Goal: Transaction & Acquisition: Purchase product/service

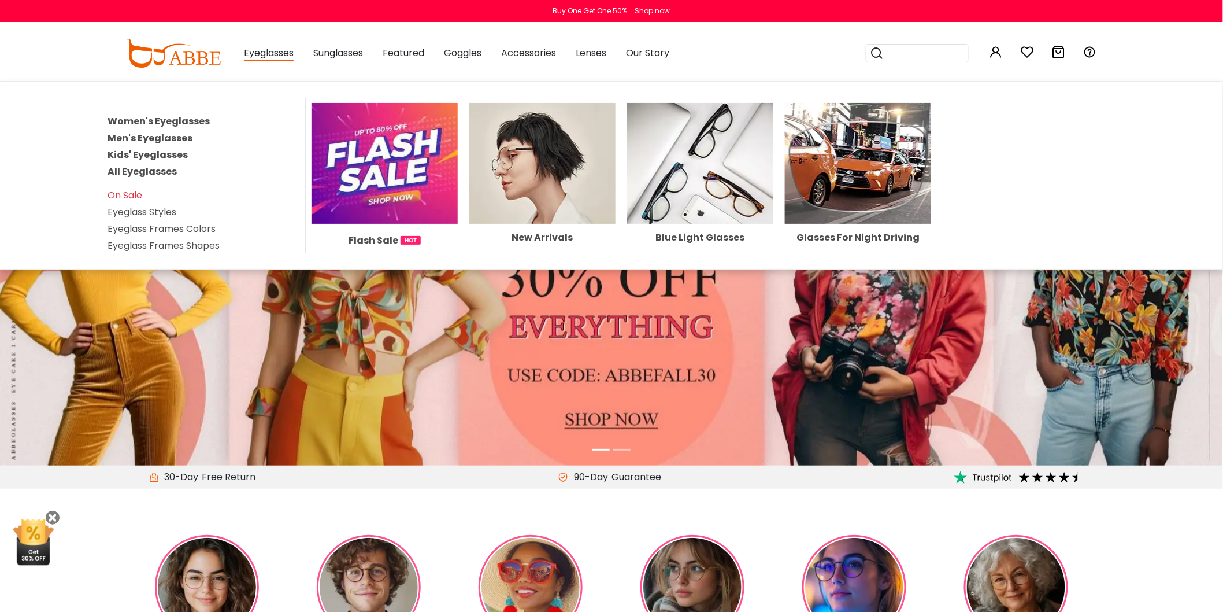
click at [151, 134] on link "Men's Eyeglasses" at bounding box center [150, 137] width 85 height 13
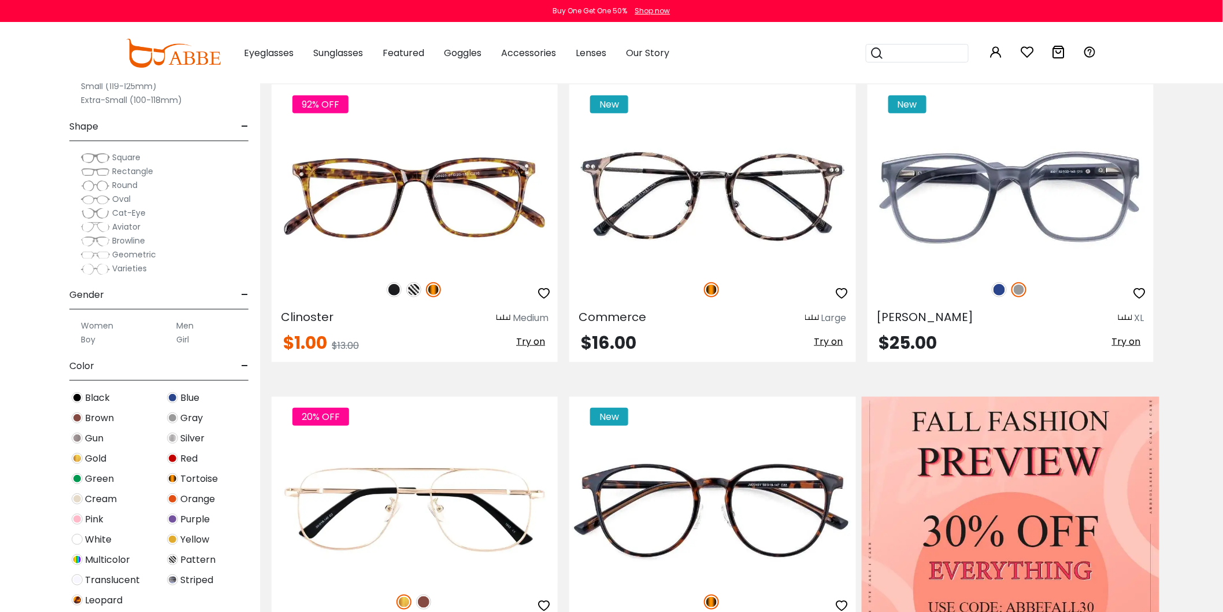
click at [131, 170] on span "Rectangle" at bounding box center [132, 171] width 41 height 12
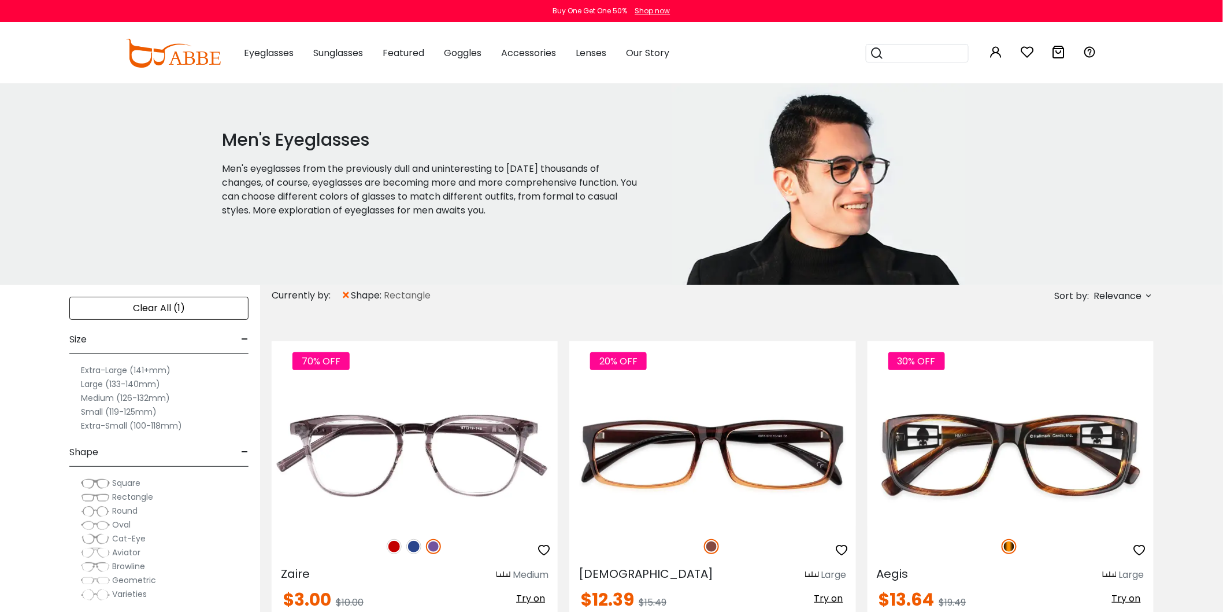
click at [90, 382] on label "Large (133-140mm)" at bounding box center [120, 384] width 79 height 14
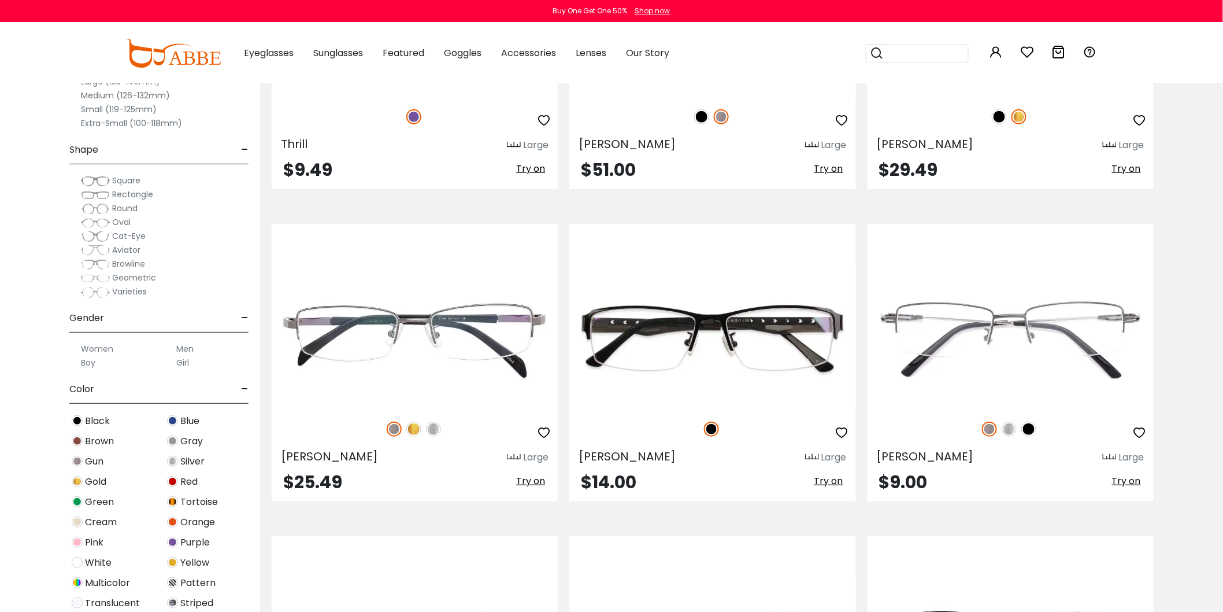
scroll to position [2119, 0]
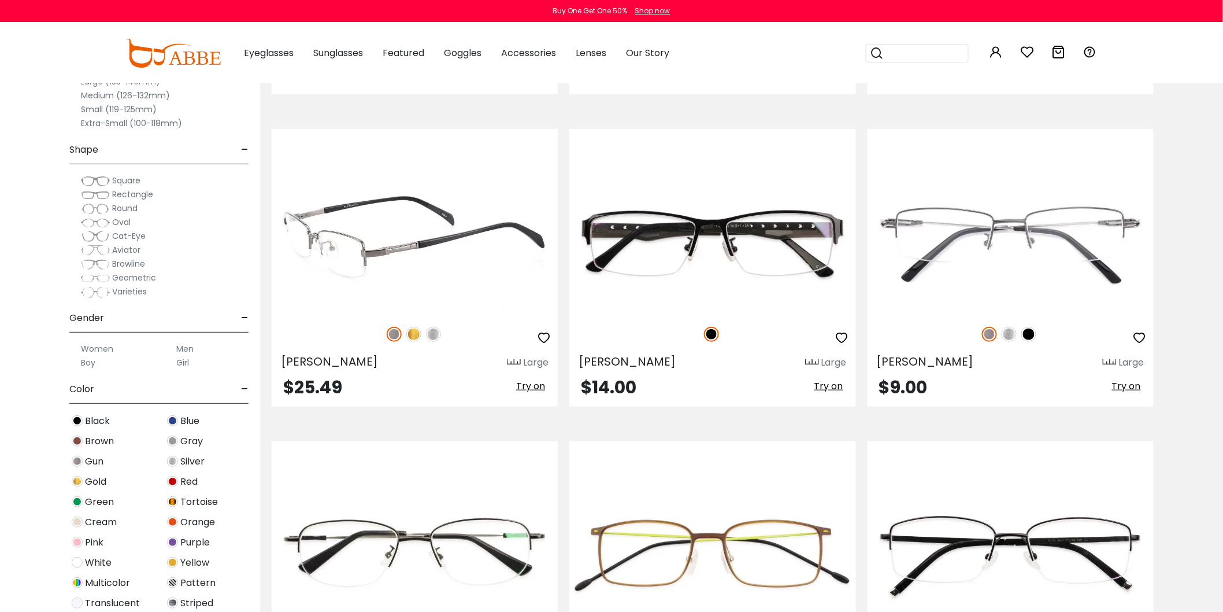
click at [411, 334] on img at bounding box center [413, 334] width 15 height 15
click at [431, 334] on img at bounding box center [433, 334] width 15 height 15
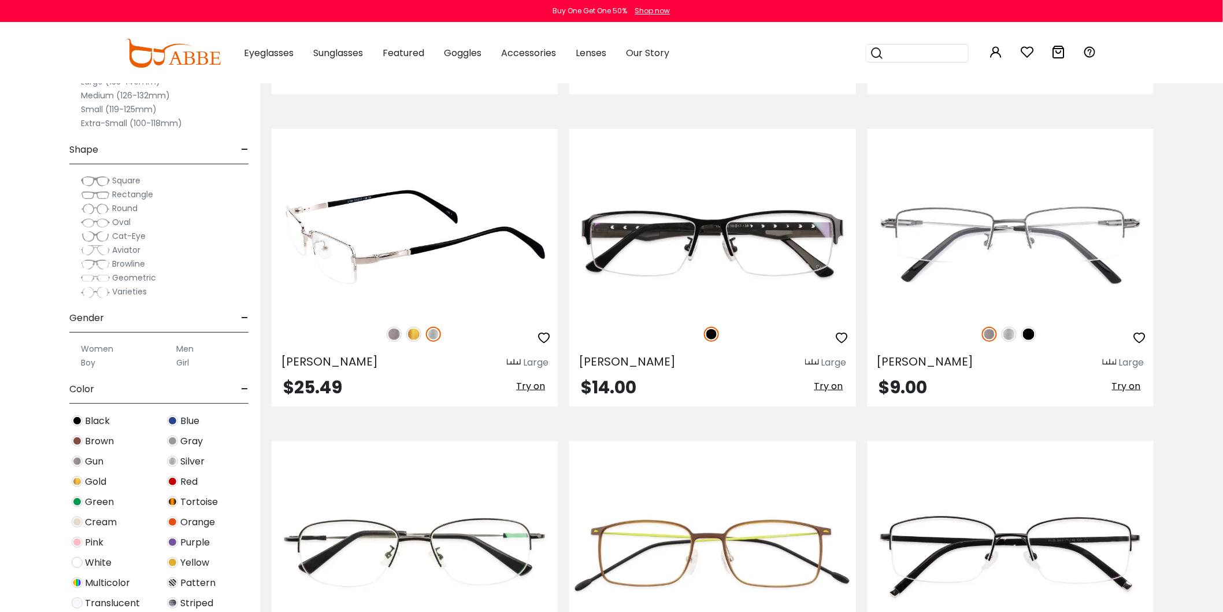
click at [392, 338] on img at bounding box center [394, 334] width 15 height 15
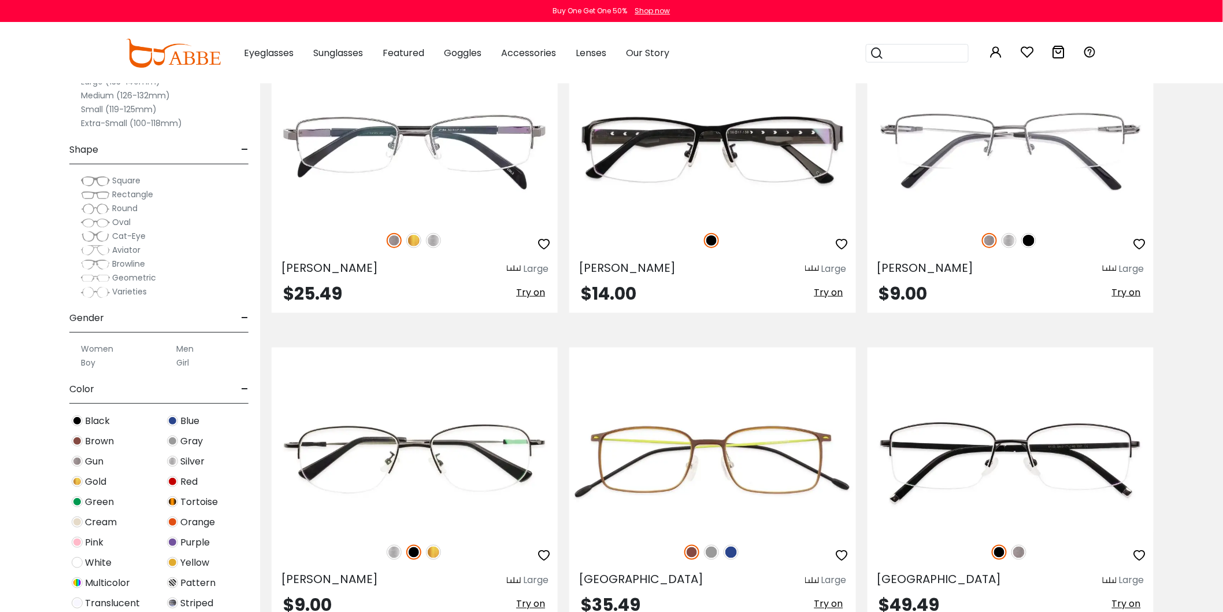
scroll to position [2183, 0]
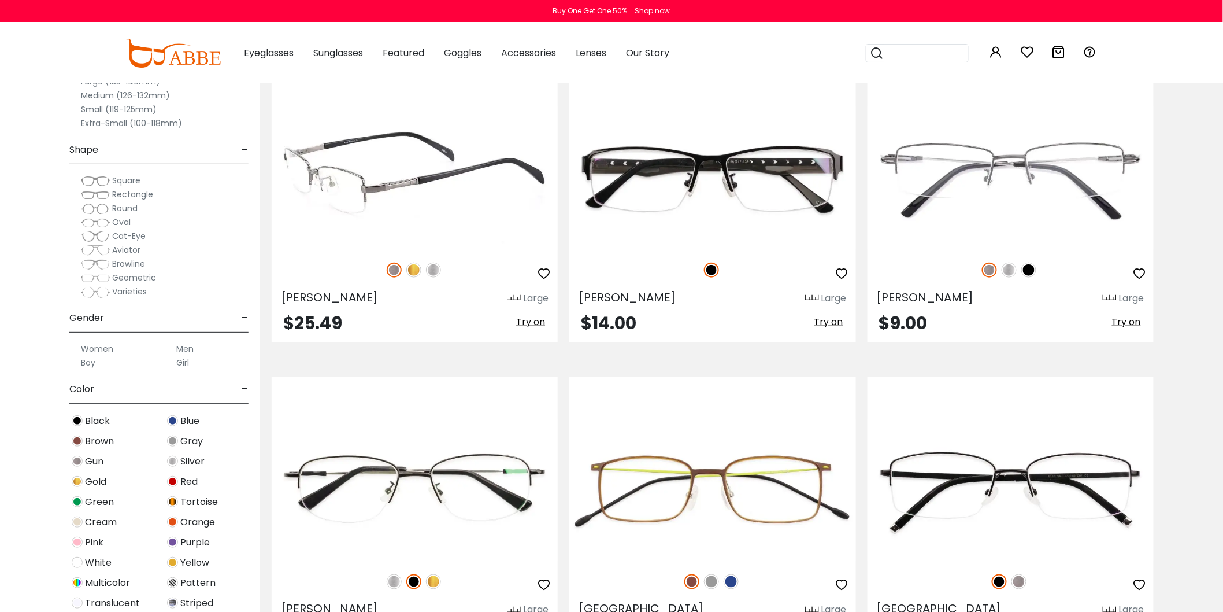
click at [532, 320] on span "Try on" at bounding box center [530, 321] width 29 height 13
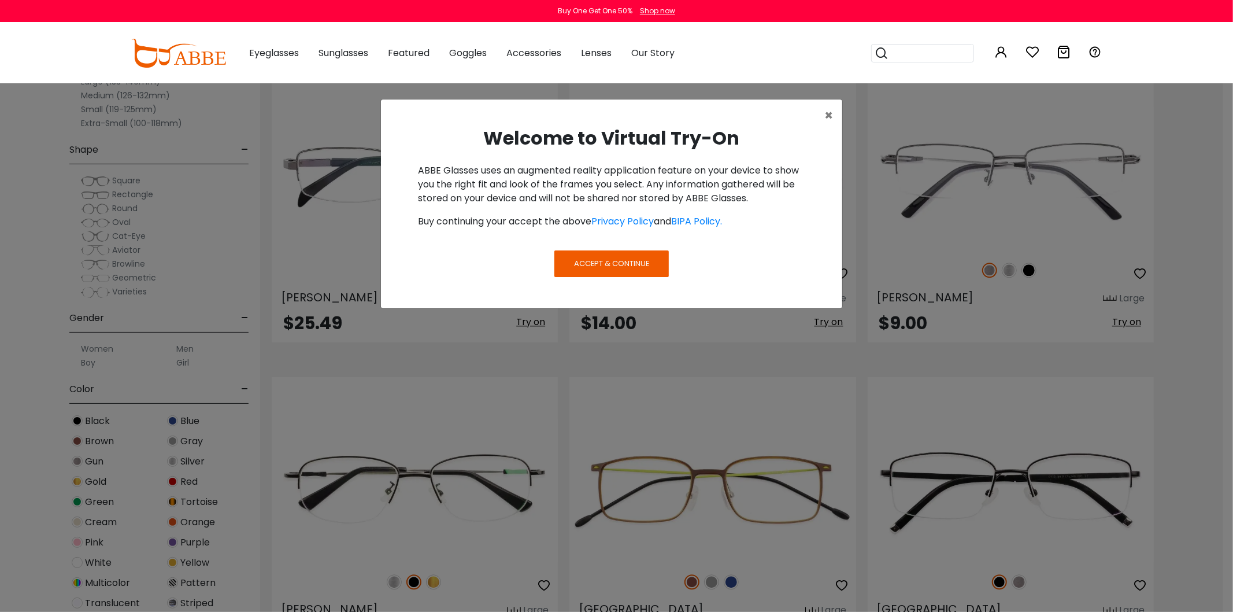
click at [588, 258] on span "Accept & Continue" at bounding box center [611, 263] width 75 height 11
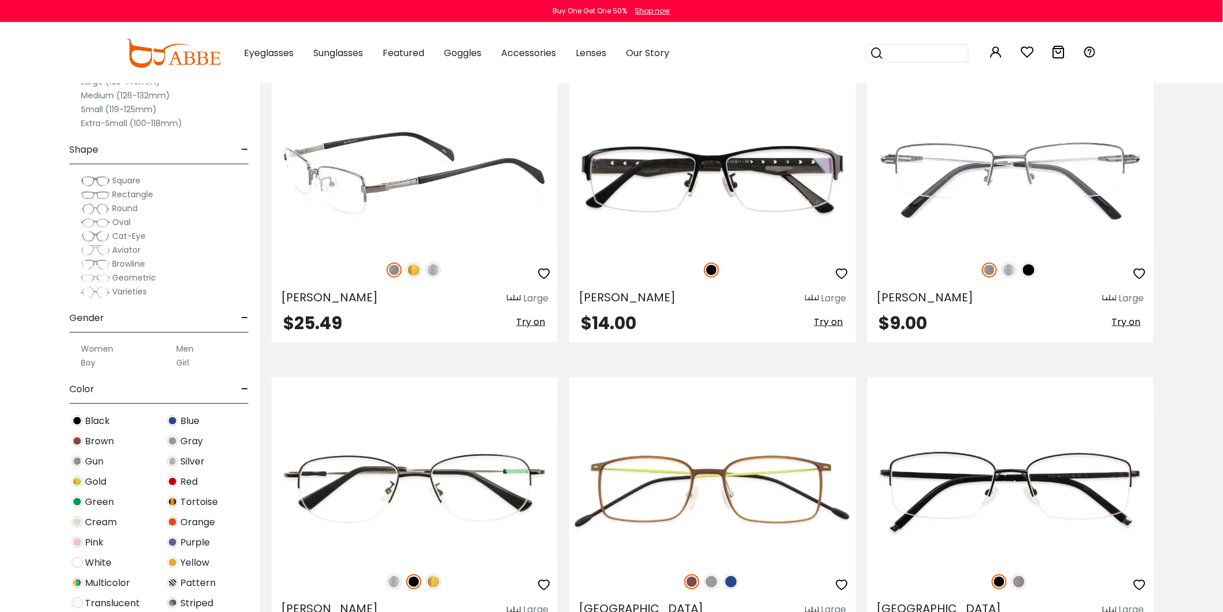
click at [536, 322] on span "Try on" at bounding box center [530, 321] width 29 height 13
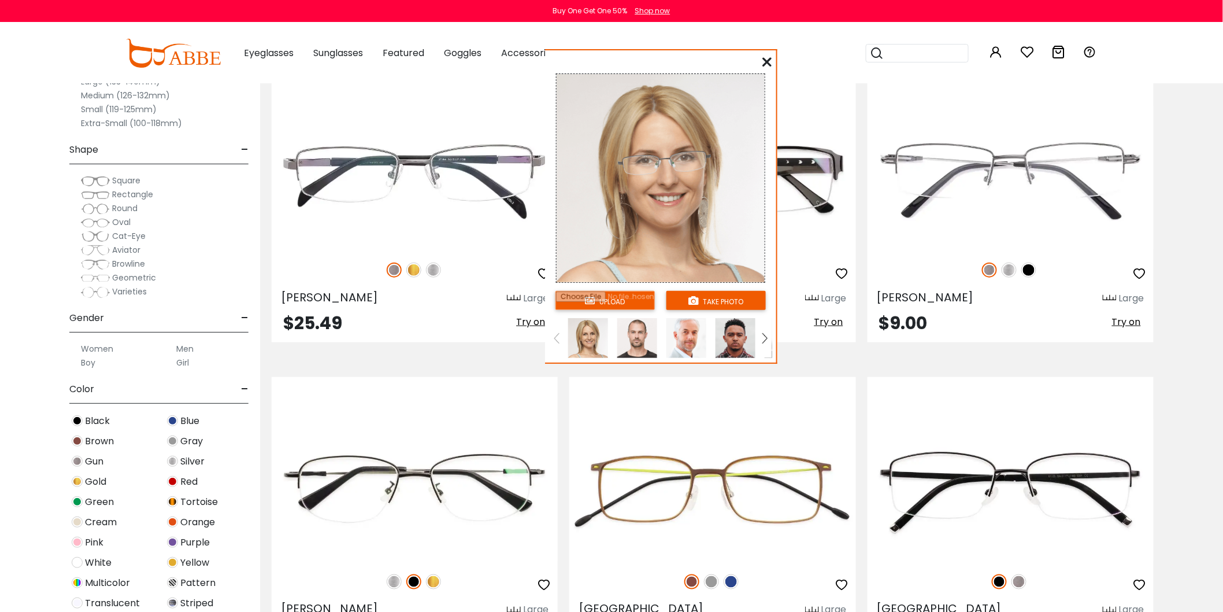
drag, startPoint x: 58, startPoint y: 68, endPoint x: 603, endPoint y: 62, distance: 545.2
click at [603, 62] on div "upload take photo" at bounding box center [660, 209] width 231 height 308
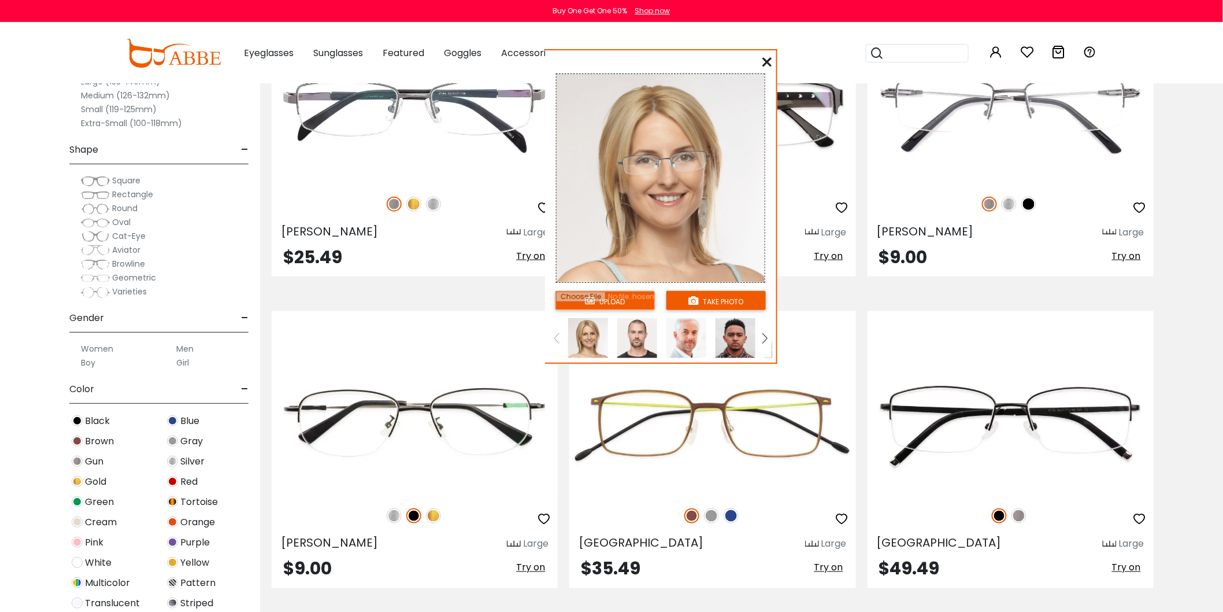
scroll to position [2248, 0]
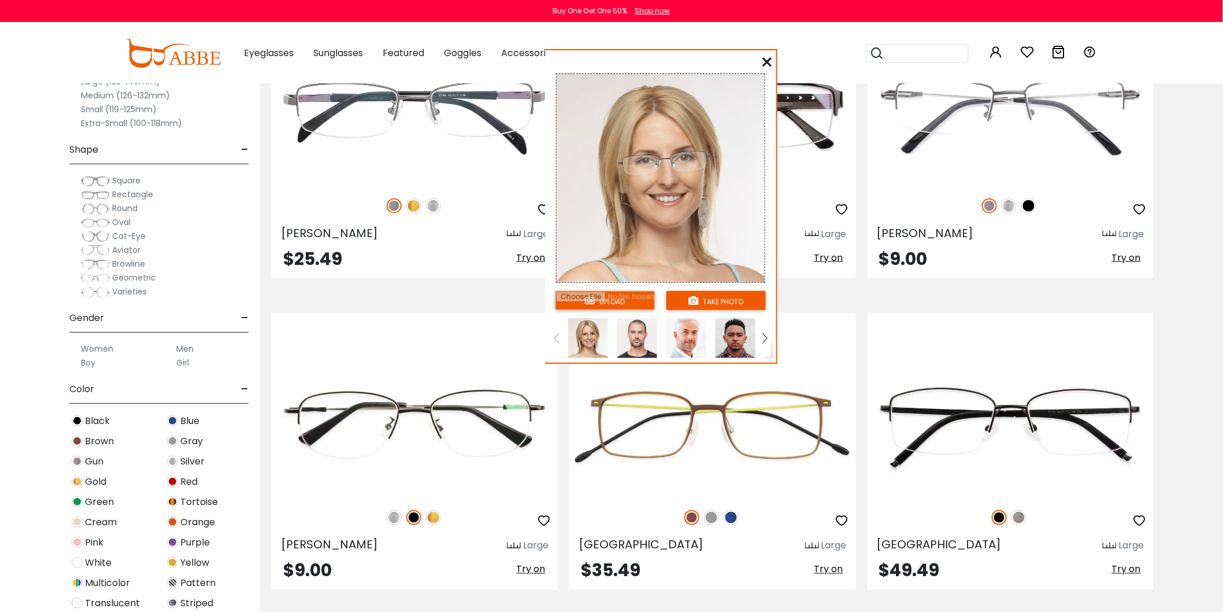
click at [638, 334] on img at bounding box center [637, 338] width 40 height 40
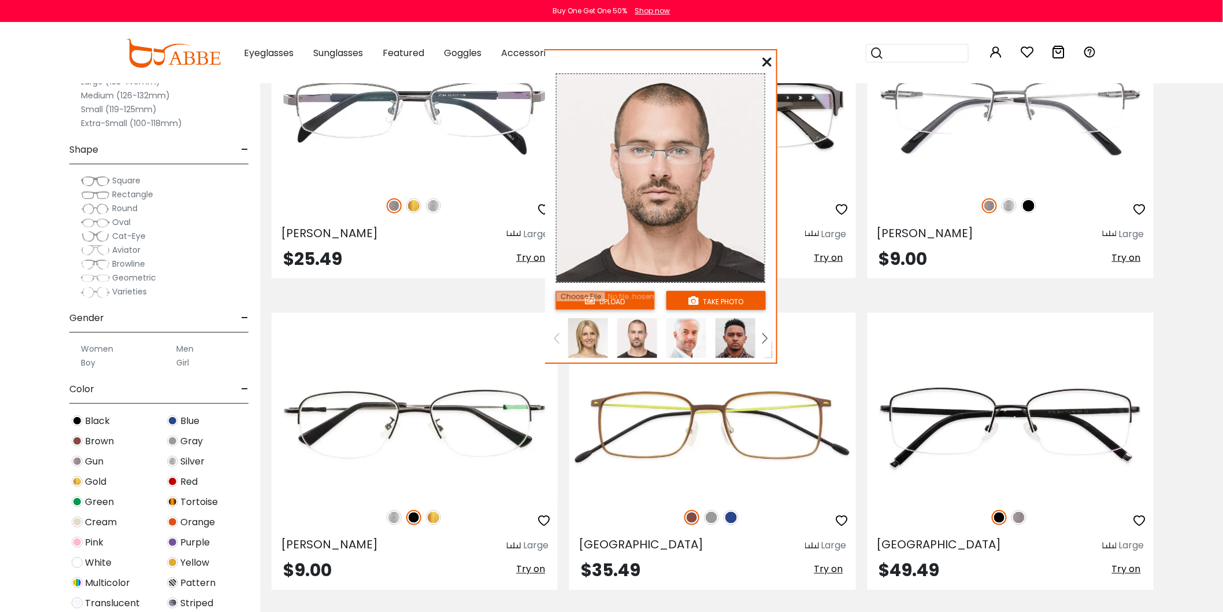
click at [680, 335] on img at bounding box center [687, 338] width 40 height 40
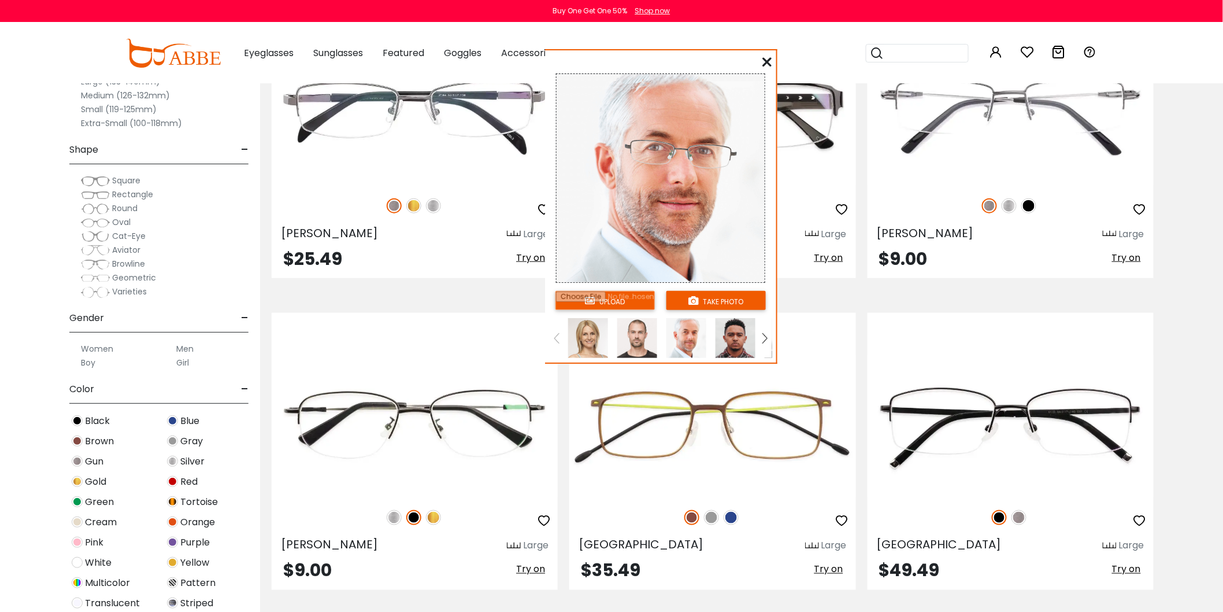
click at [736, 336] on img at bounding box center [736, 338] width 40 height 40
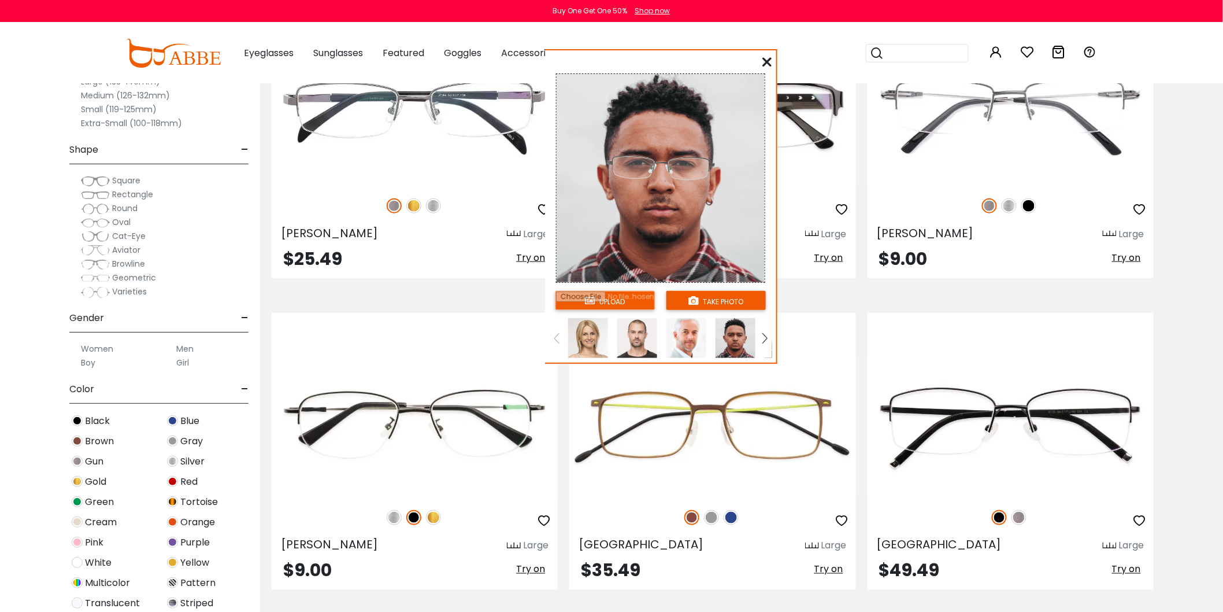
click at [689, 334] on img at bounding box center [687, 338] width 40 height 40
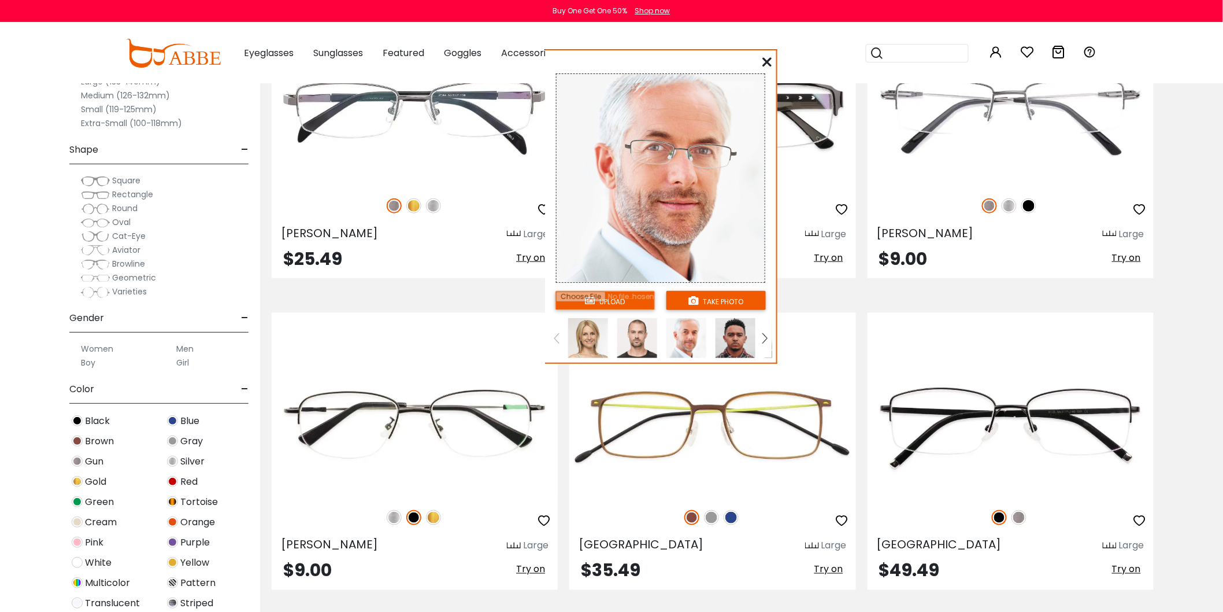
click at [639, 336] on img at bounding box center [637, 338] width 40 height 40
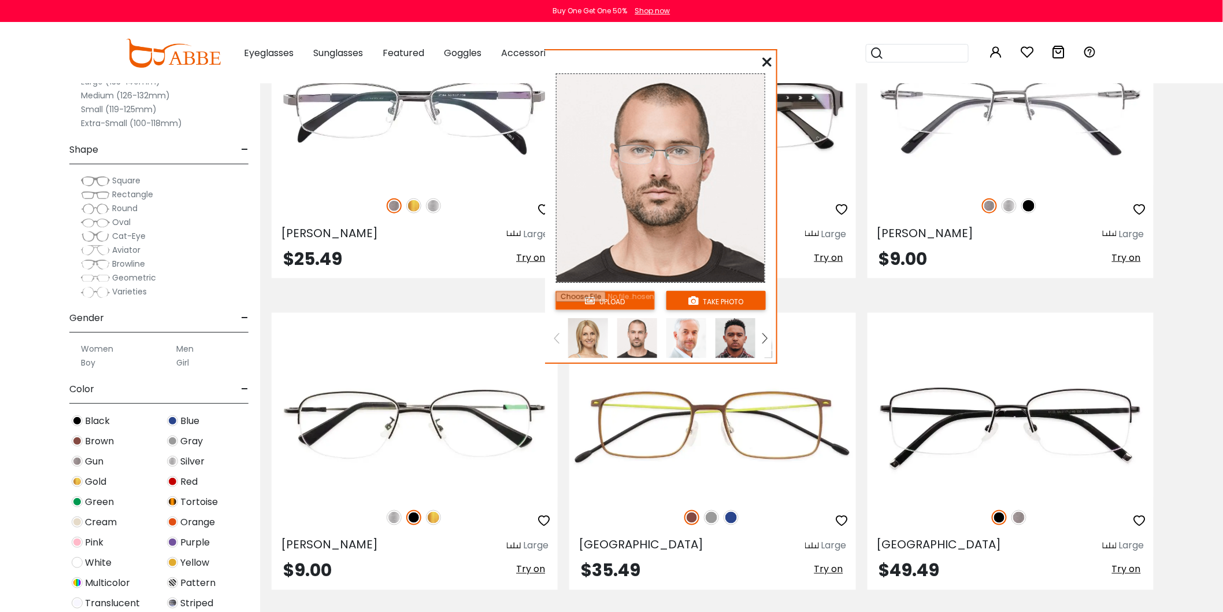
click at [769, 60] on icon at bounding box center [766, 61] width 9 height 9
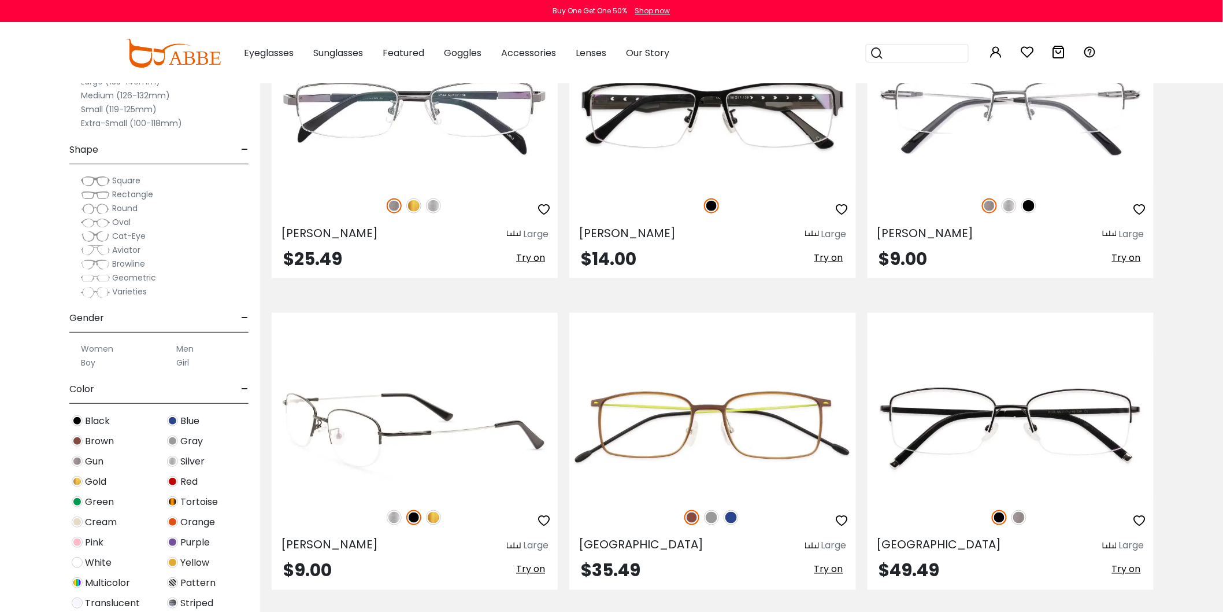
click at [535, 568] on span "Try on" at bounding box center [530, 568] width 29 height 13
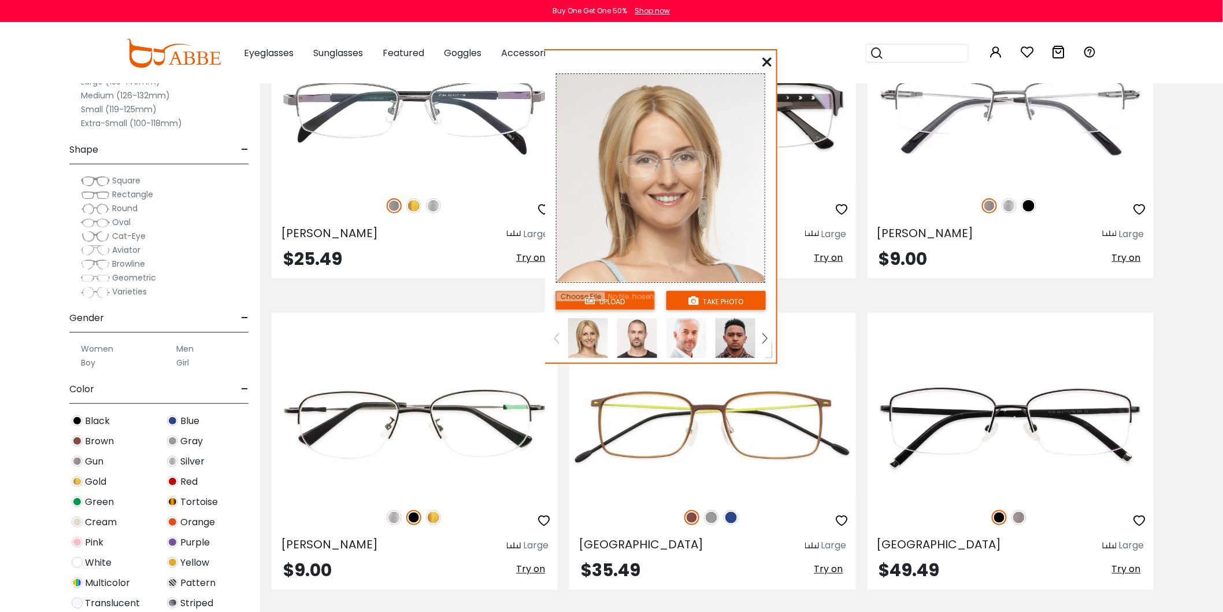
click at [632, 336] on img at bounding box center [637, 338] width 40 height 40
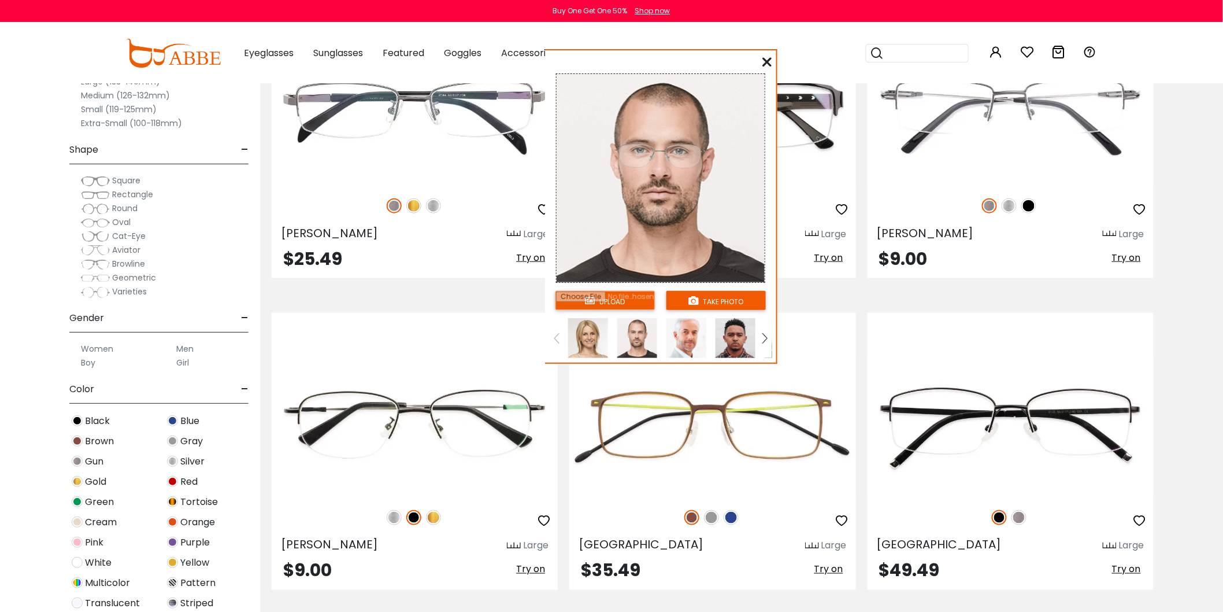
click at [690, 333] on img at bounding box center [687, 338] width 40 height 40
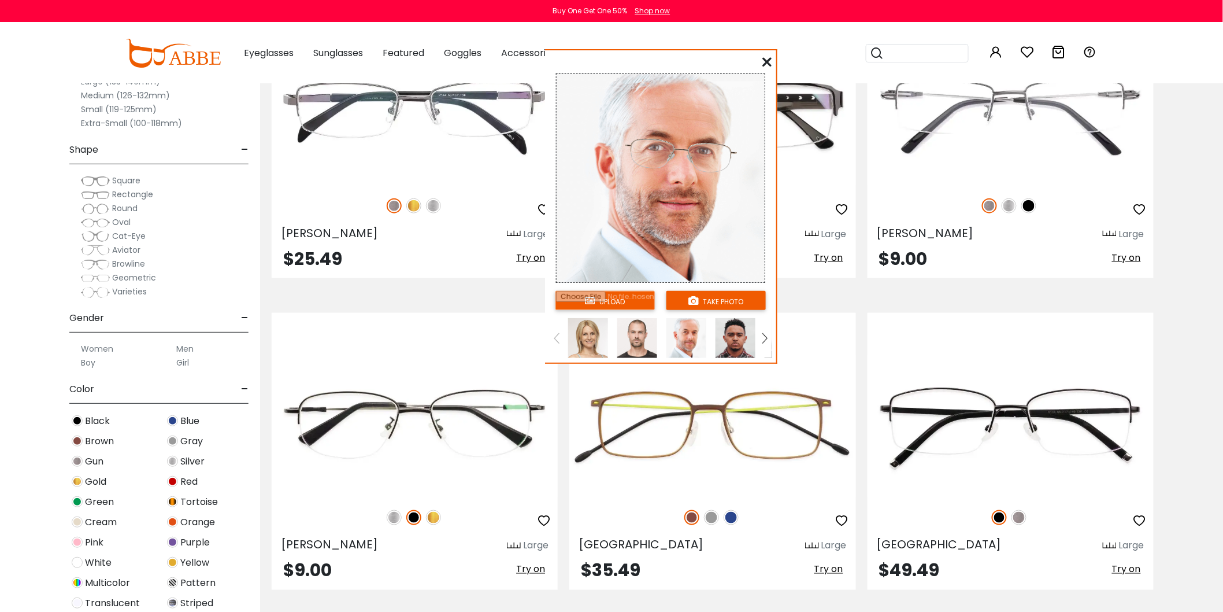
click at [732, 336] on img at bounding box center [736, 338] width 40 height 40
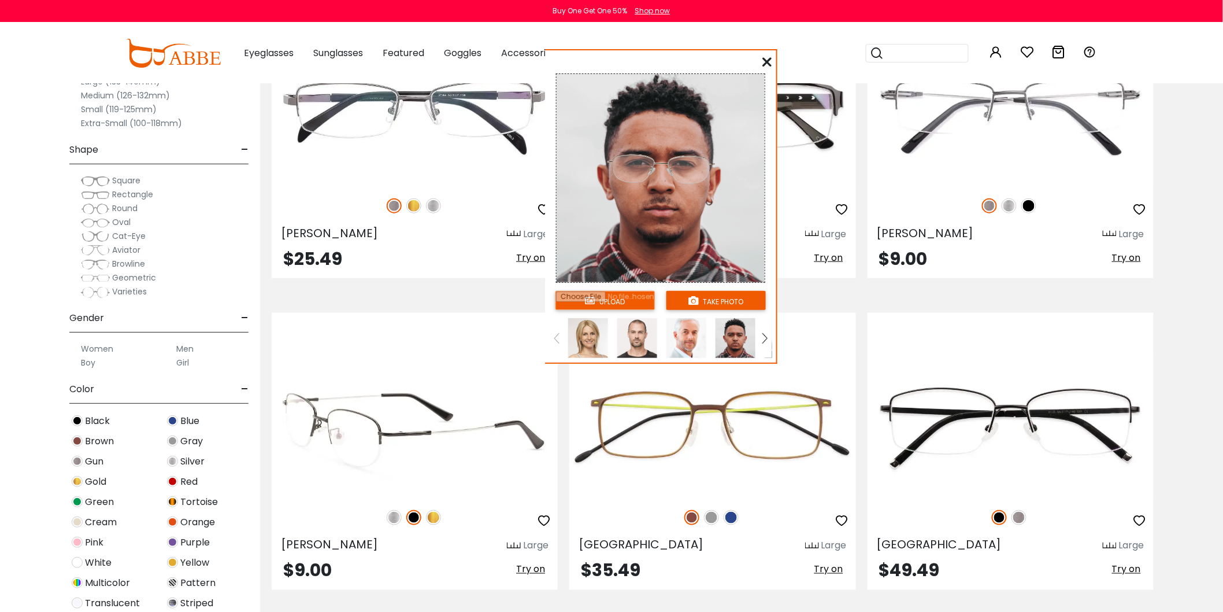
click at [414, 517] on img at bounding box center [413, 517] width 15 height 15
click at [397, 519] on img at bounding box center [394, 517] width 15 height 15
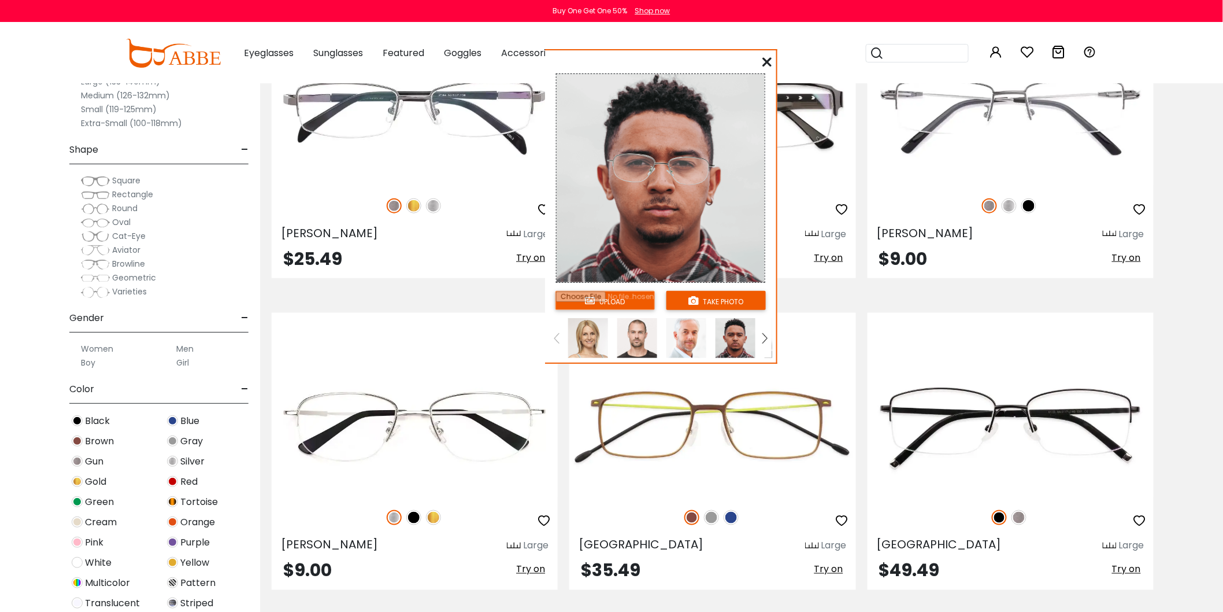
click at [639, 338] on img at bounding box center [637, 338] width 40 height 40
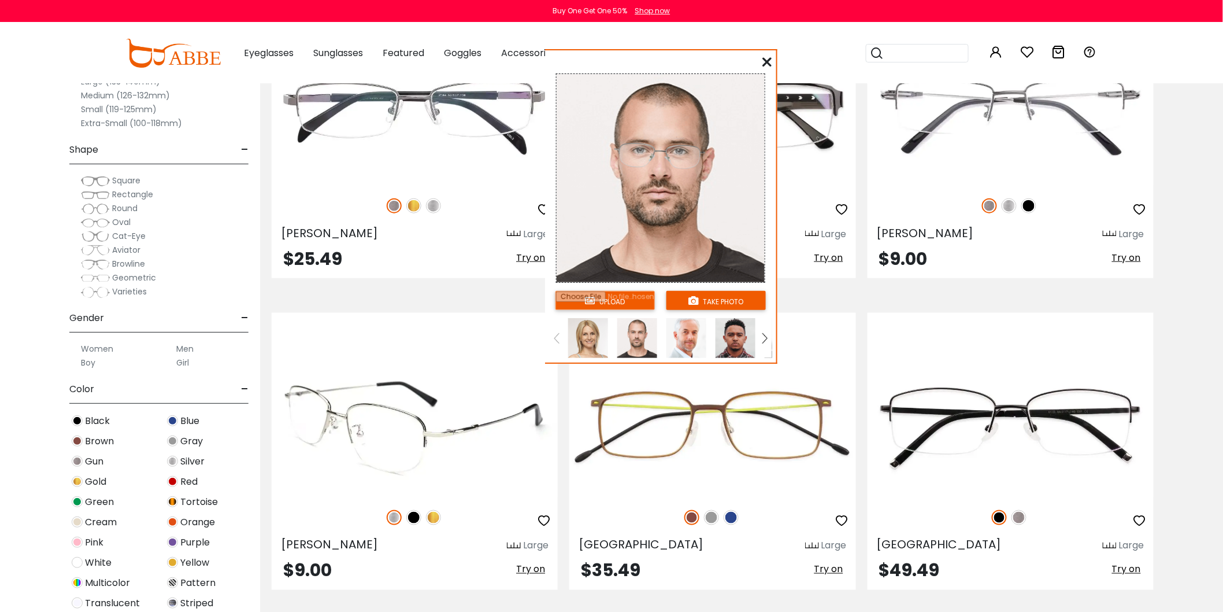
click at [414, 517] on img at bounding box center [413, 517] width 15 height 15
click at [435, 519] on img at bounding box center [433, 517] width 15 height 15
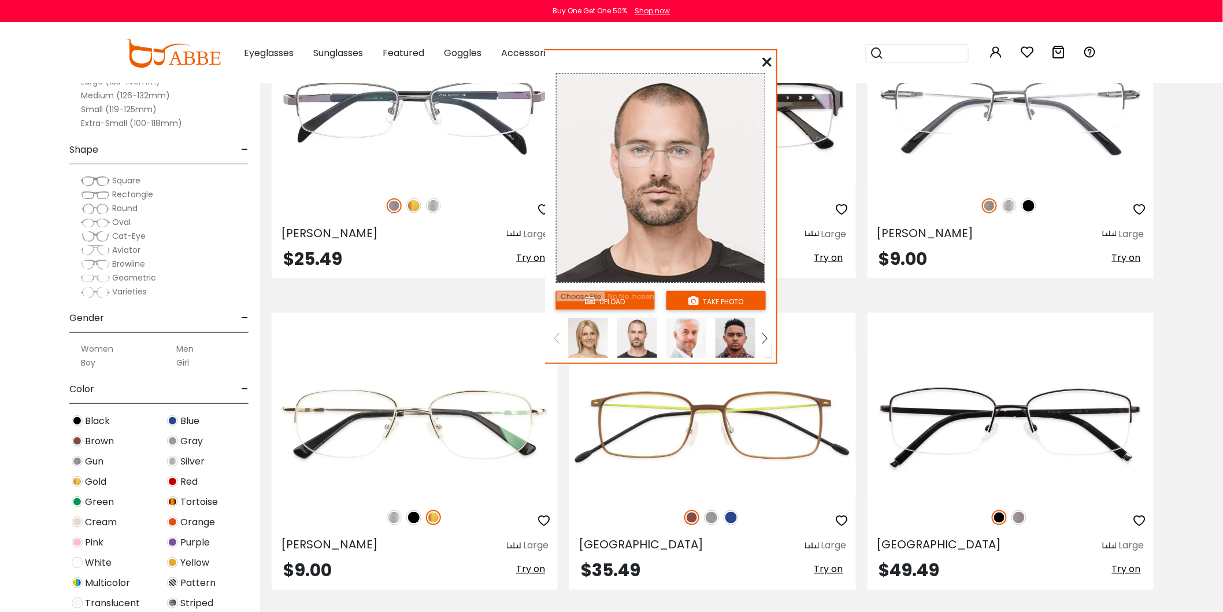
click at [764, 60] on icon at bounding box center [766, 61] width 9 height 9
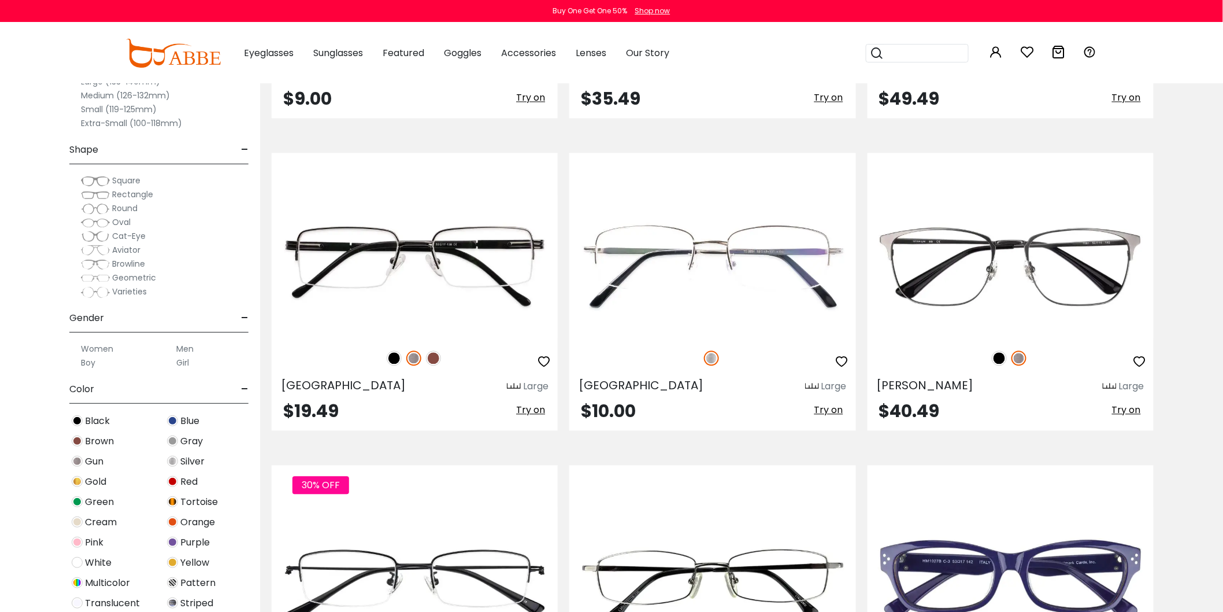
scroll to position [2761, 0]
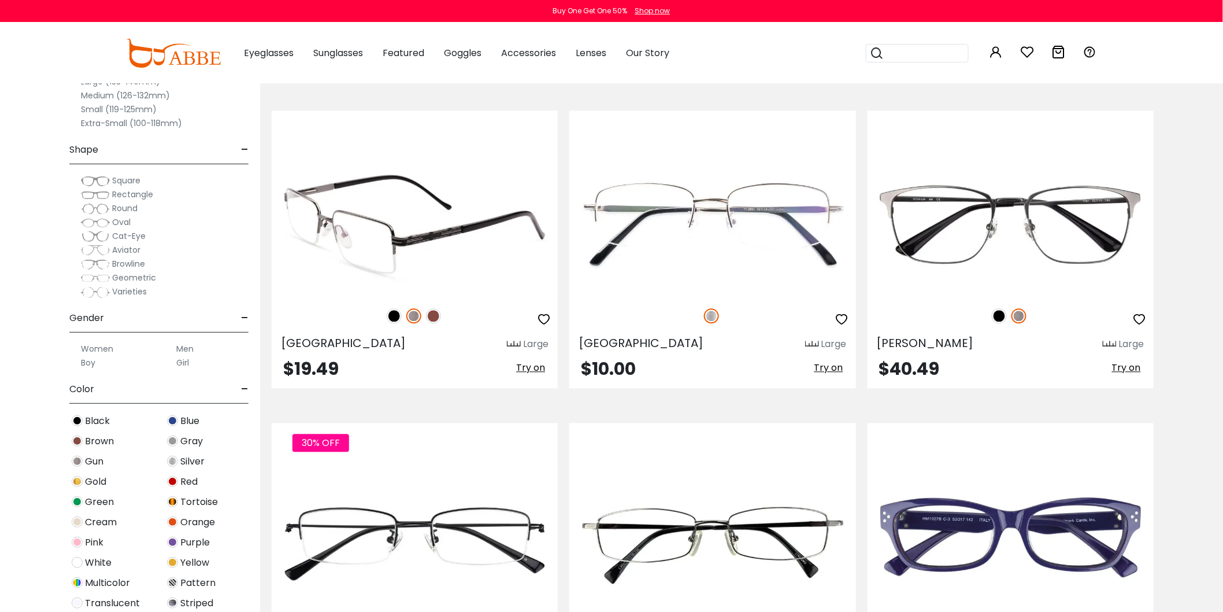
click at [536, 372] on span "Try on" at bounding box center [530, 367] width 29 height 13
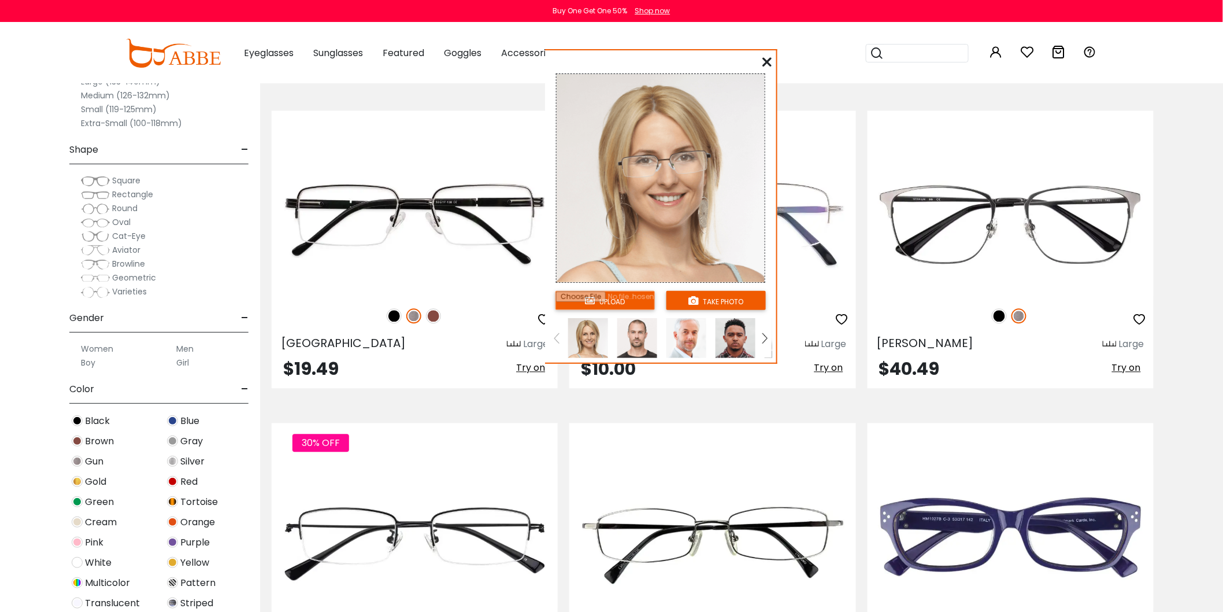
click at [639, 331] on img at bounding box center [637, 338] width 40 height 40
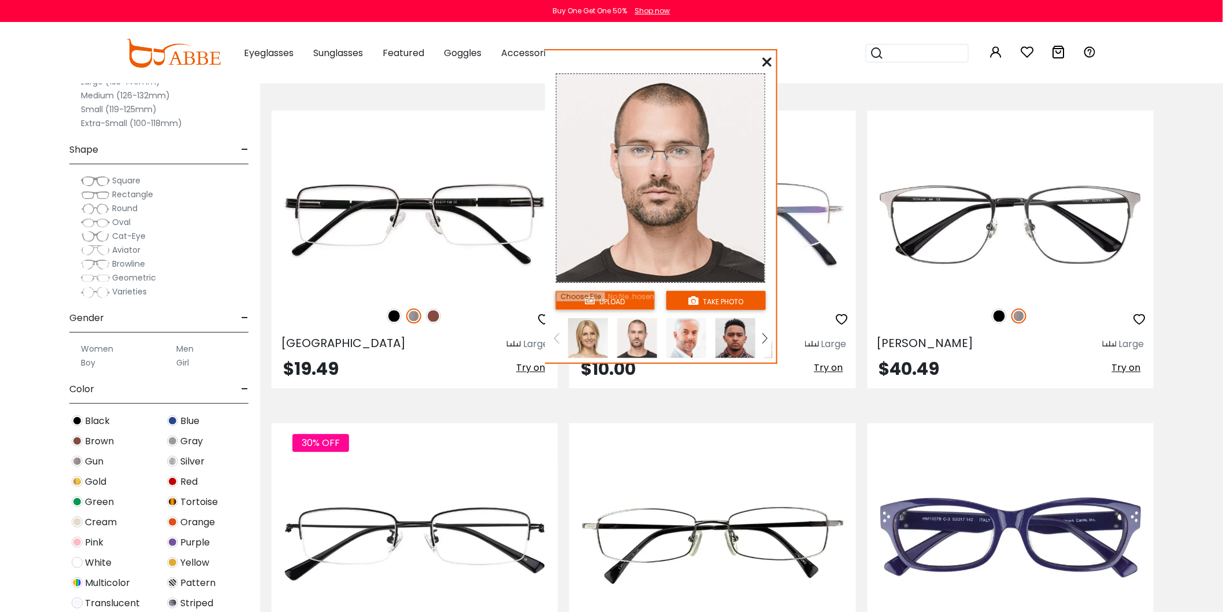
click at [685, 335] on img at bounding box center [687, 338] width 40 height 40
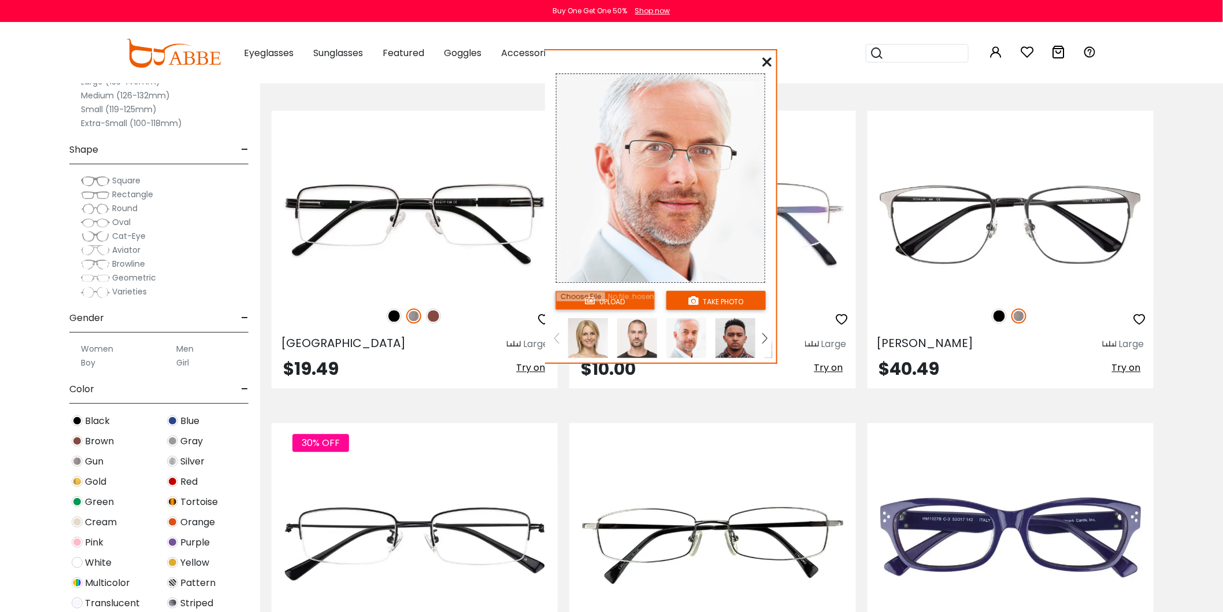
click at [745, 335] on img at bounding box center [736, 338] width 40 height 40
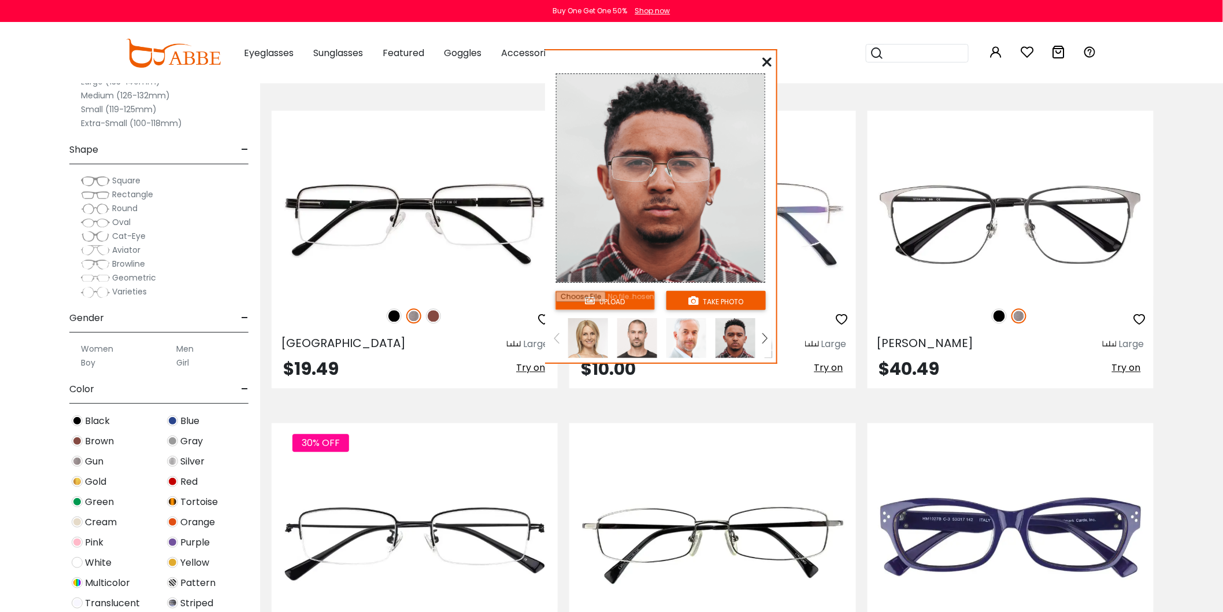
click at [767, 60] on icon at bounding box center [766, 61] width 9 height 9
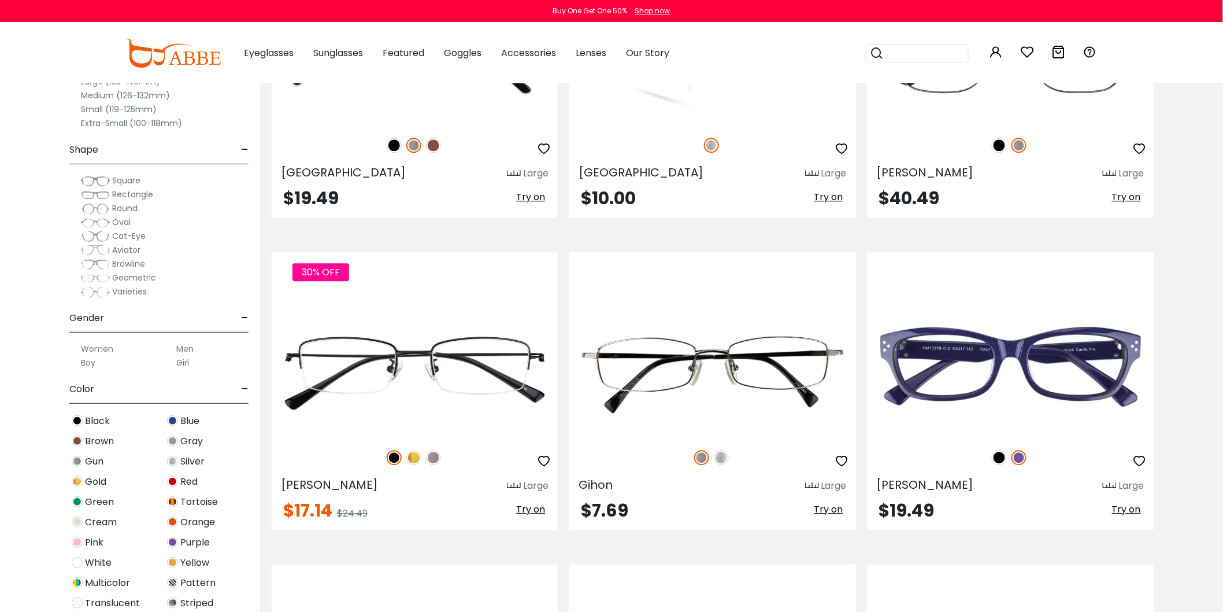
scroll to position [2955, 0]
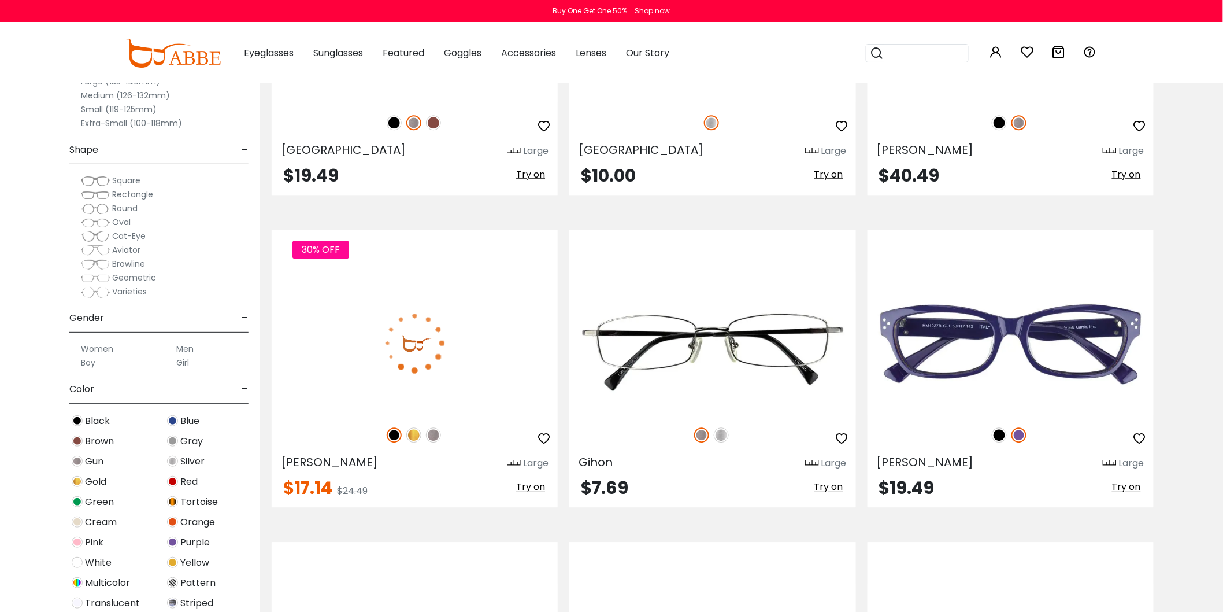
click at [528, 489] on span "Try on" at bounding box center [530, 486] width 29 height 13
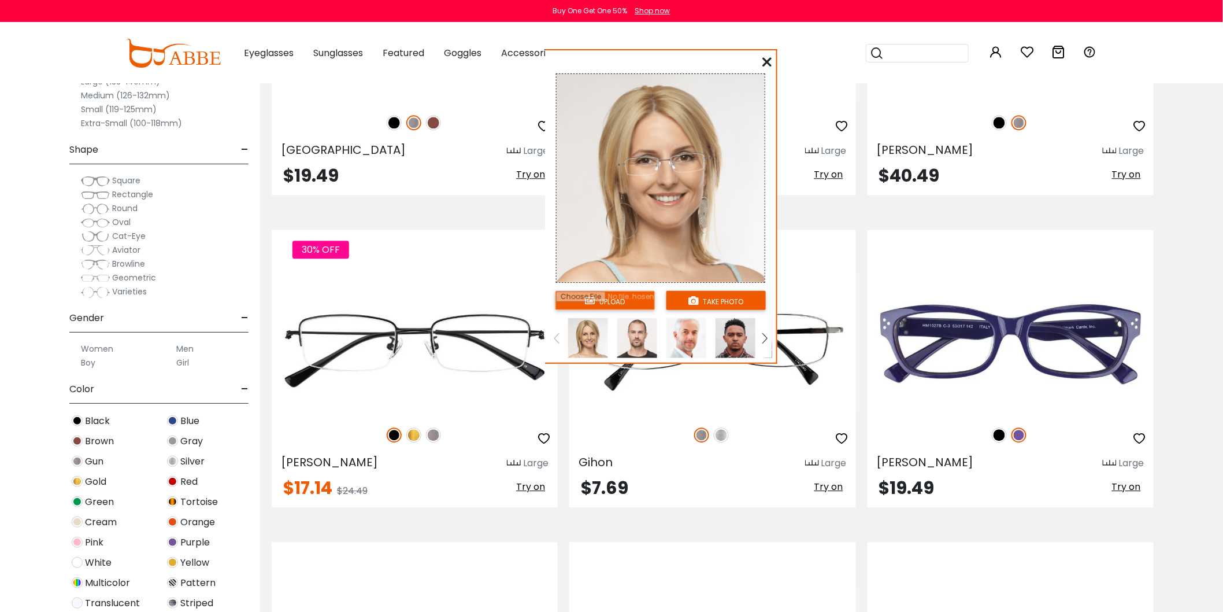
click at [636, 338] on img at bounding box center [637, 338] width 40 height 40
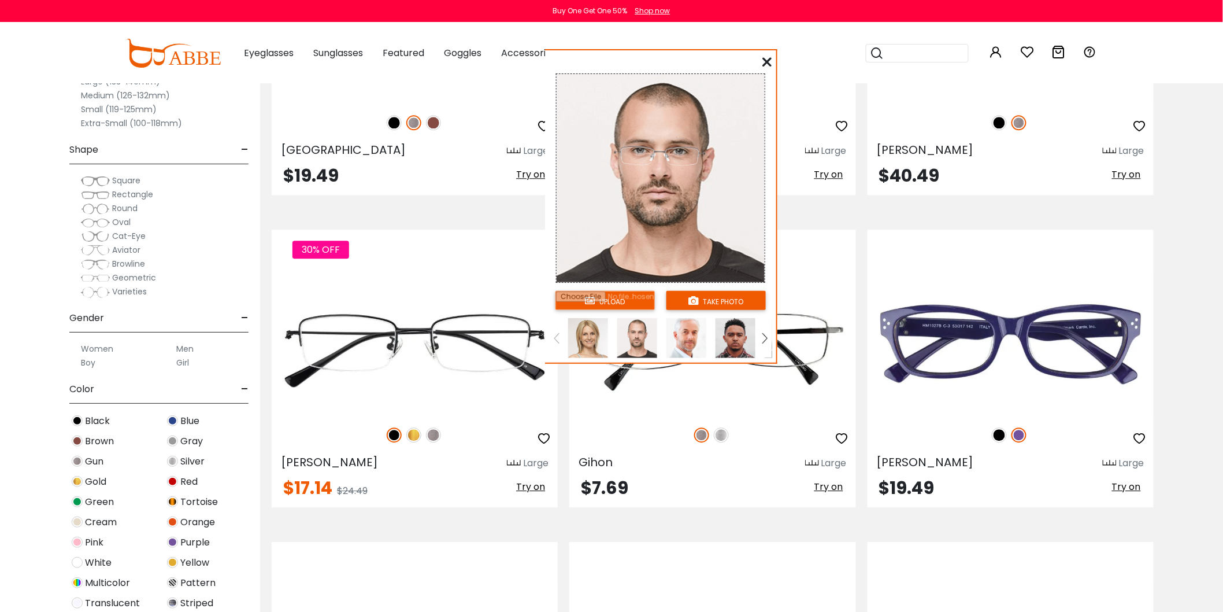
click at [686, 338] on img at bounding box center [687, 338] width 40 height 40
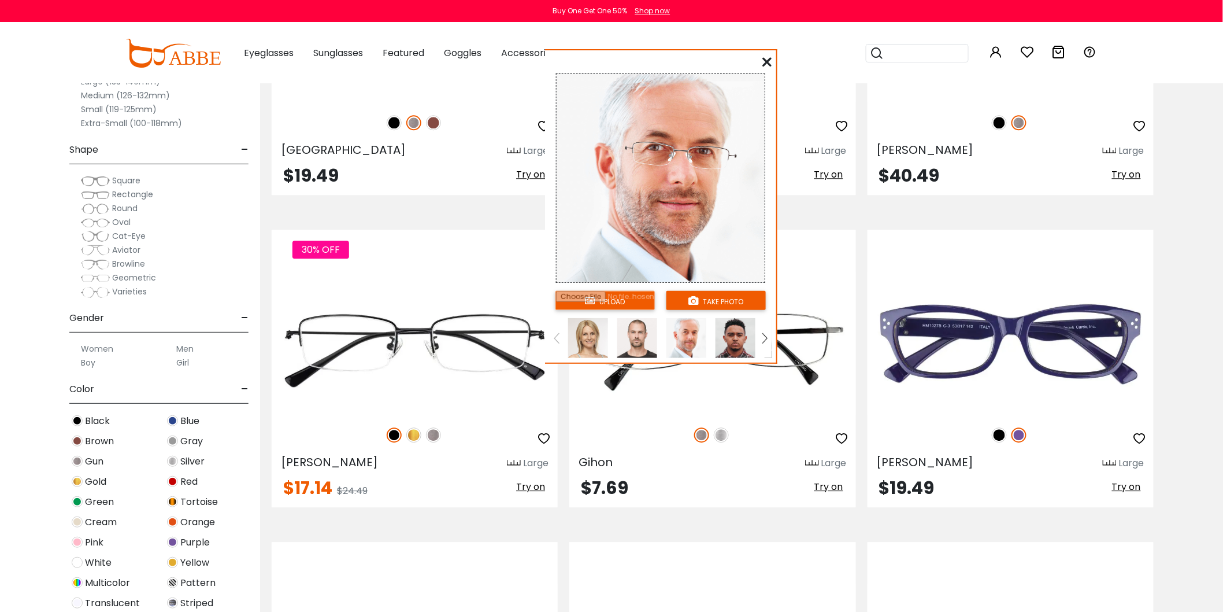
click at [734, 338] on img at bounding box center [736, 338] width 40 height 40
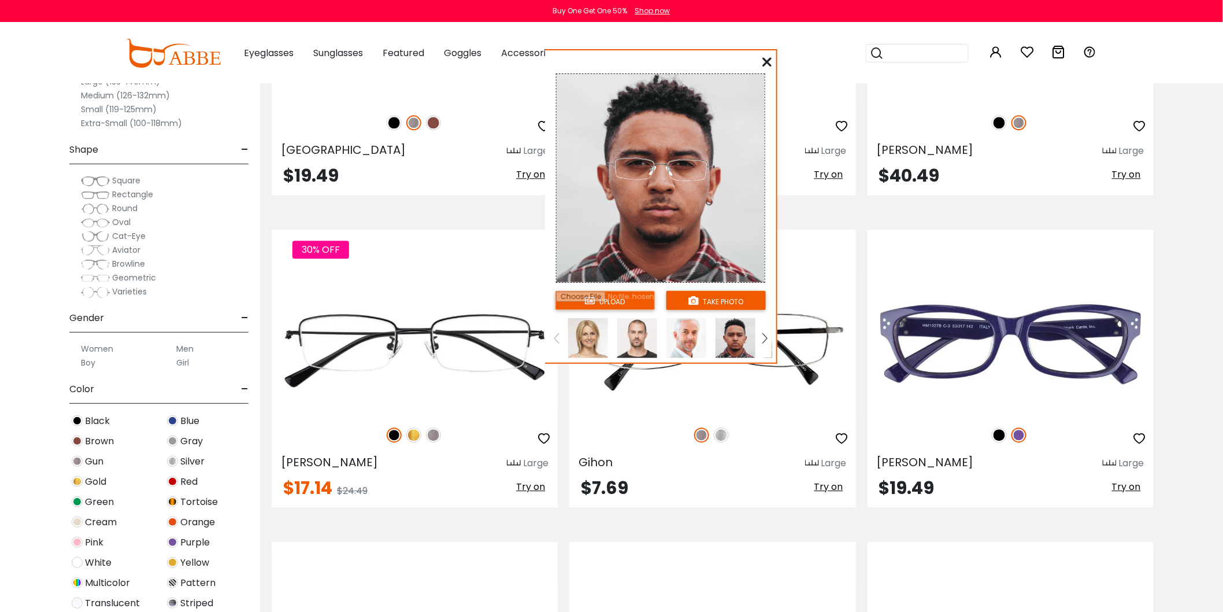
click at [572, 336] on img at bounding box center [588, 338] width 40 height 40
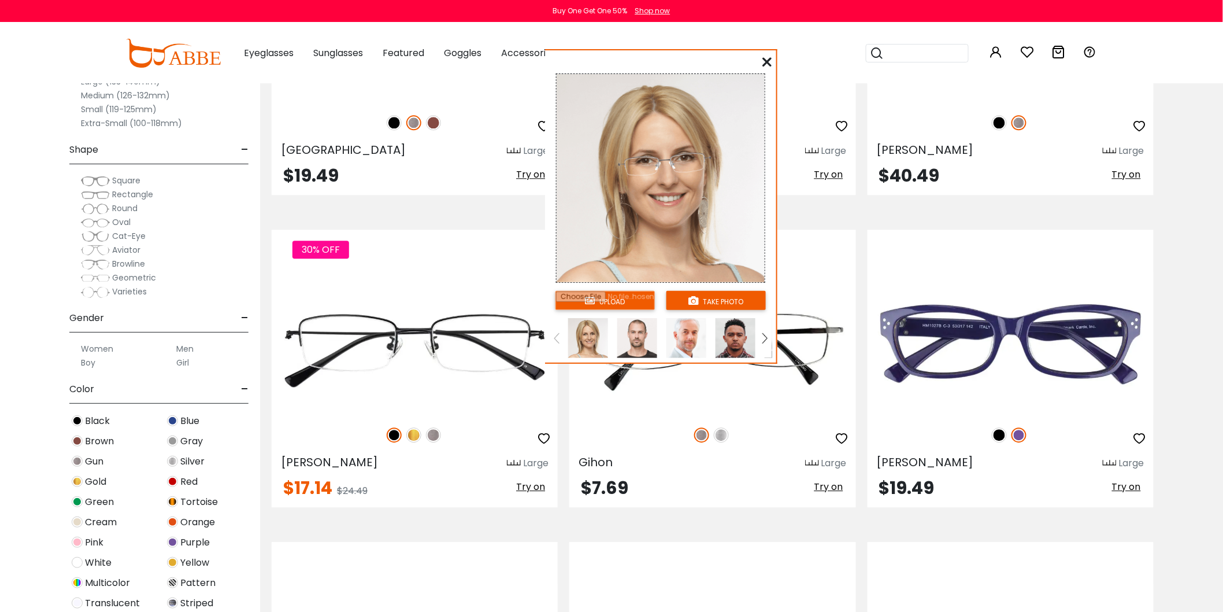
click at [766, 59] on icon at bounding box center [766, 61] width 9 height 9
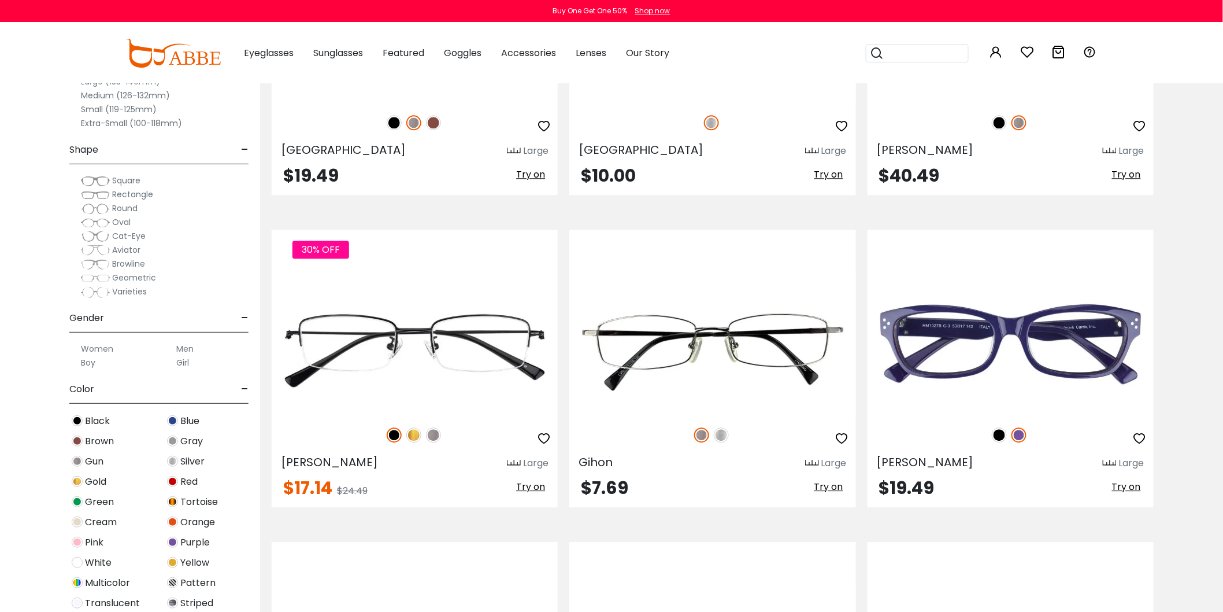
scroll to position [3019, 0]
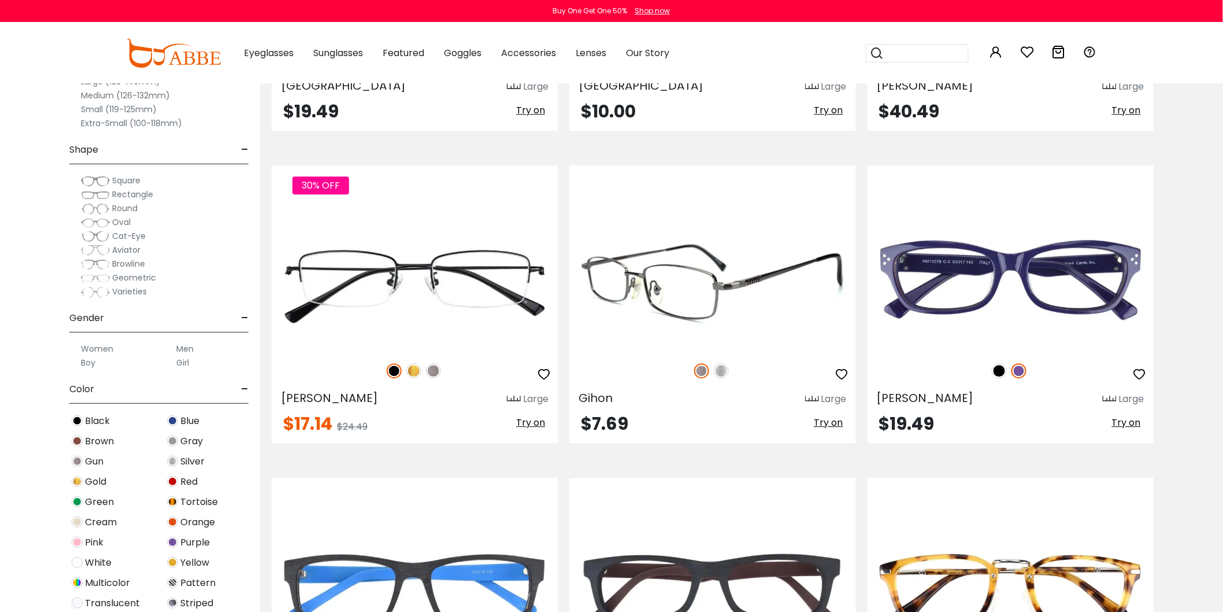
click at [833, 427] on span "Try on" at bounding box center [829, 422] width 29 height 13
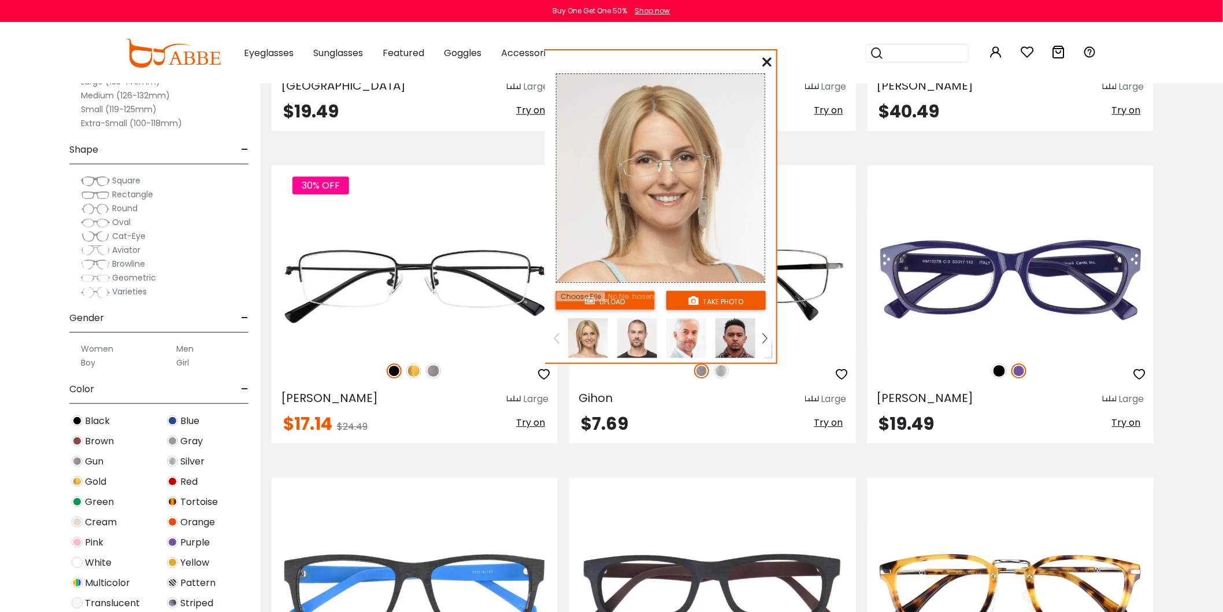
click at [636, 330] on img at bounding box center [637, 338] width 40 height 40
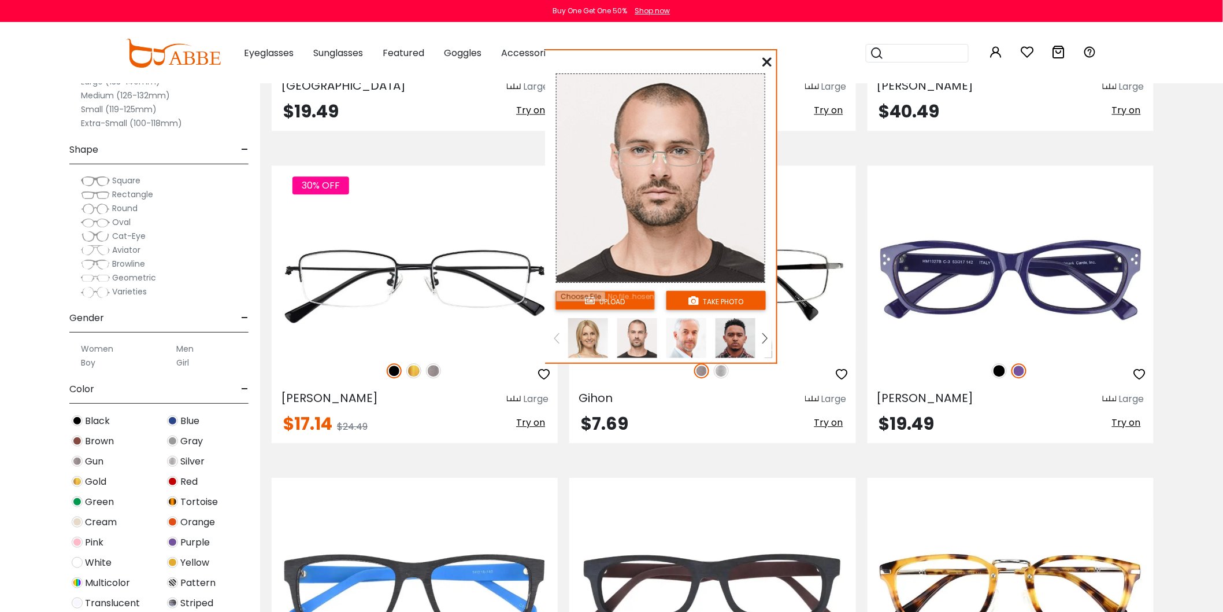
click at [586, 340] on img at bounding box center [588, 338] width 40 height 40
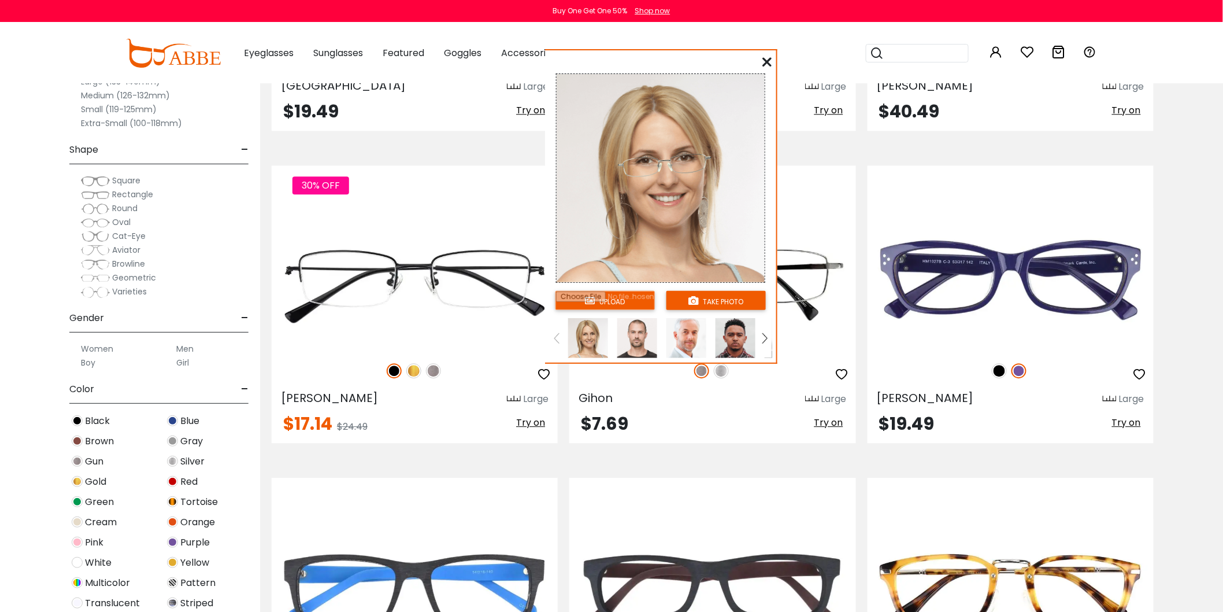
click at [688, 335] on img at bounding box center [687, 338] width 40 height 40
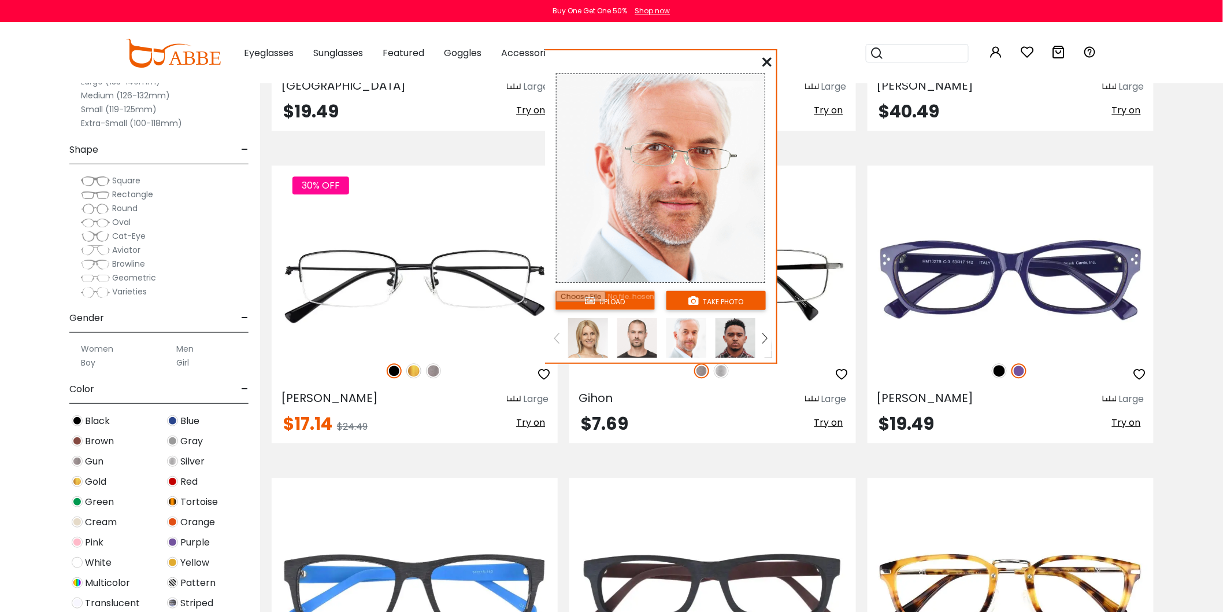
click at [742, 337] on img at bounding box center [736, 338] width 40 height 40
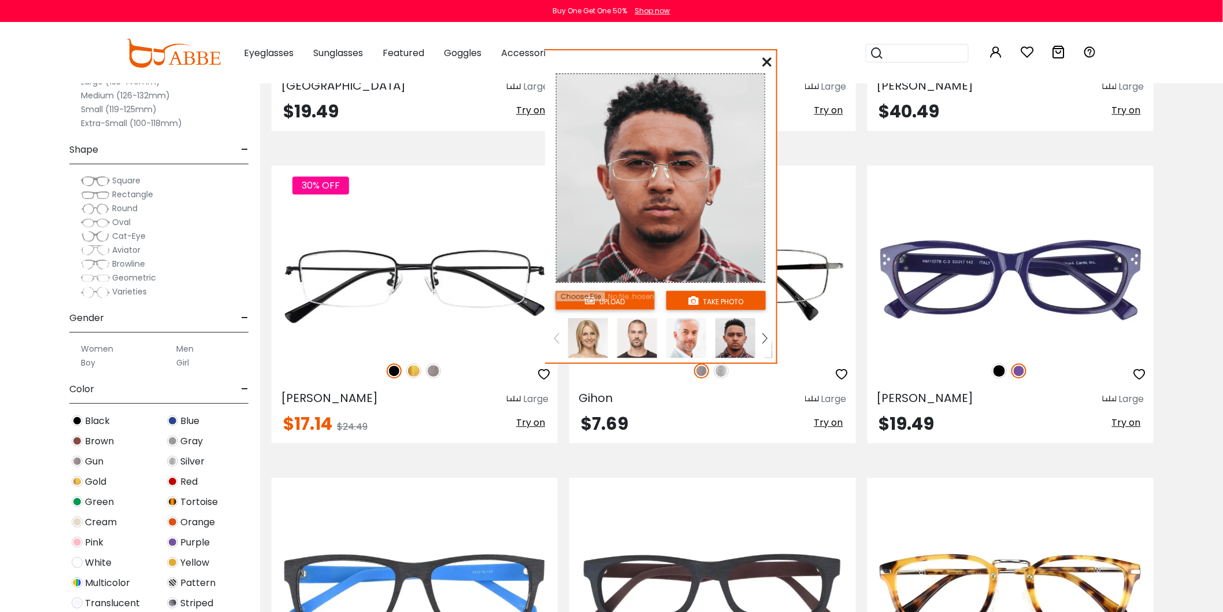
click at [768, 61] on icon at bounding box center [766, 61] width 9 height 9
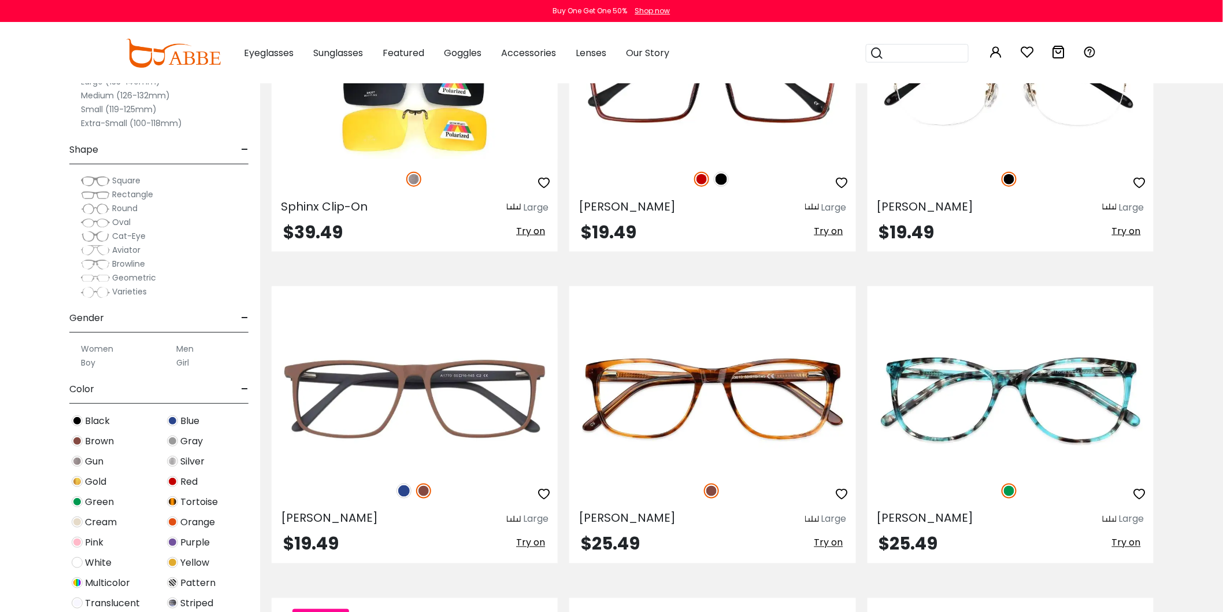
scroll to position [4239, 0]
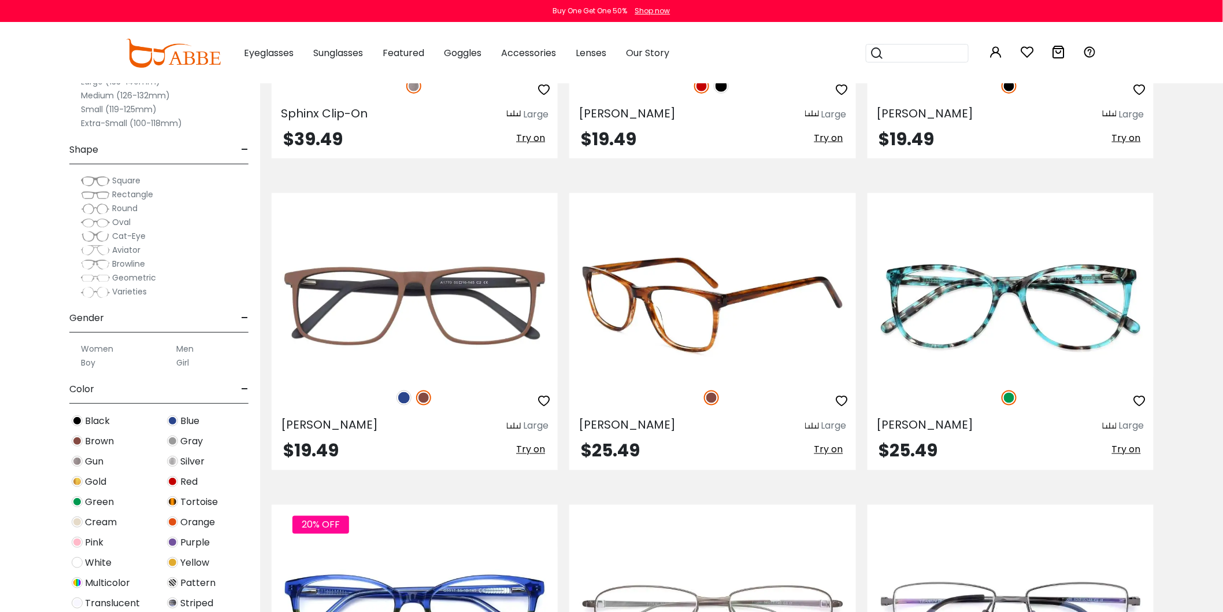
click at [830, 456] on span "Try on" at bounding box center [829, 449] width 29 height 13
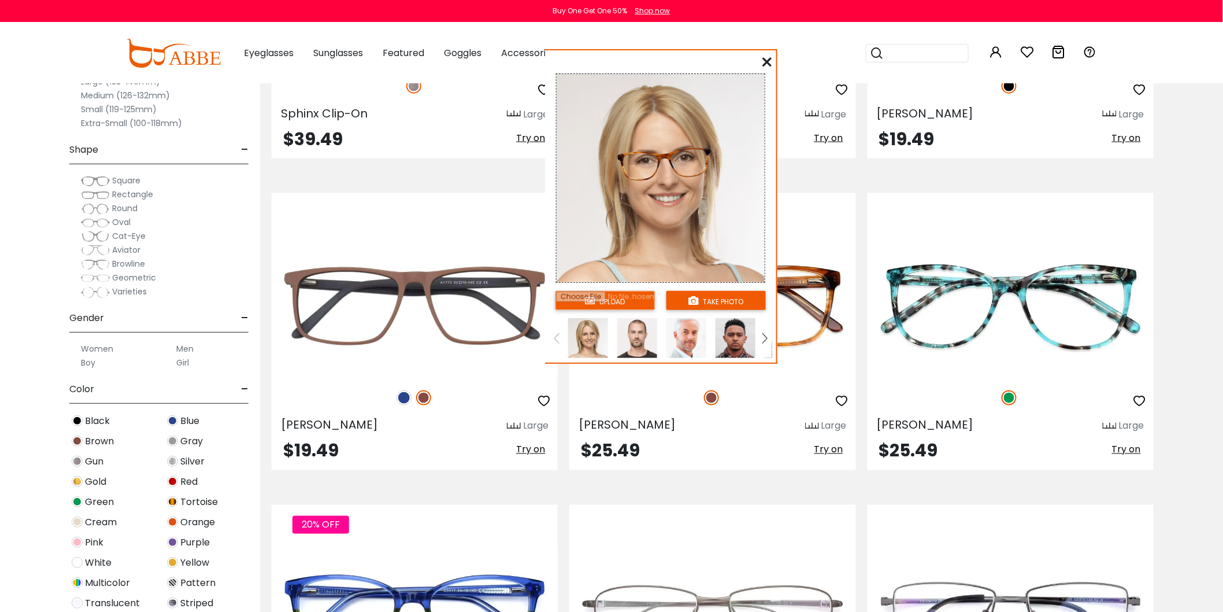
click at [631, 336] on img at bounding box center [637, 338] width 40 height 40
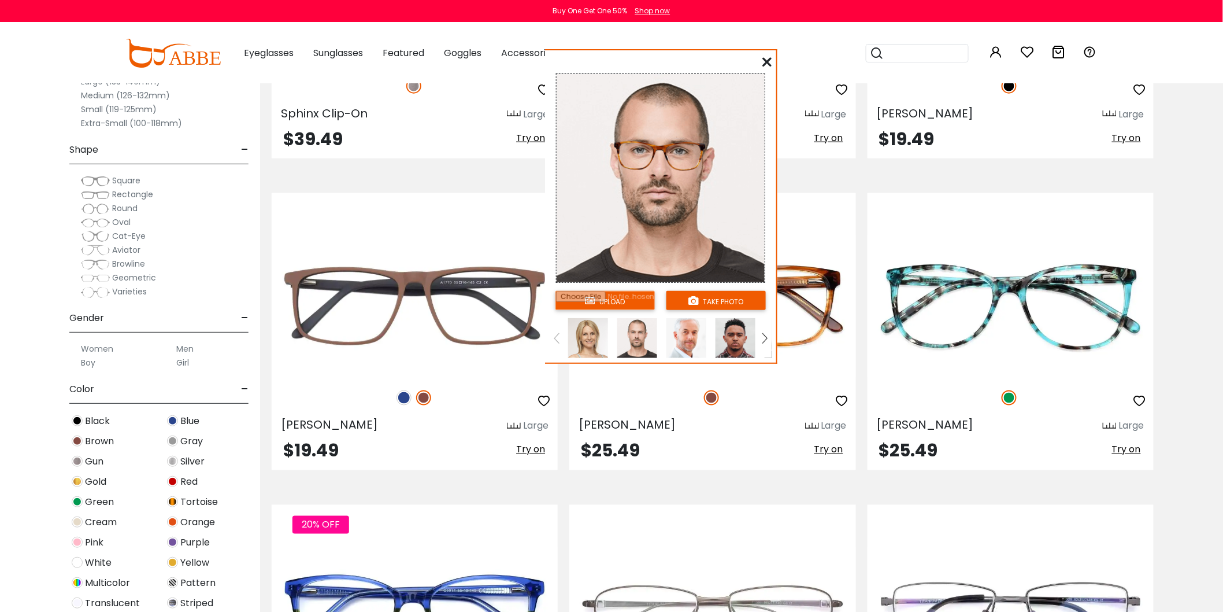
click at [679, 332] on img at bounding box center [687, 338] width 40 height 40
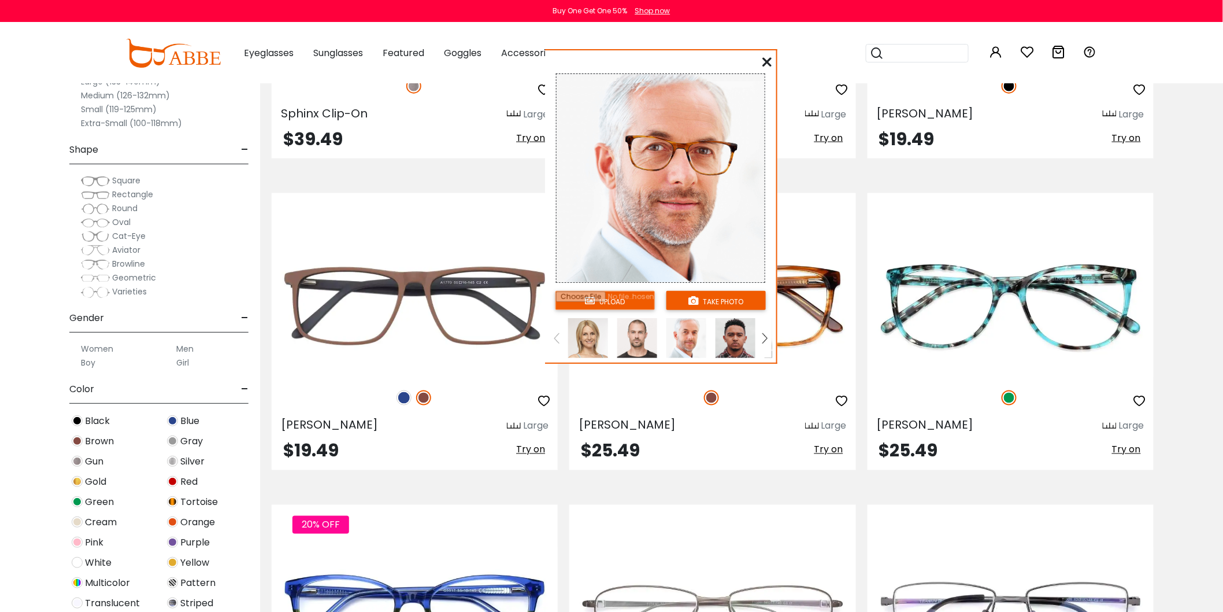
click at [736, 336] on img at bounding box center [736, 338] width 40 height 40
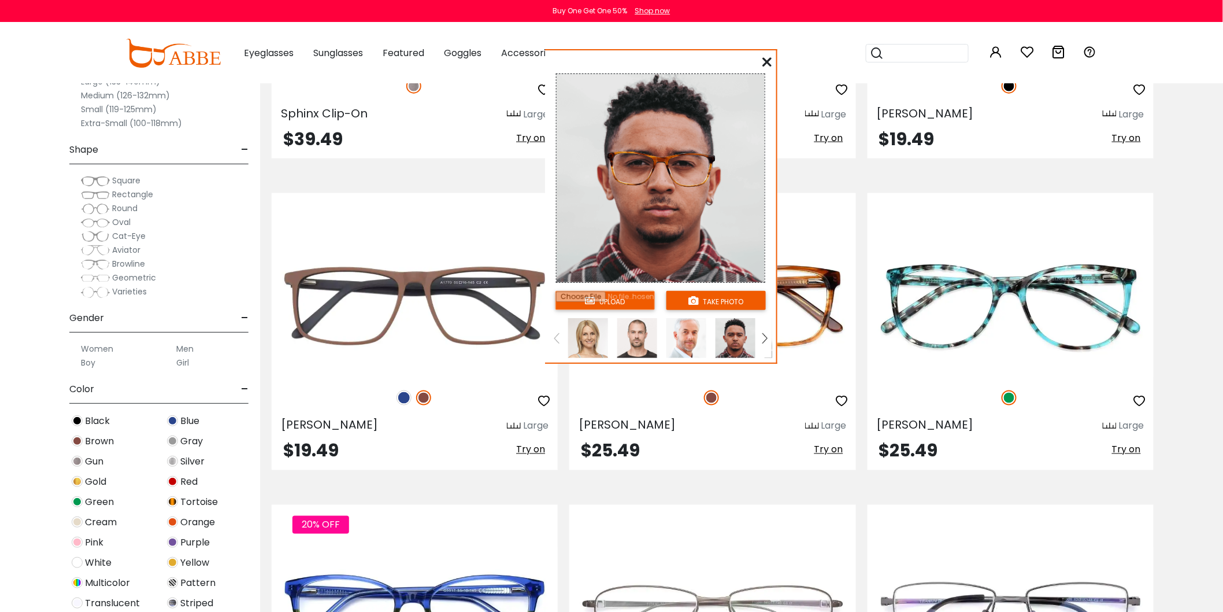
click at [769, 62] on icon at bounding box center [766, 61] width 9 height 9
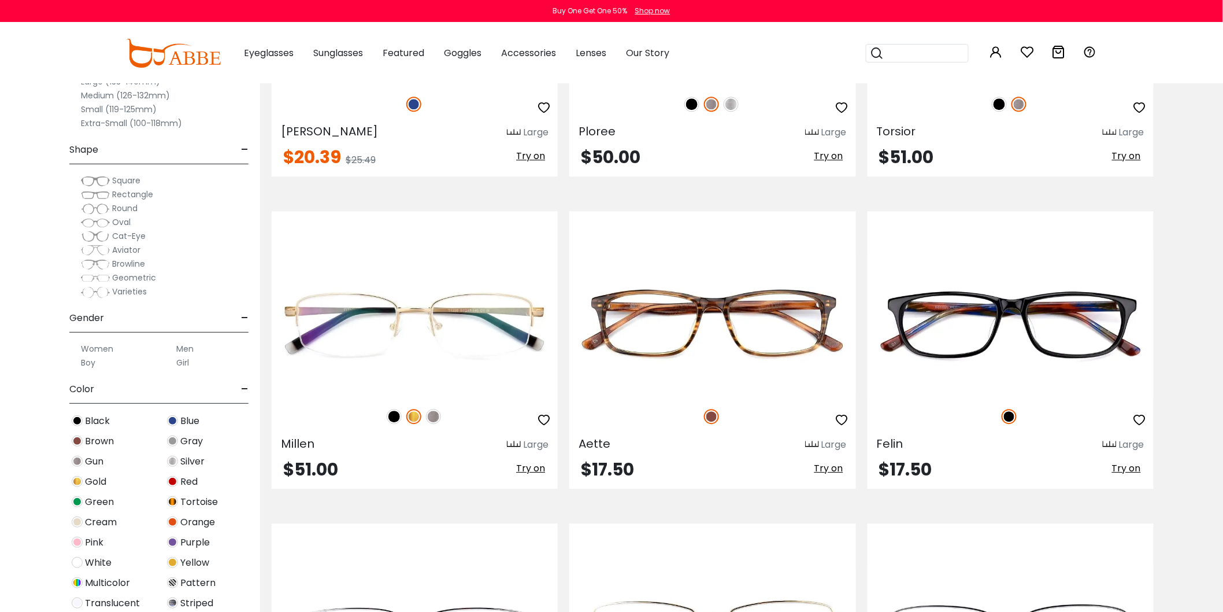
scroll to position [4945, 0]
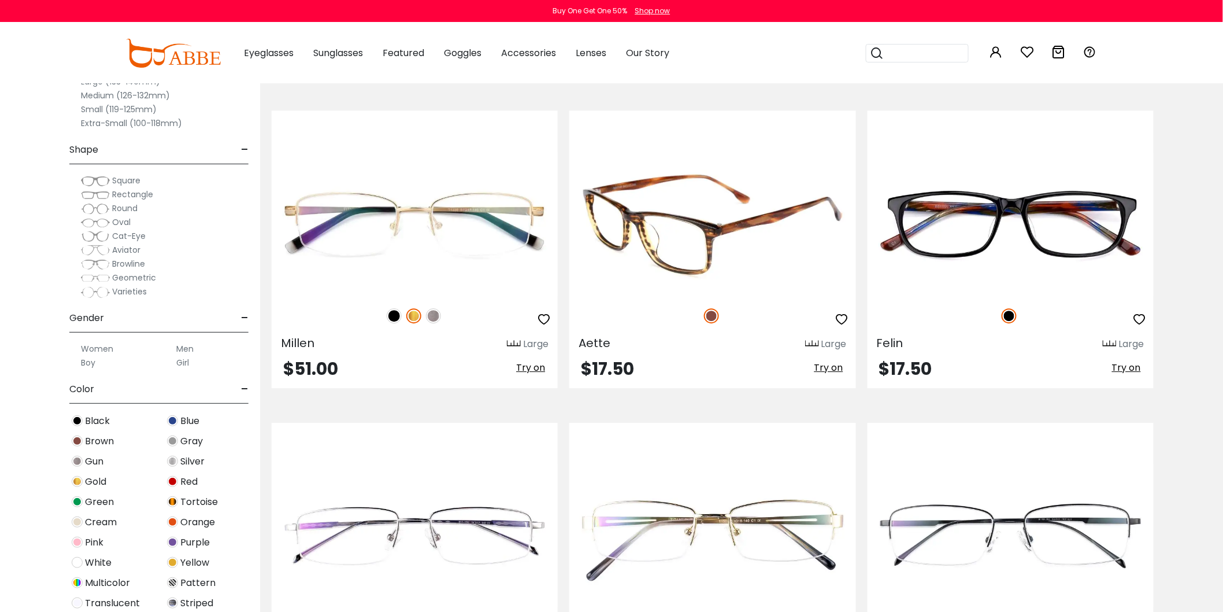
click at [824, 371] on span "Try on" at bounding box center [829, 367] width 29 height 13
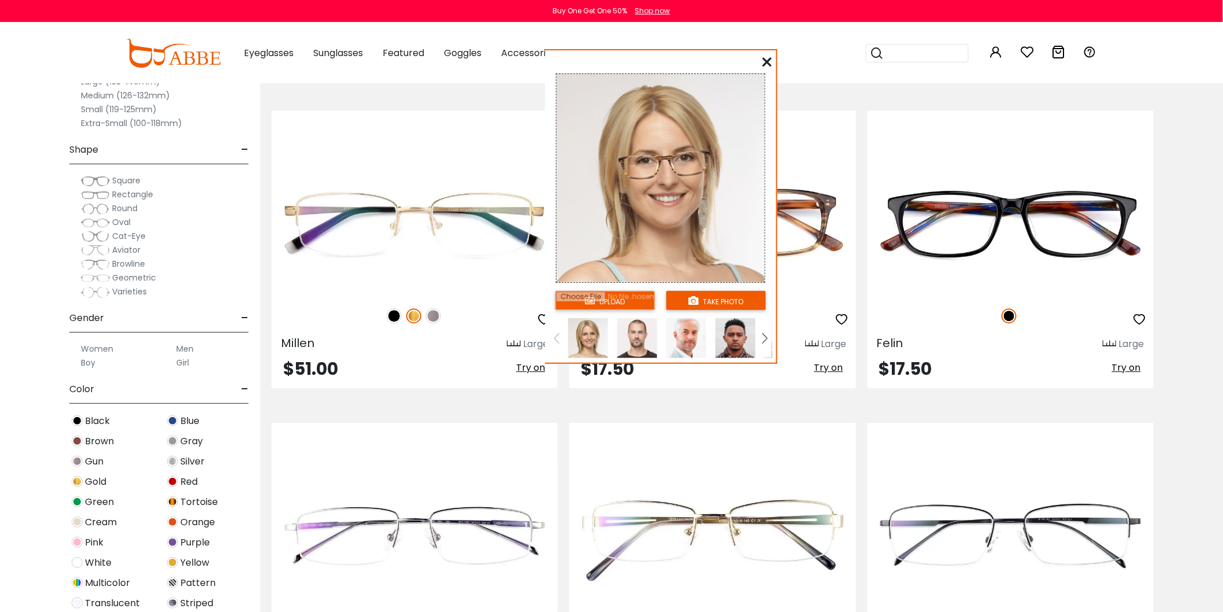
click at [638, 334] on img at bounding box center [637, 338] width 40 height 40
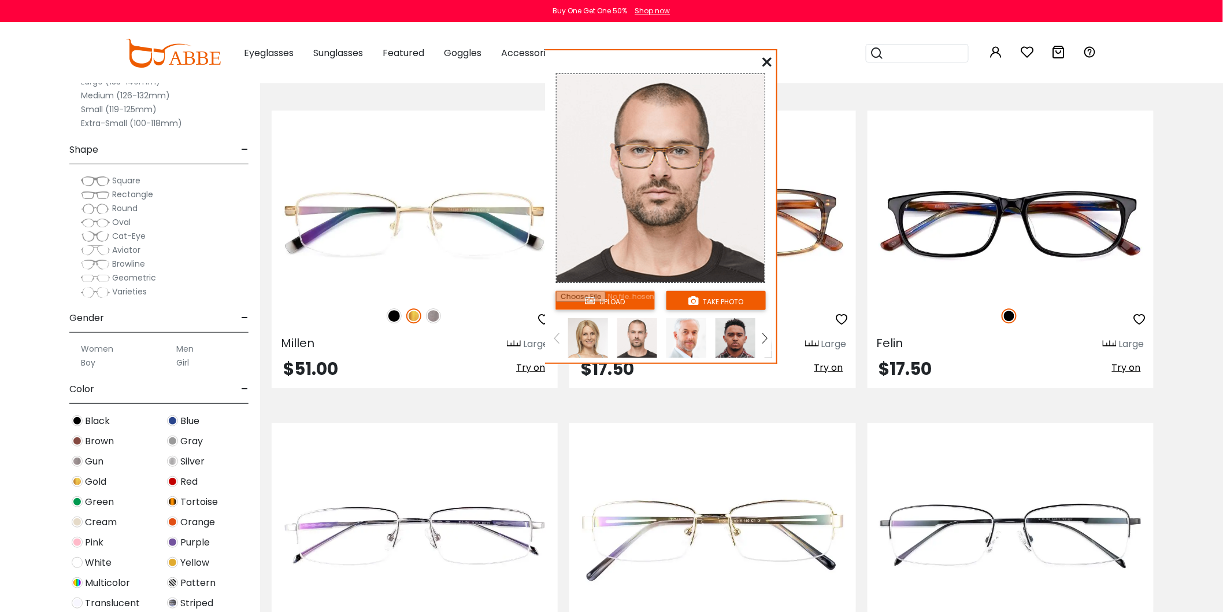
click at [692, 338] on img at bounding box center [687, 338] width 40 height 40
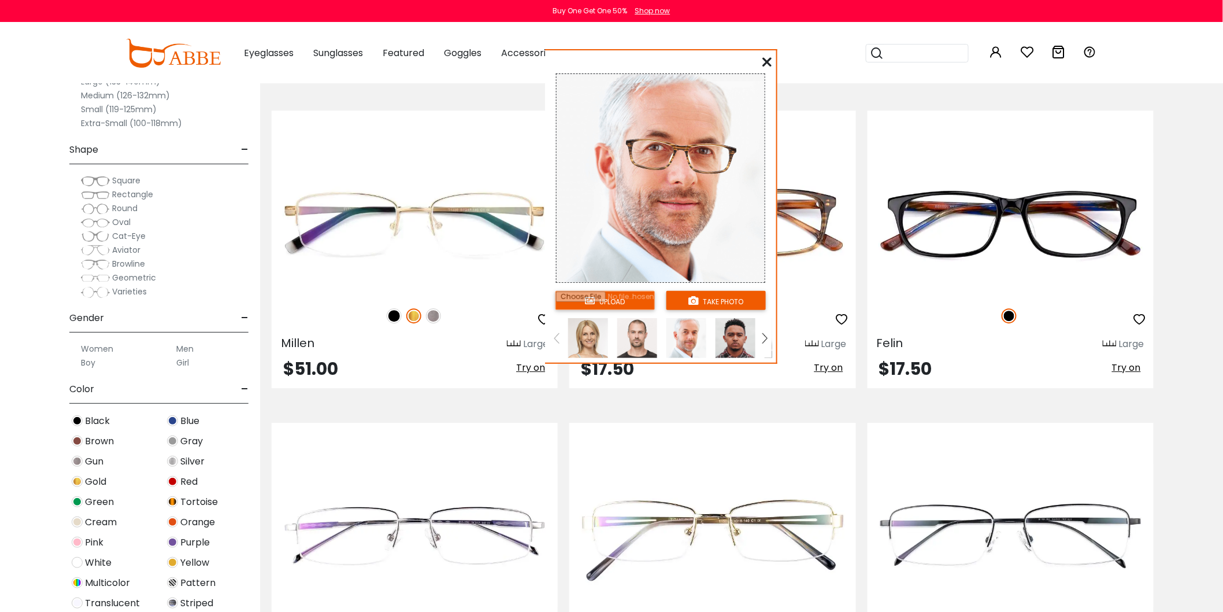
click at [725, 330] on img at bounding box center [736, 338] width 40 height 40
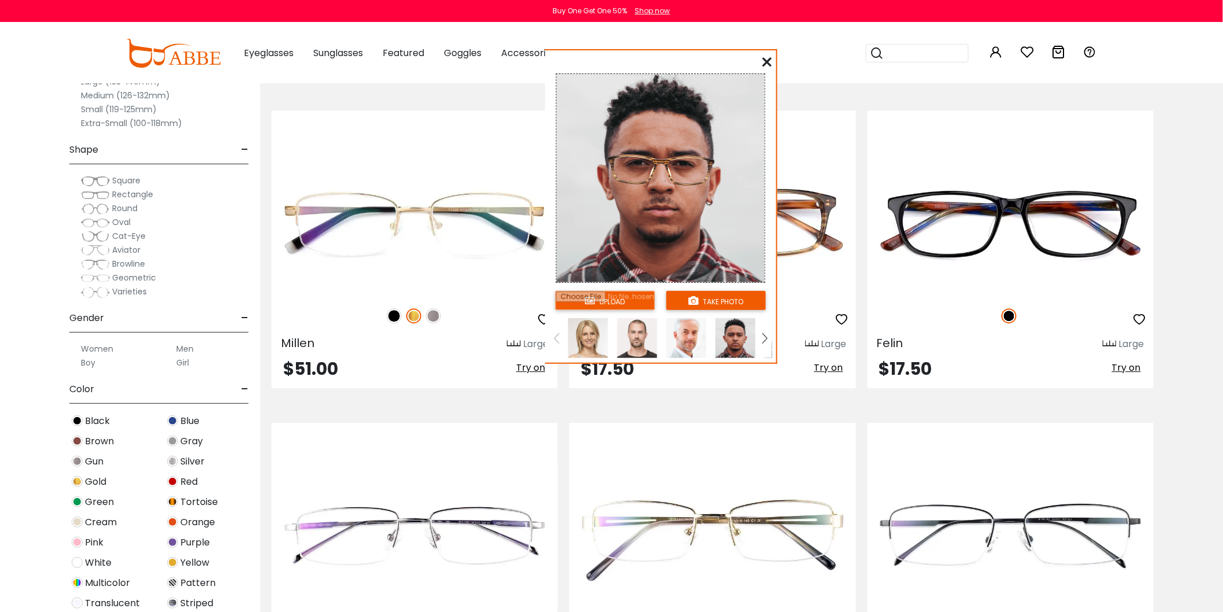
click at [632, 341] on img at bounding box center [637, 338] width 40 height 40
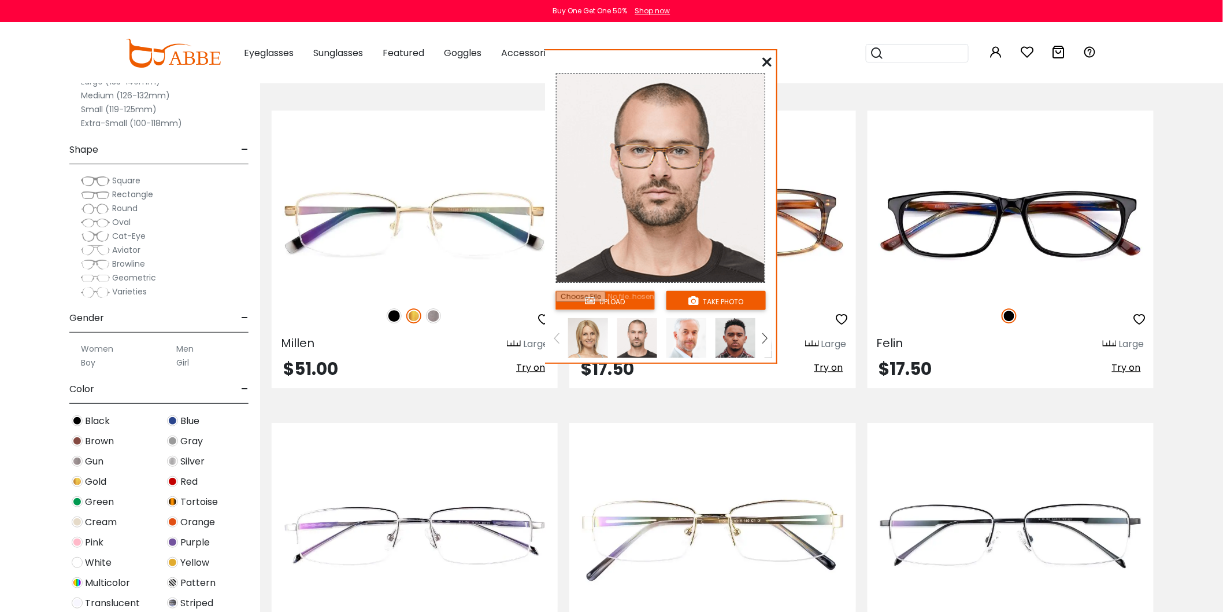
click at [764, 62] on icon at bounding box center [766, 61] width 9 height 9
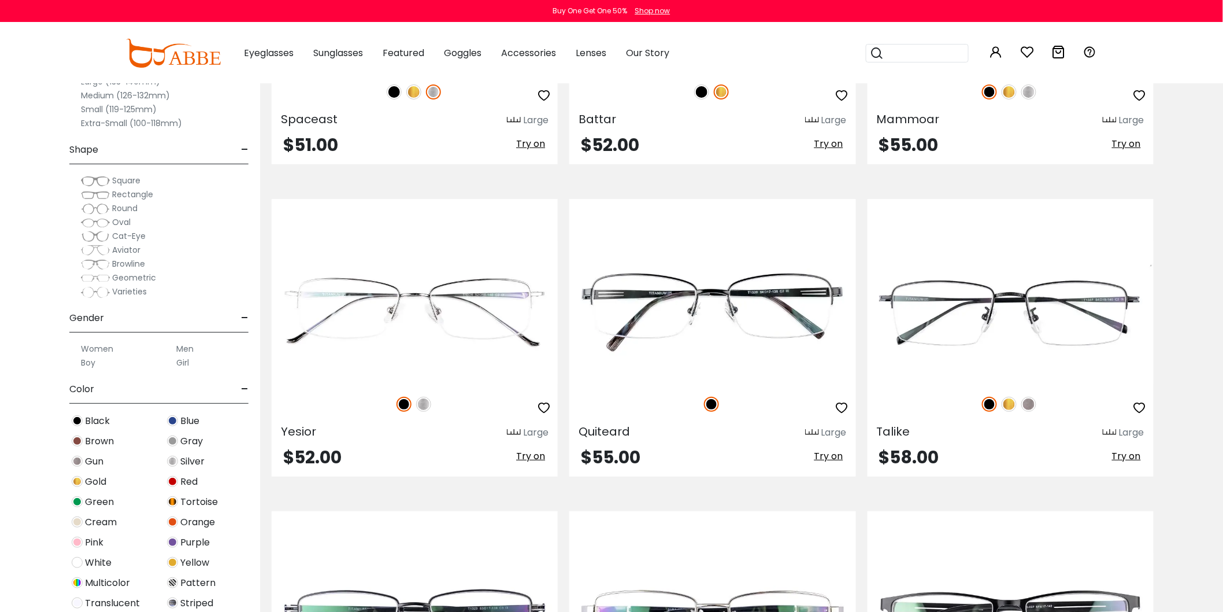
scroll to position [5524, 0]
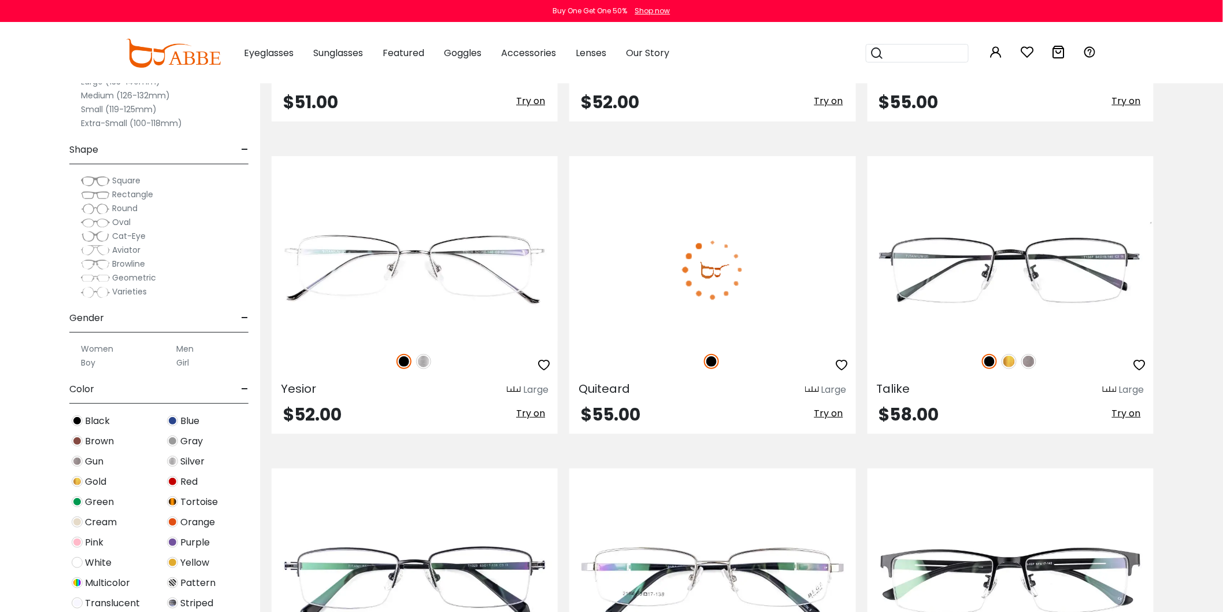
click at [831, 420] on span "Try on" at bounding box center [829, 412] width 29 height 13
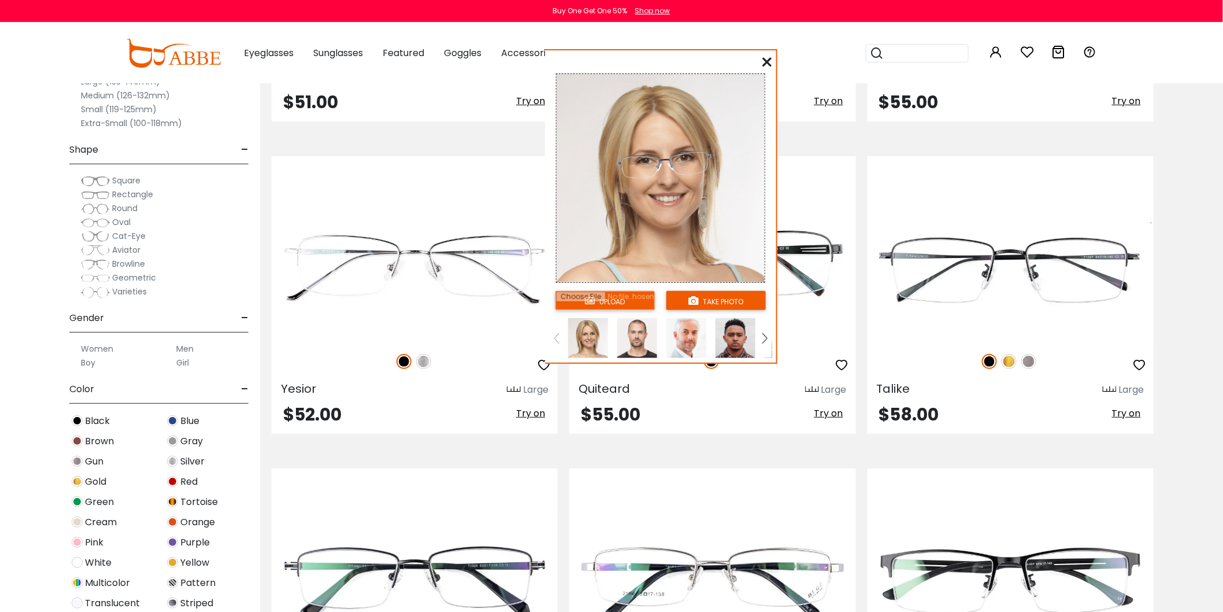
click at [634, 344] on img at bounding box center [637, 338] width 40 height 40
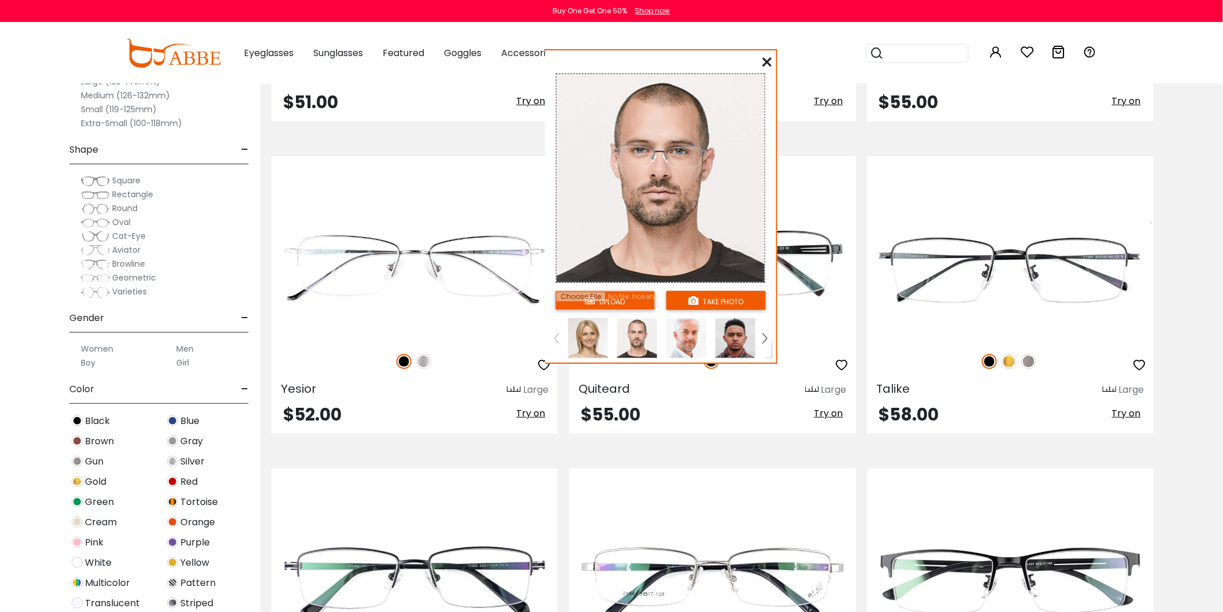
click at [686, 333] on img at bounding box center [687, 338] width 40 height 40
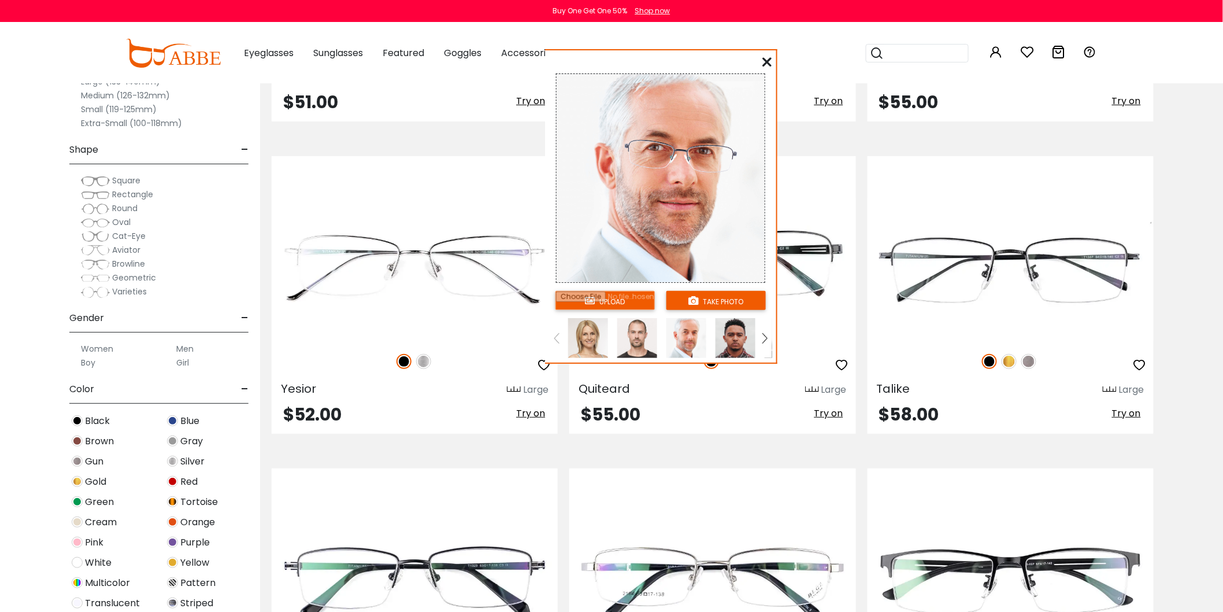
click at [747, 339] on img at bounding box center [736, 338] width 40 height 40
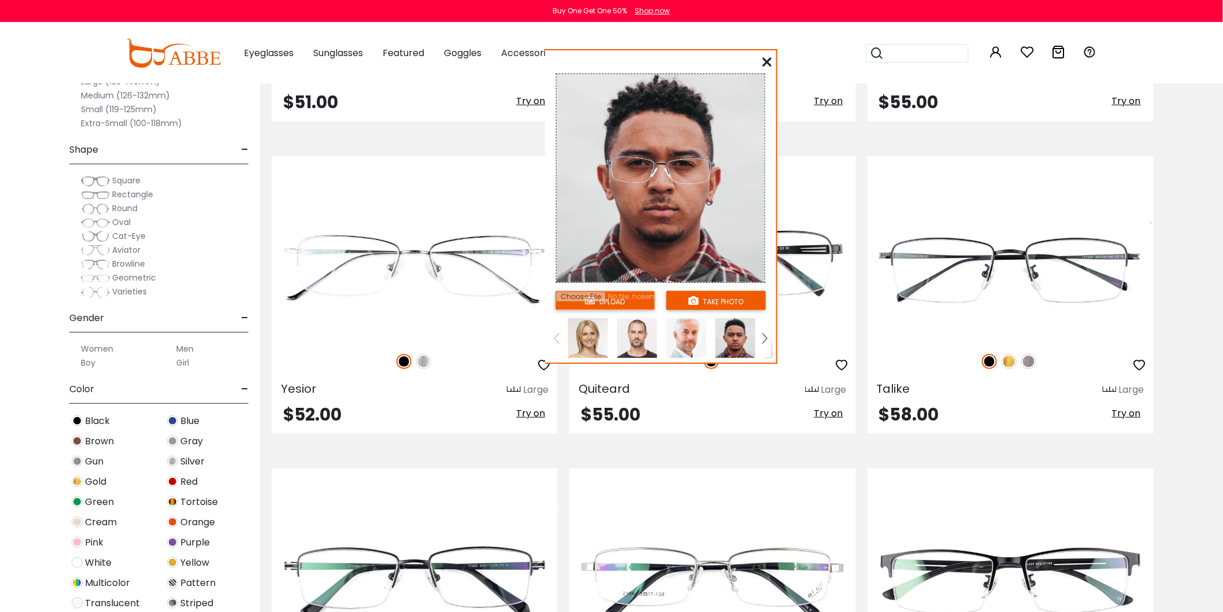
click at [768, 61] on icon at bounding box center [766, 61] width 9 height 9
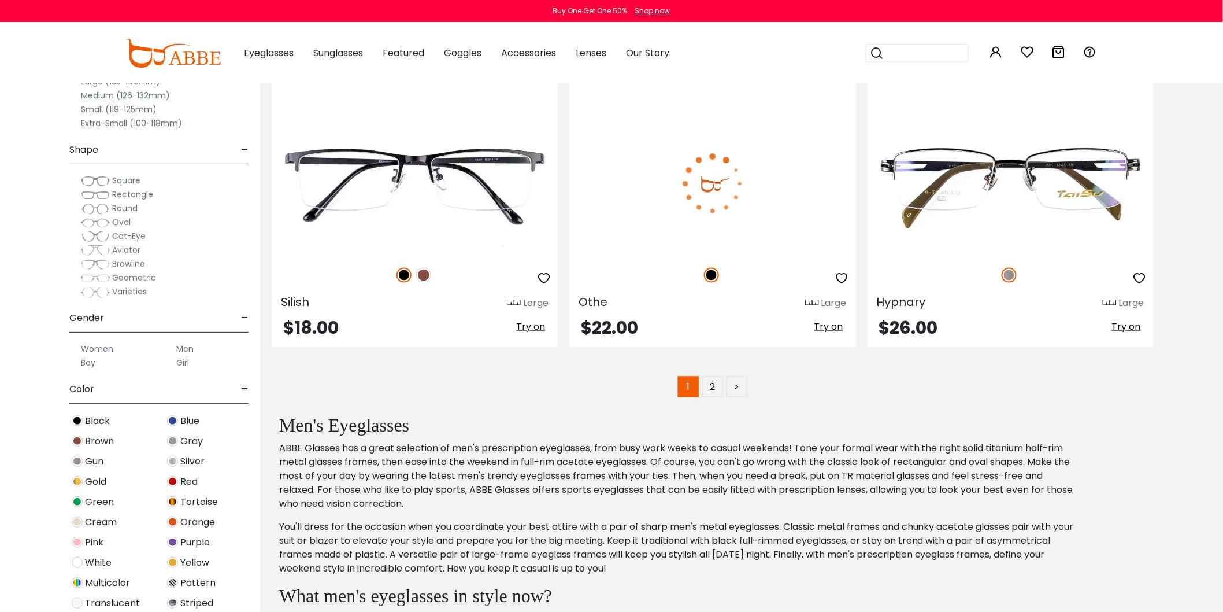
scroll to position [6294, 0]
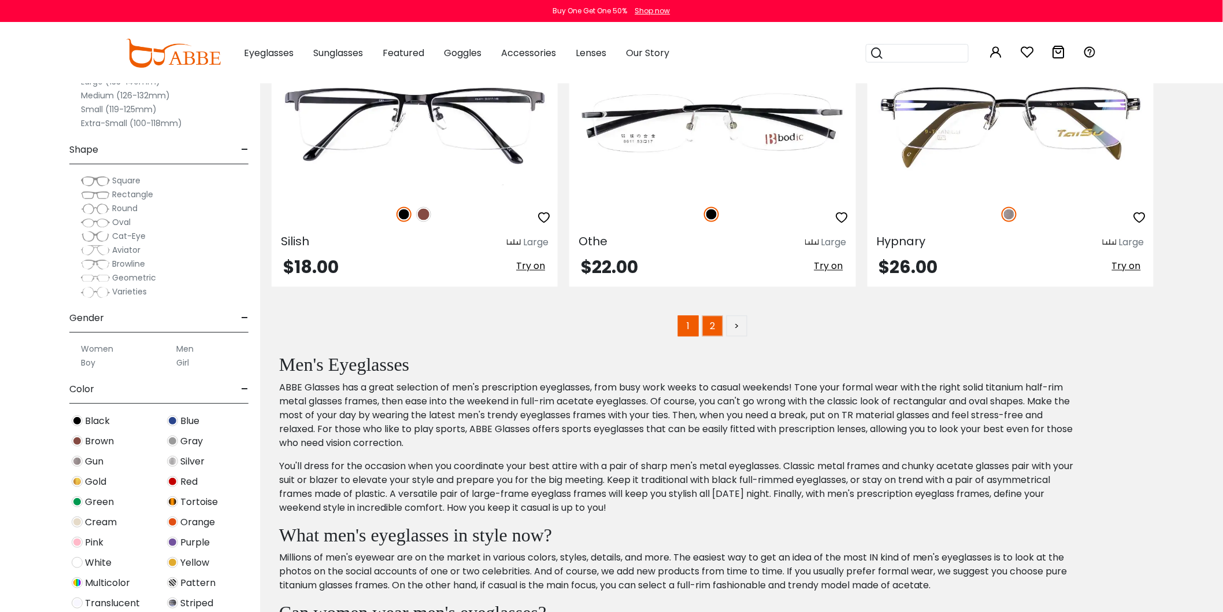
click at [710, 334] on link "2" at bounding box center [712, 326] width 21 height 21
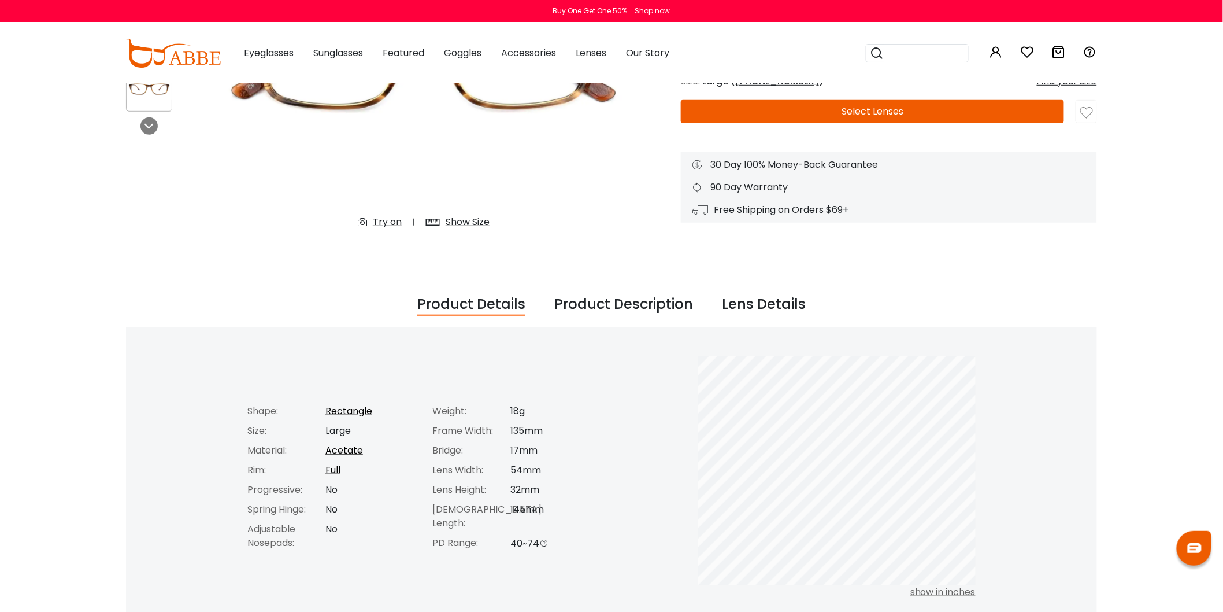
scroll to position [257, 0]
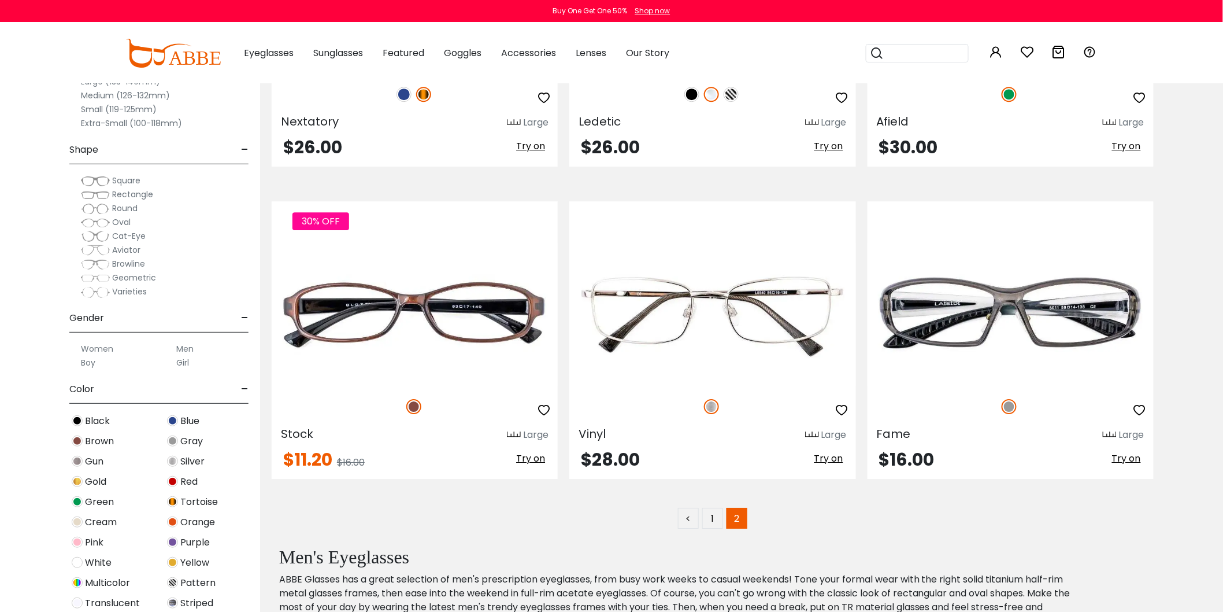
scroll to position [1413, 0]
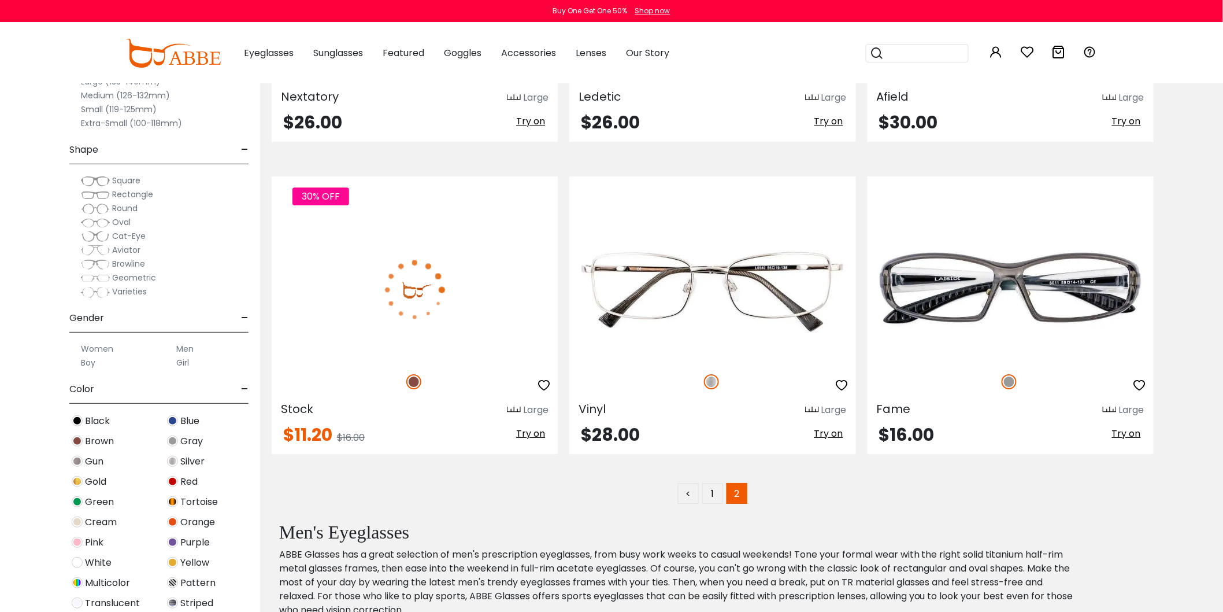
click at [524, 432] on span "Try on" at bounding box center [530, 433] width 29 height 13
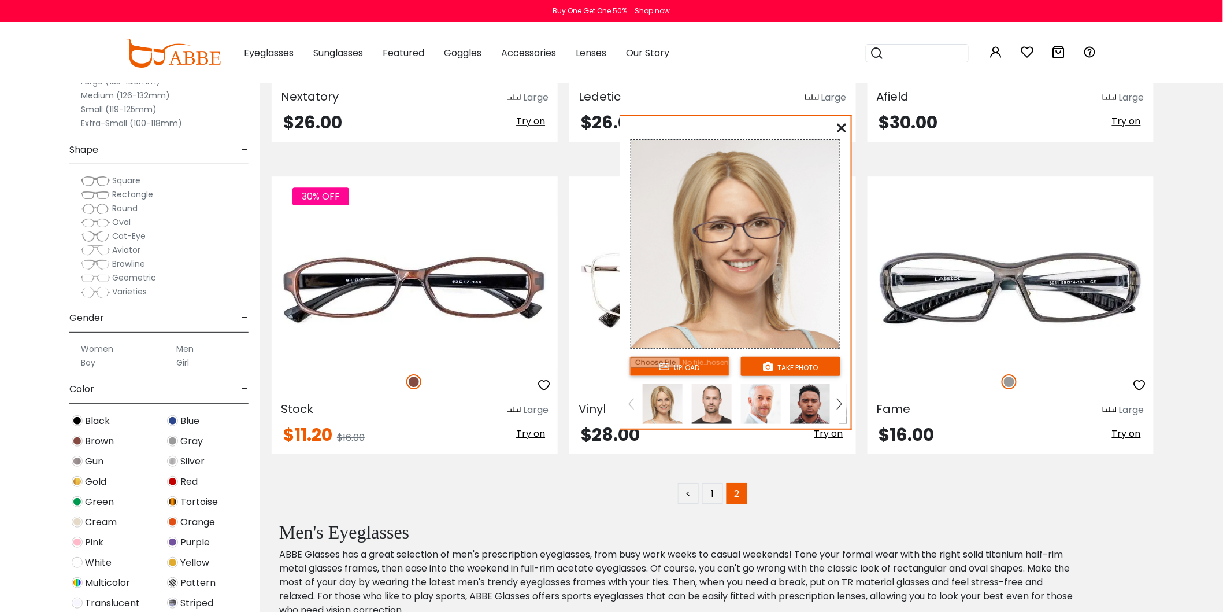
drag, startPoint x: 106, startPoint y: 66, endPoint x: 726, endPoint y: 126, distance: 622.6
click at [726, 126] on div "upload take photo" at bounding box center [735, 275] width 231 height 308
click at [710, 403] on img at bounding box center [712, 404] width 40 height 40
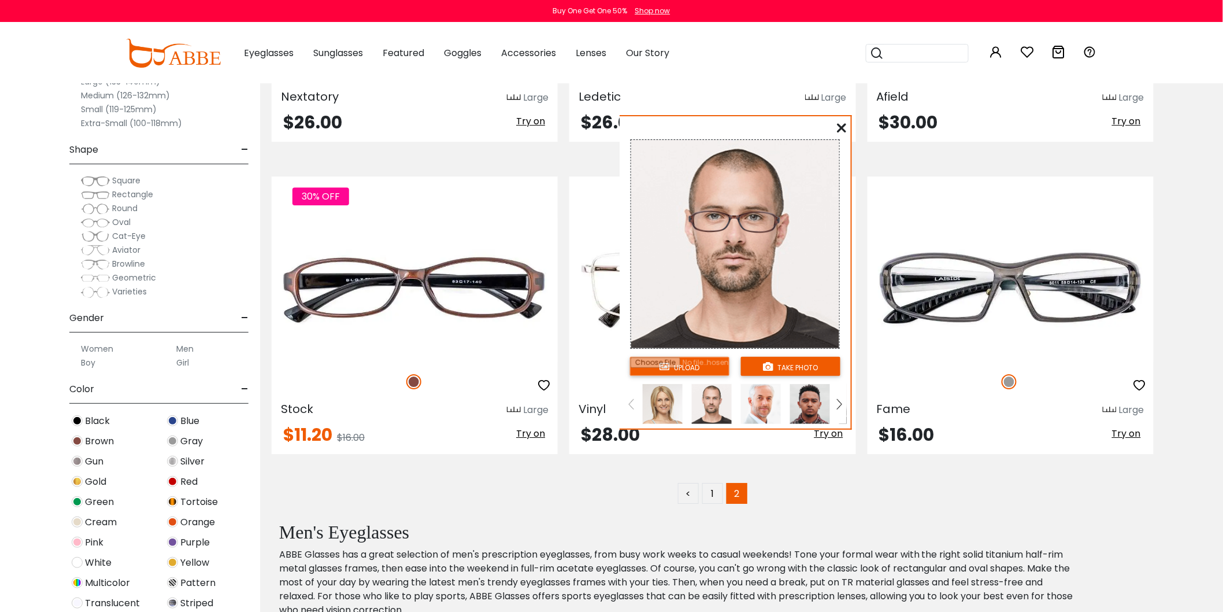
click at [755, 413] on img at bounding box center [761, 404] width 40 height 40
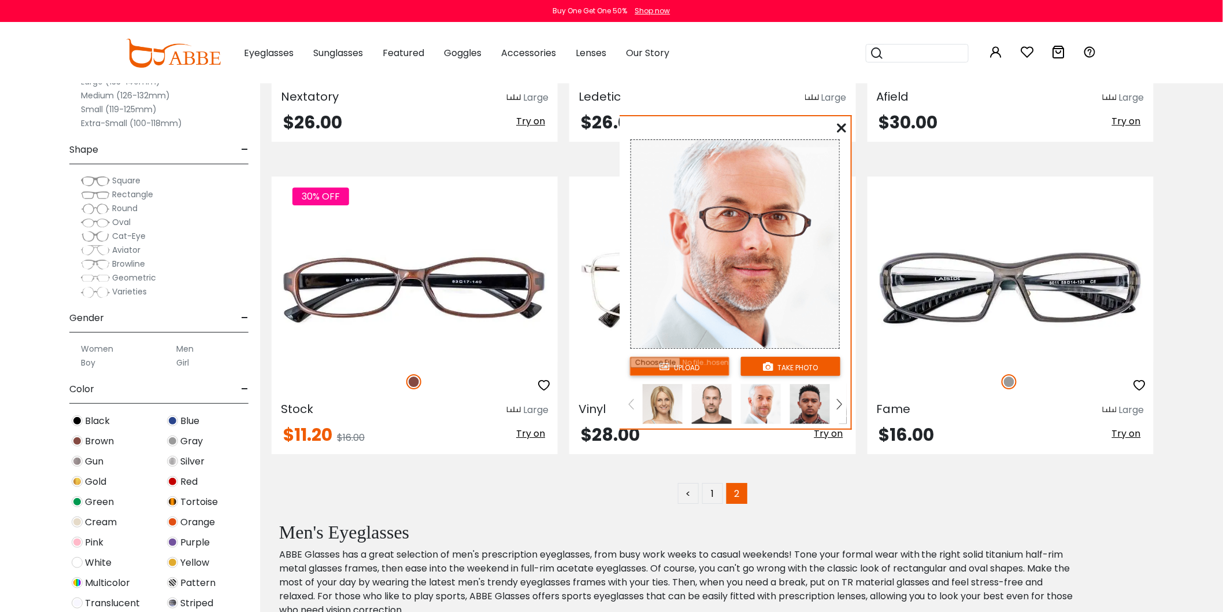
click at [810, 405] on img at bounding box center [810, 404] width 40 height 40
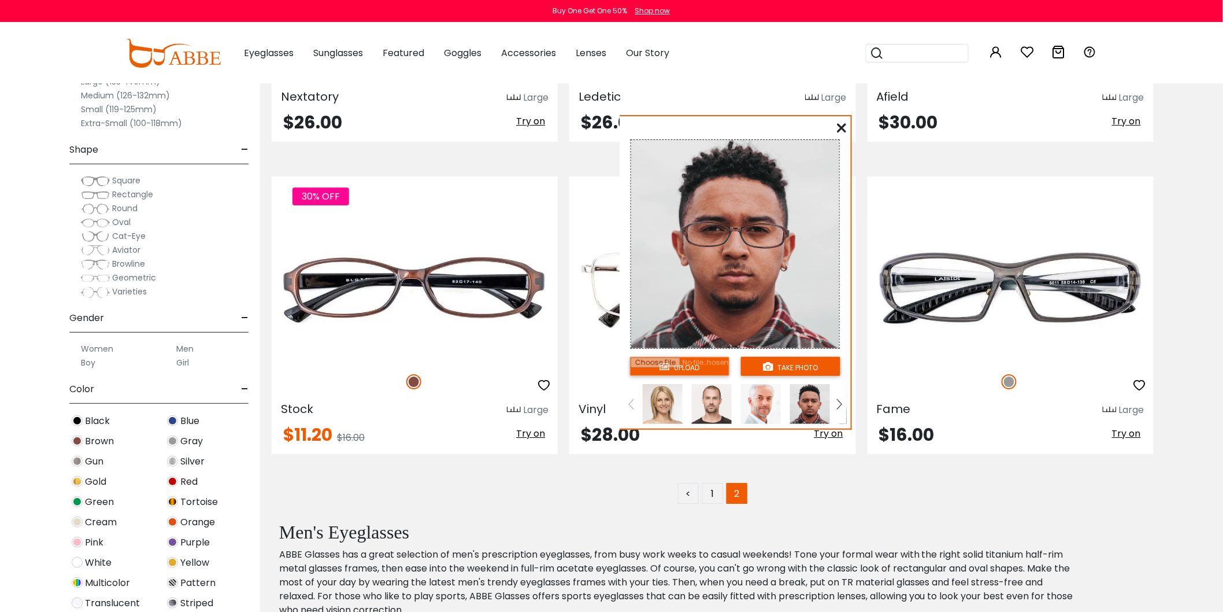
click at [842, 123] on icon at bounding box center [841, 127] width 9 height 9
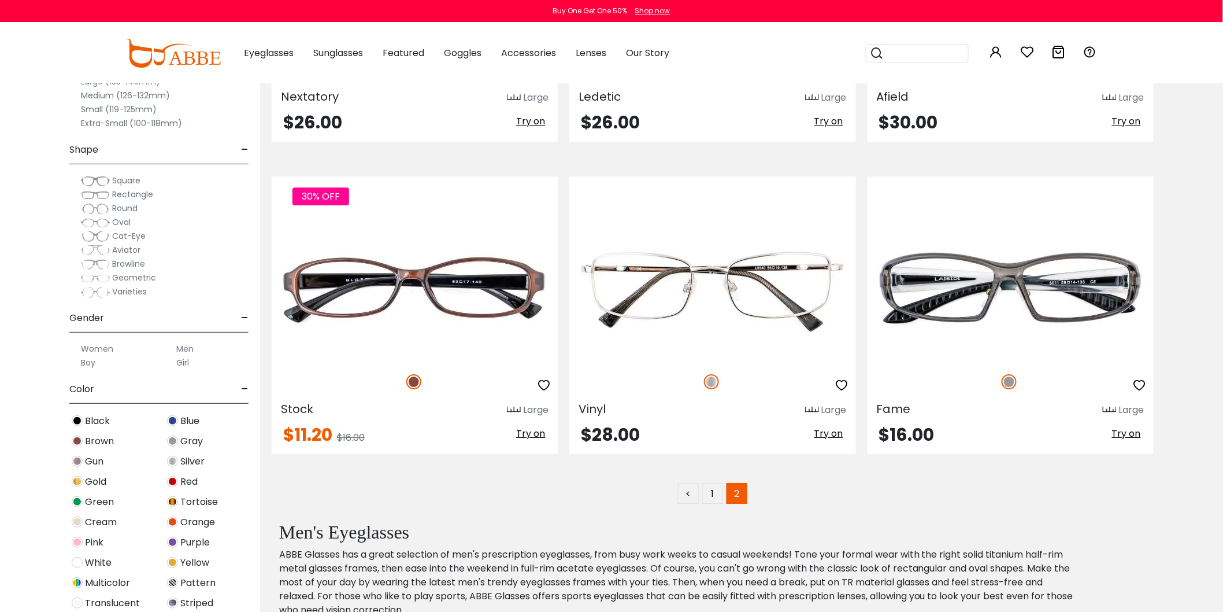
click at [123, 221] on span "Oval" at bounding box center [121, 222] width 18 height 12
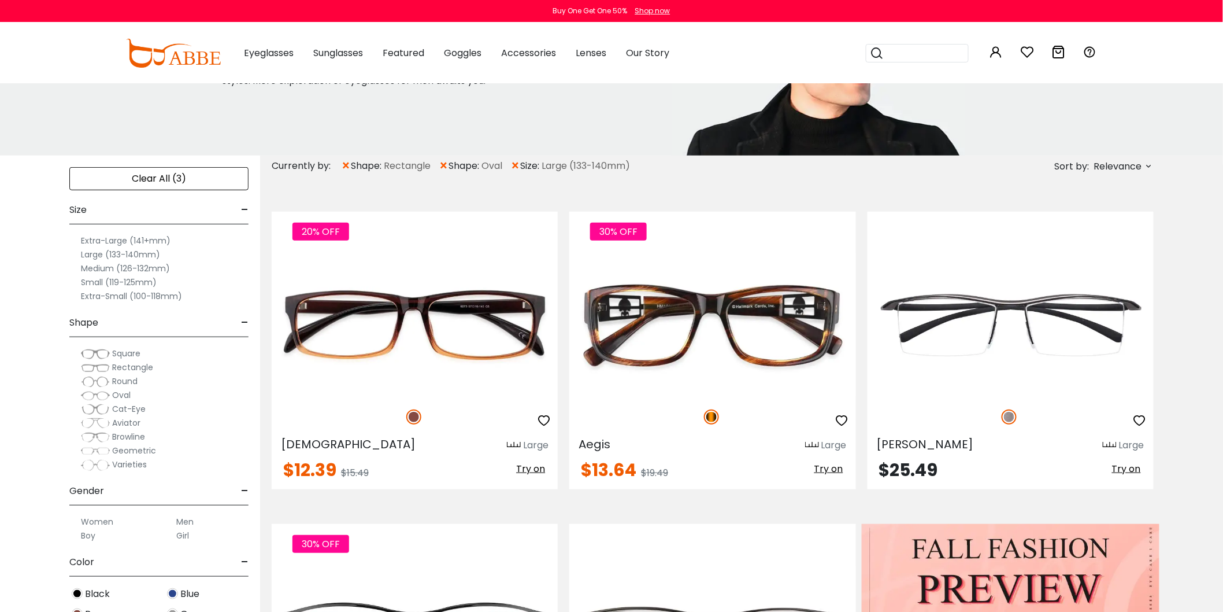
scroll to position [128, 0]
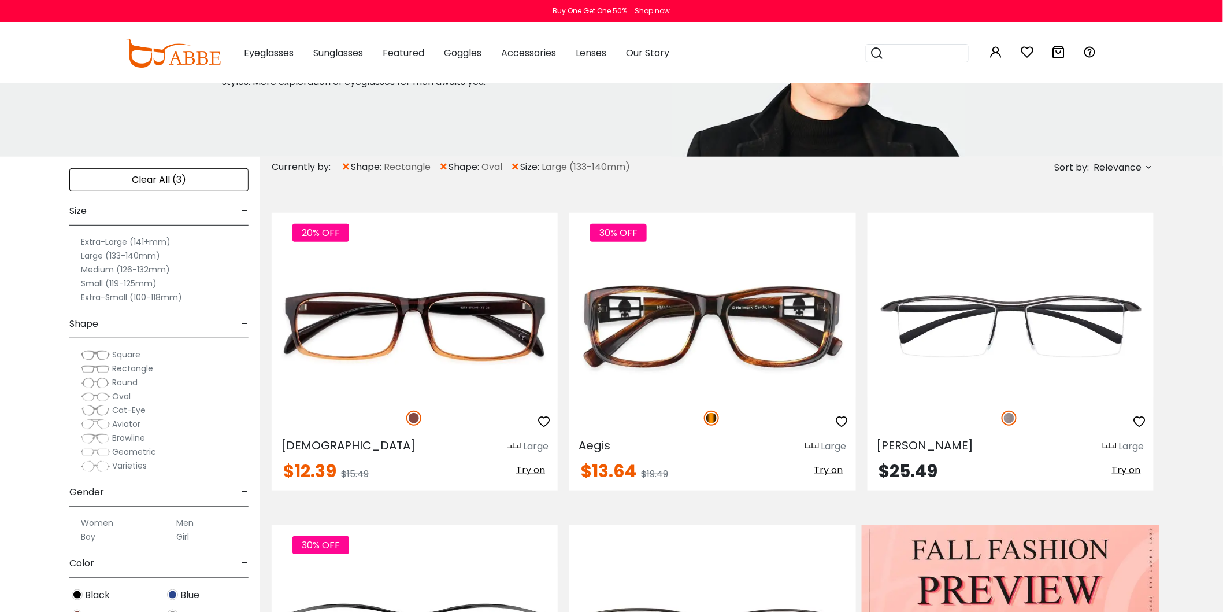
click at [102, 256] on label "Large (133-140mm)" at bounding box center [120, 256] width 79 height 14
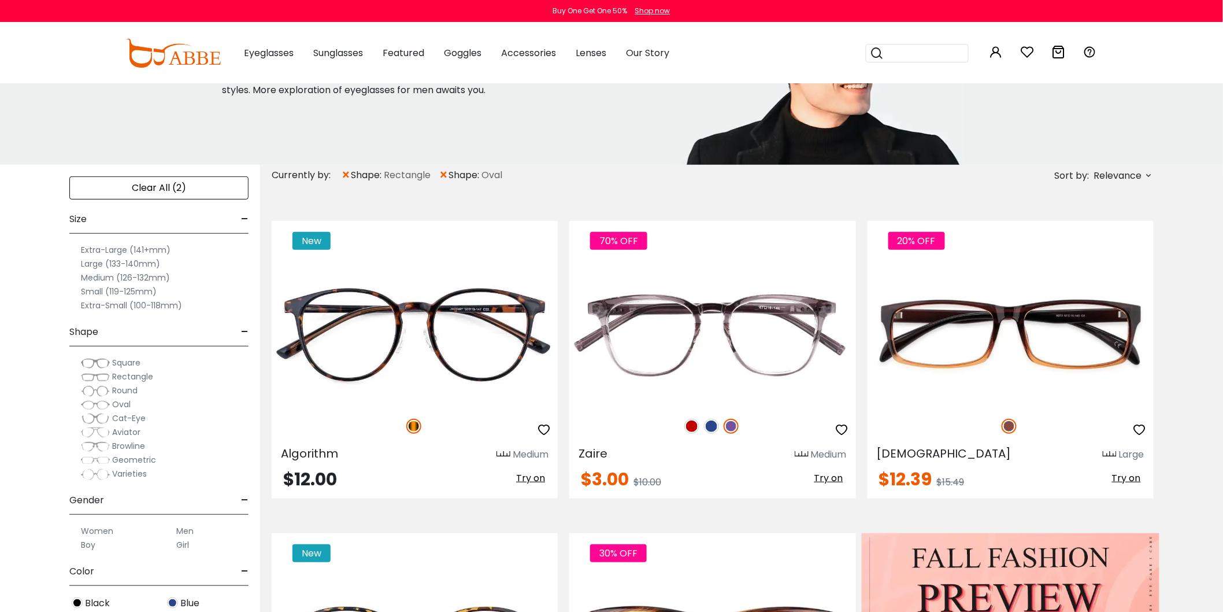
scroll to position [128, 0]
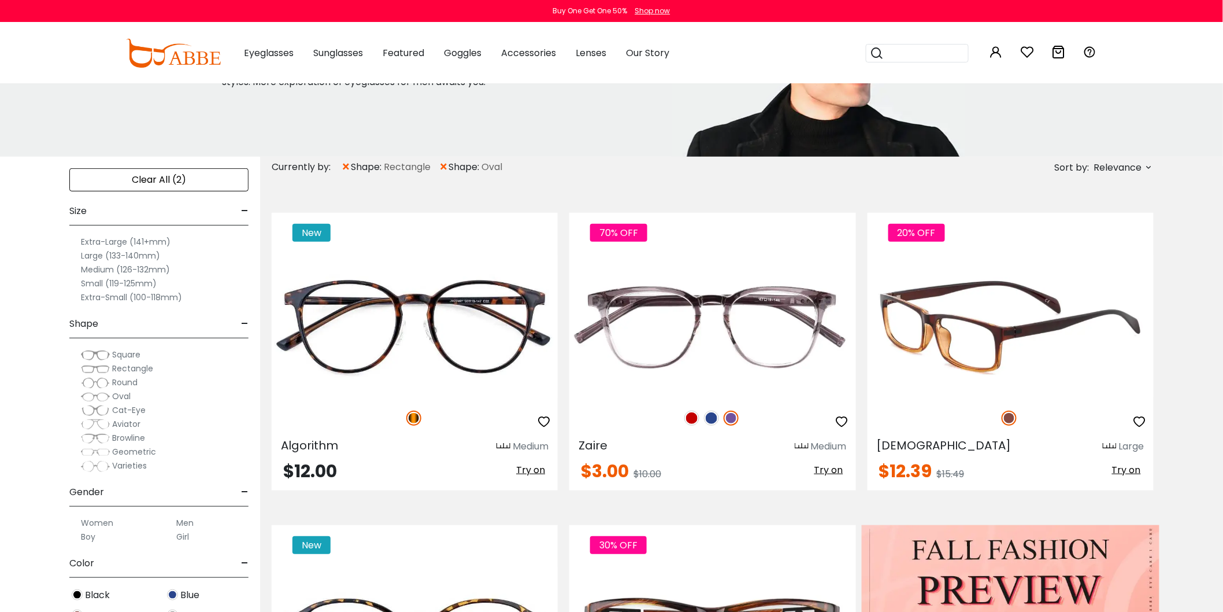
click at [1131, 464] on span "Try on" at bounding box center [1126, 469] width 29 height 13
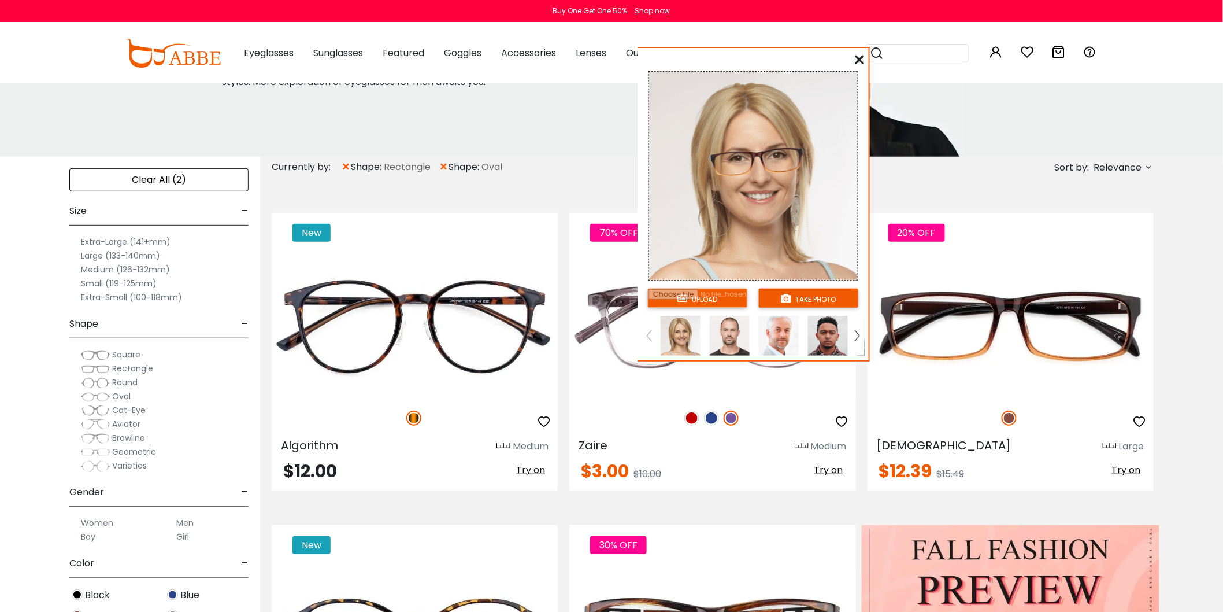
drag, startPoint x: 121, startPoint y: 72, endPoint x: 759, endPoint y: 64, distance: 637.7
click at [759, 64] on div "upload take photo" at bounding box center [753, 207] width 231 height 308
click at [734, 332] on img at bounding box center [730, 336] width 40 height 40
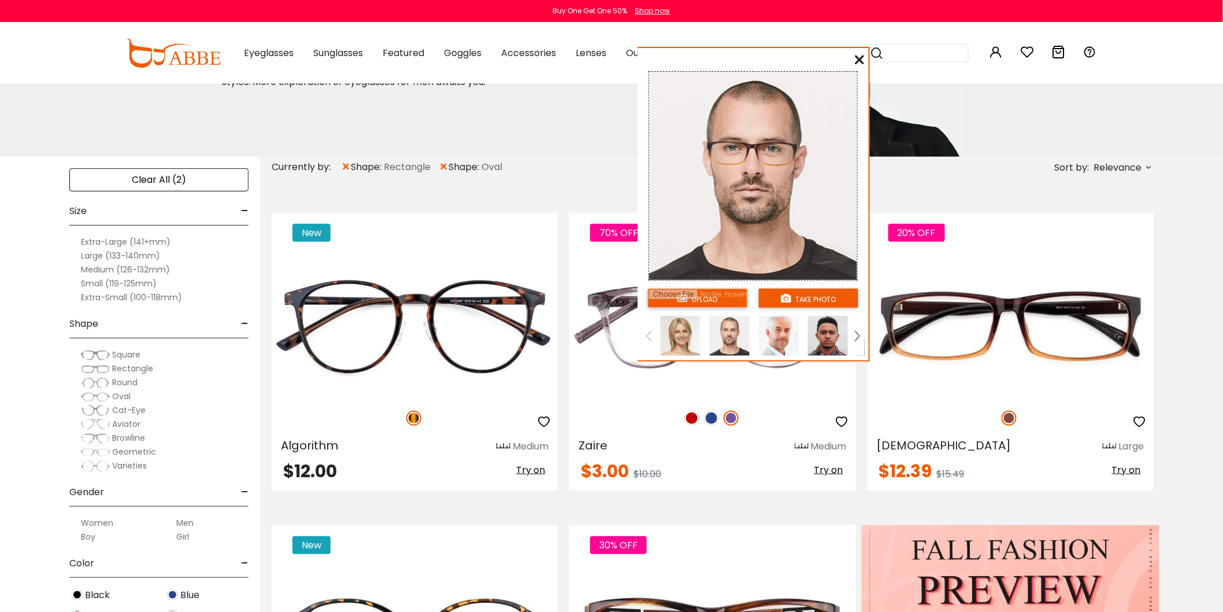
click at [766, 336] on img at bounding box center [779, 336] width 40 height 40
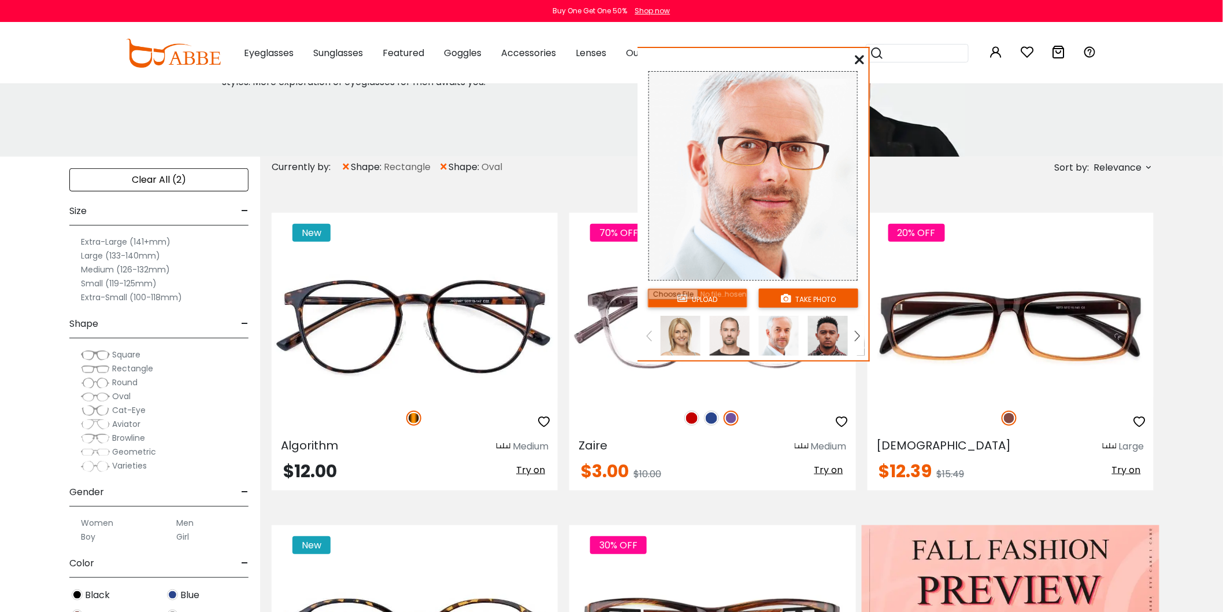
click at [837, 344] on img at bounding box center [828, 336] width 40 height 40
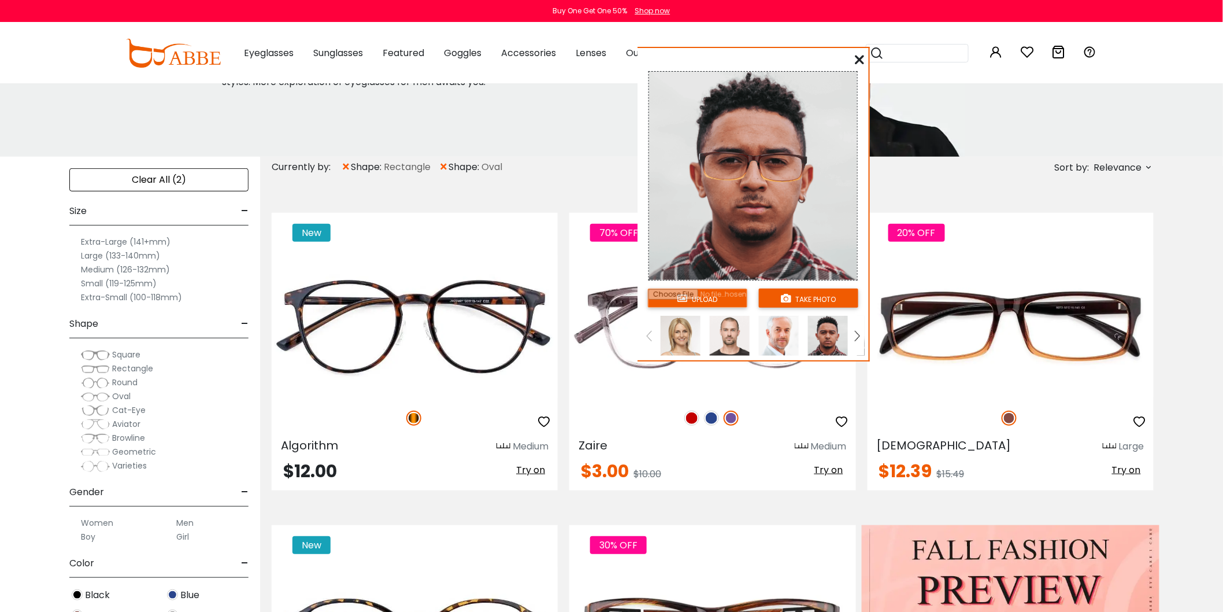
click at [860, 60] on icon at bounding box center [859, 59] width 9 height 9
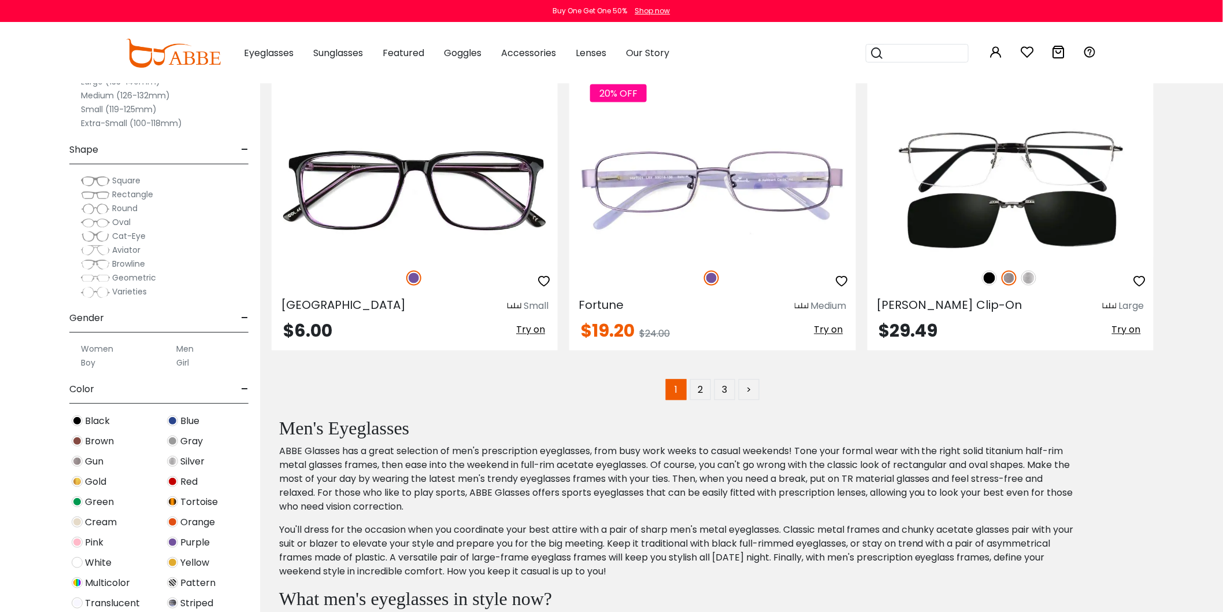
scroll to position [6230, 0]
click at [695, 399] on link "2" at bounding box center [700, 390] width 21 height 21
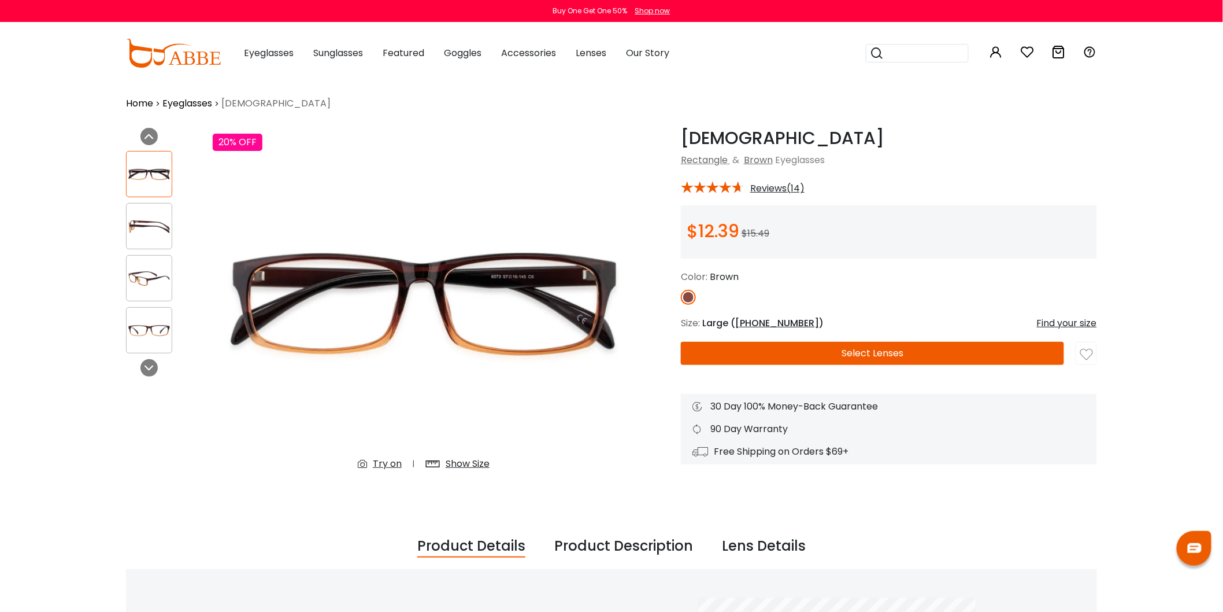
scroll to position [321, 0]
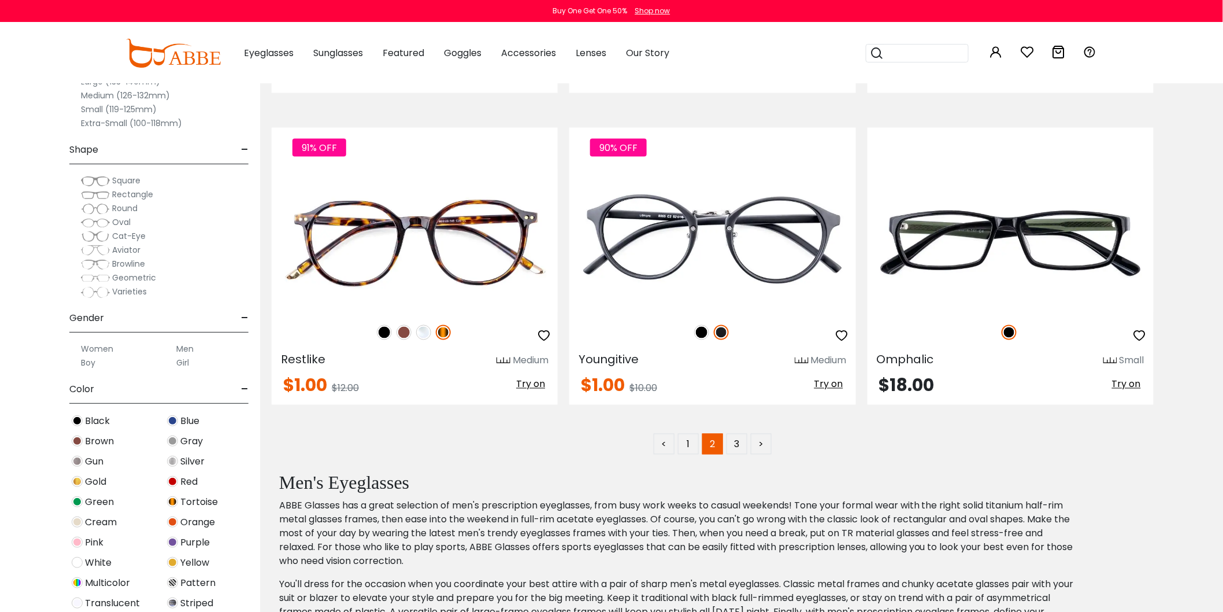
scroll to position [6166, 0]
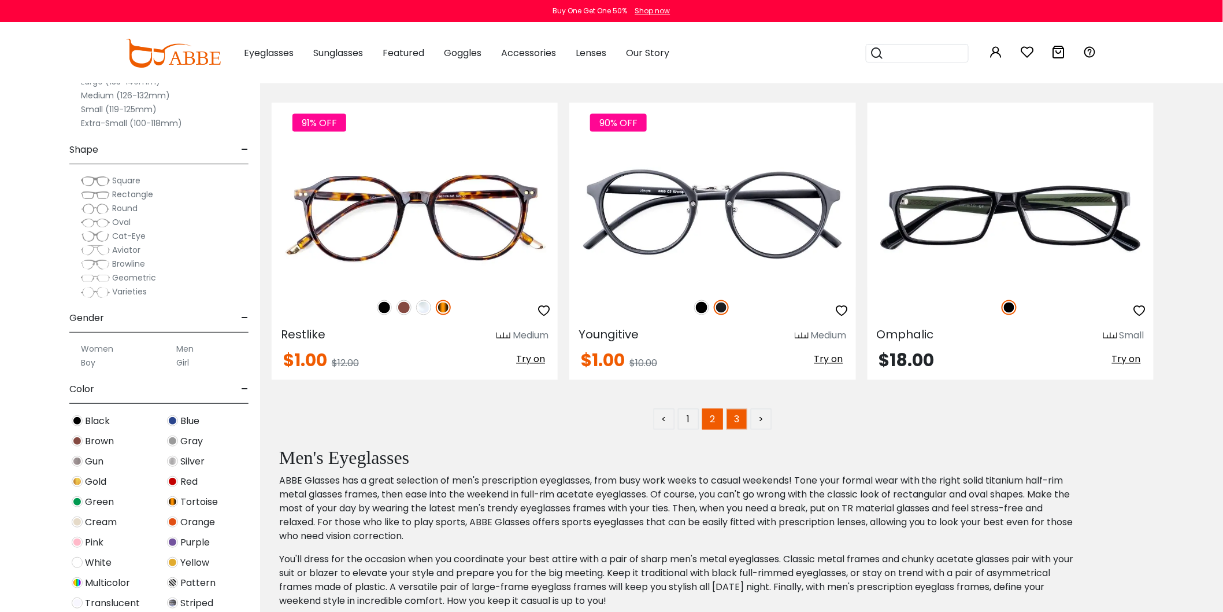
click at [736, 430] on link "3" at bounding box center [737, 419] width 21 height 21
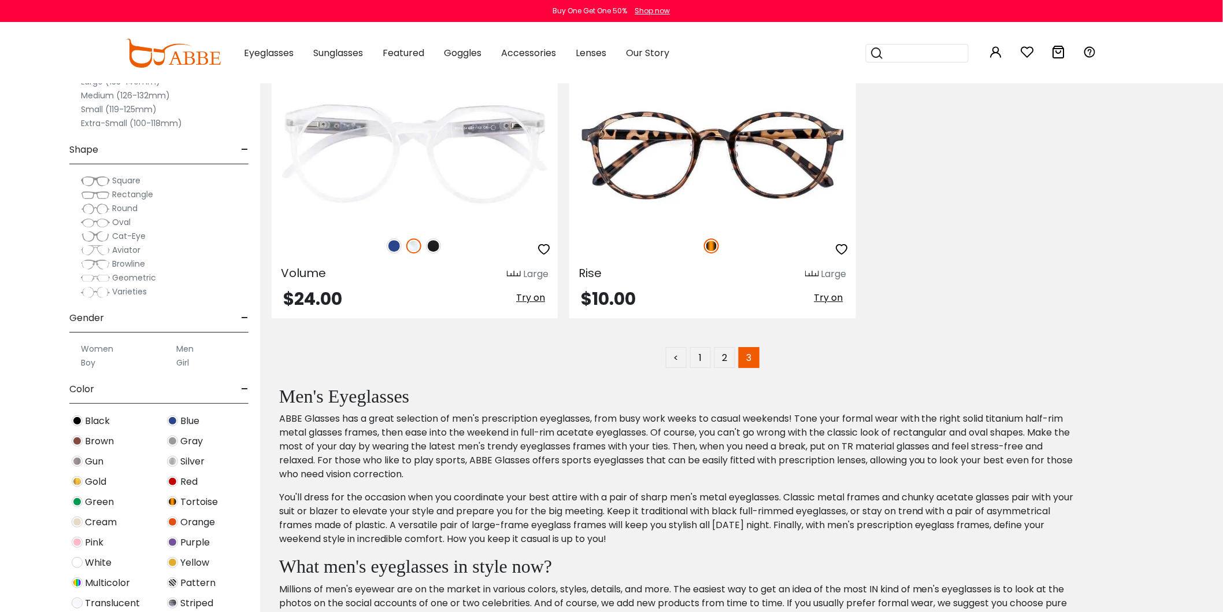
scroll to position [5010, 0]
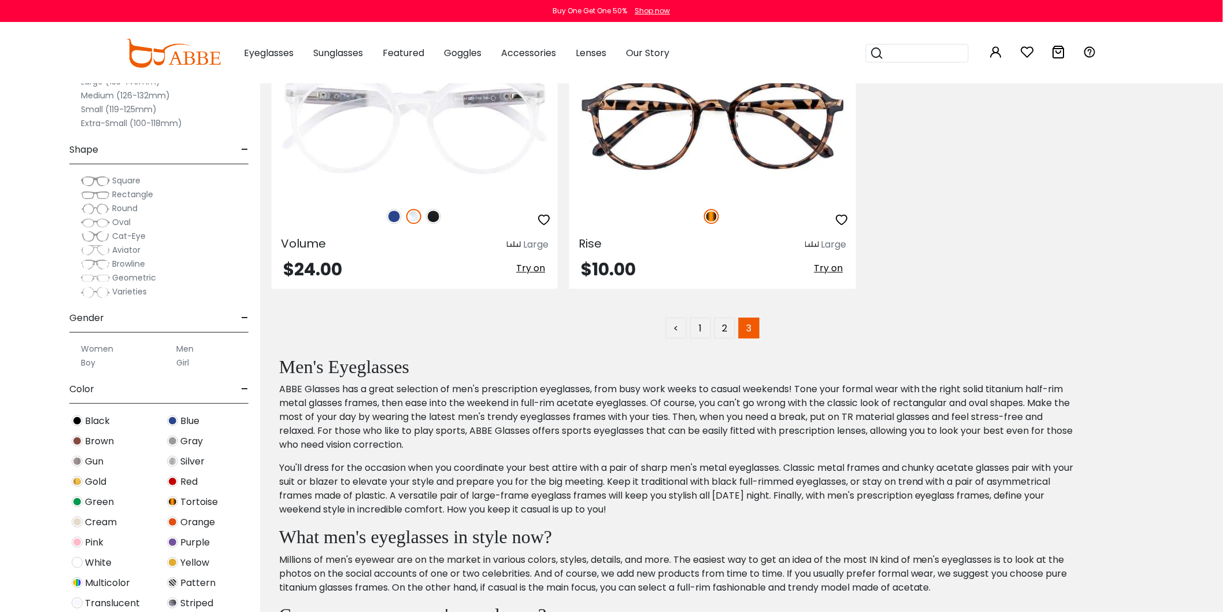
click at [124, 182] on span "Square" at bounding box center [126, 181] width 28 height 12
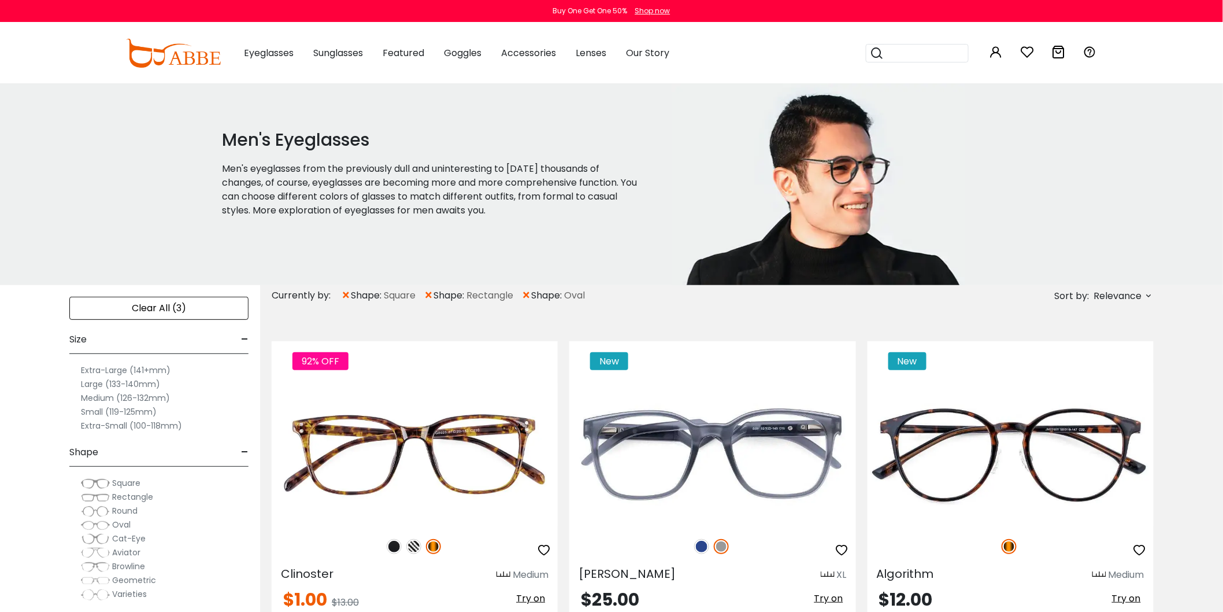
click at [117, 383] on label "Large (133-140mm)" at bounding box center [120, 384] width 79 height 14
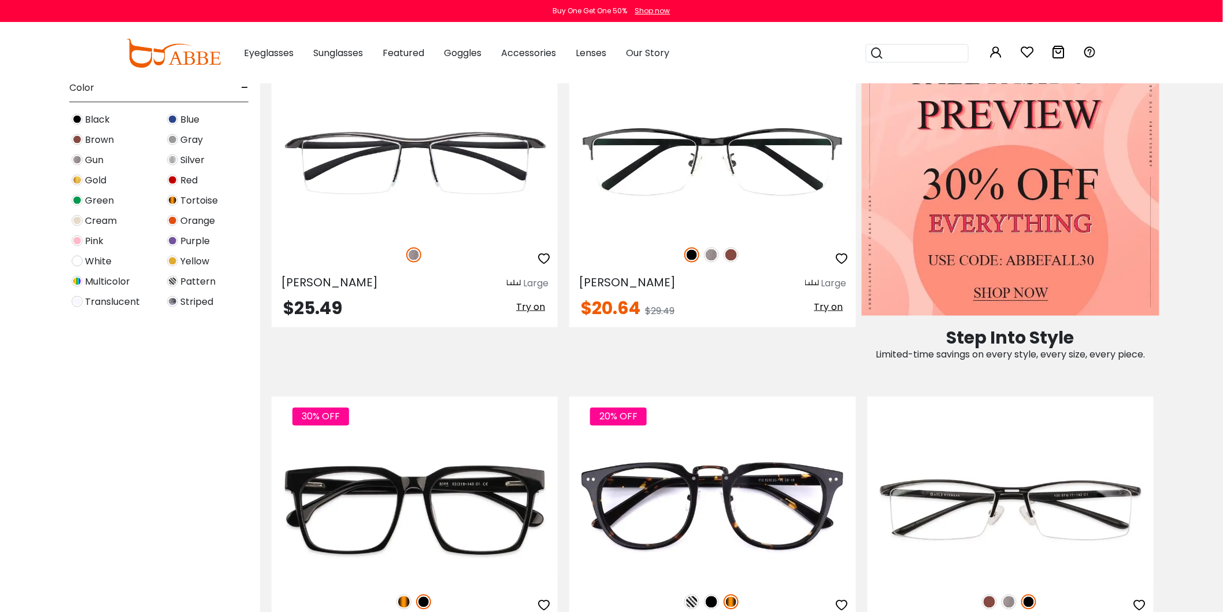
scroll to position [176, 0]
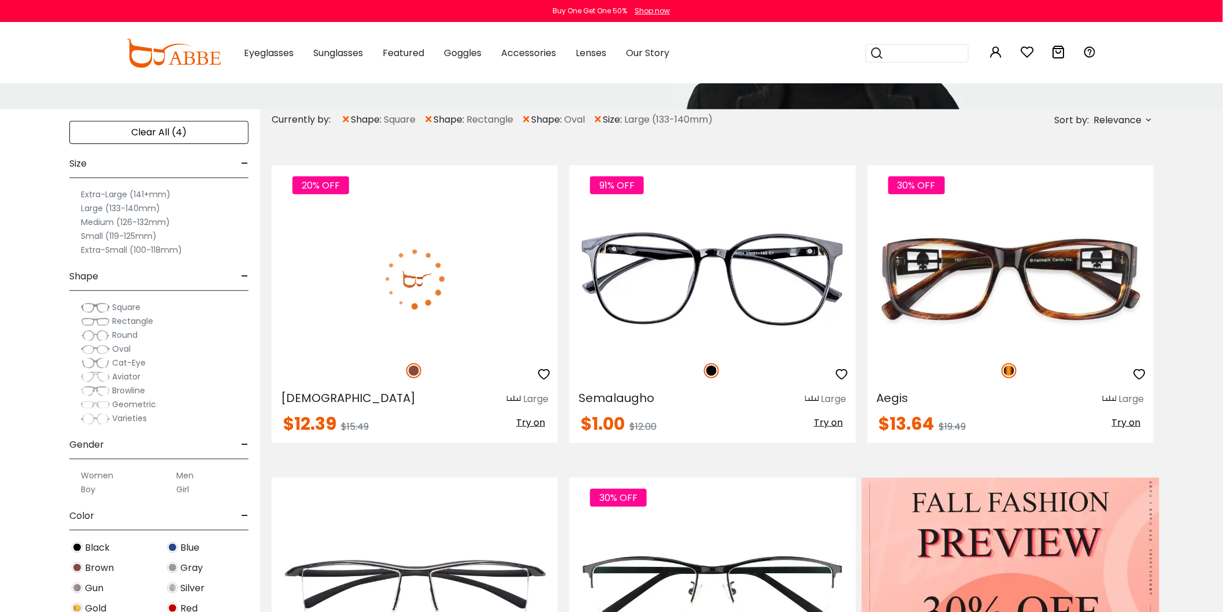
click at [445, 277] on img at bounding box center [415, 278] width 286 height 143
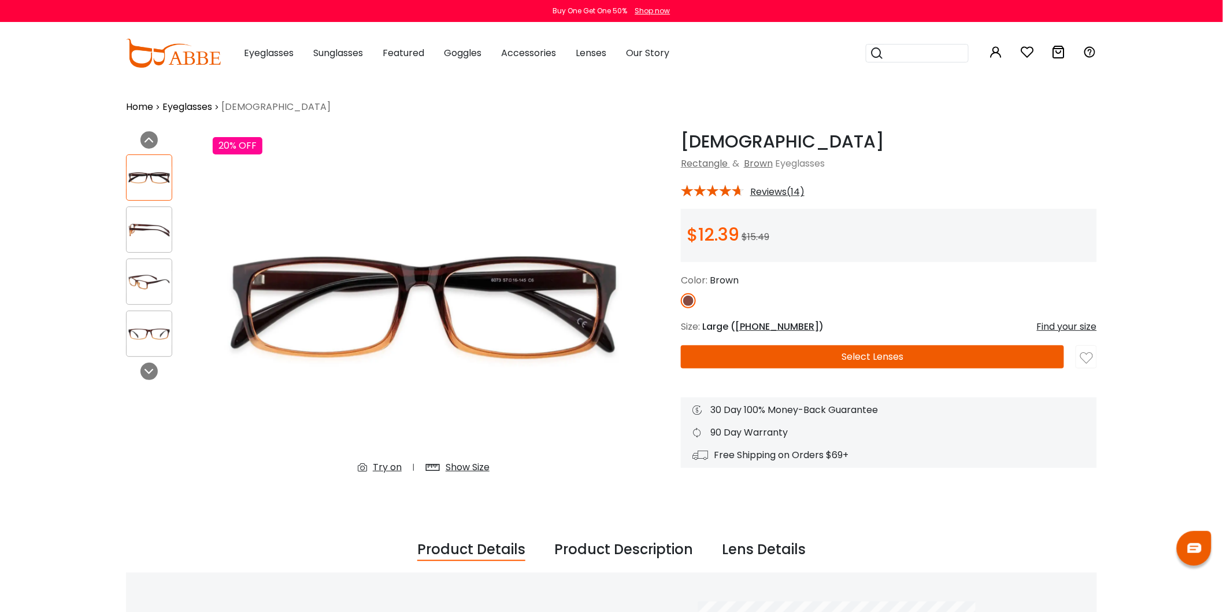
click at [852, 353] on button "Select Lenses" at bounding box center [872, 356] width 383 height 23
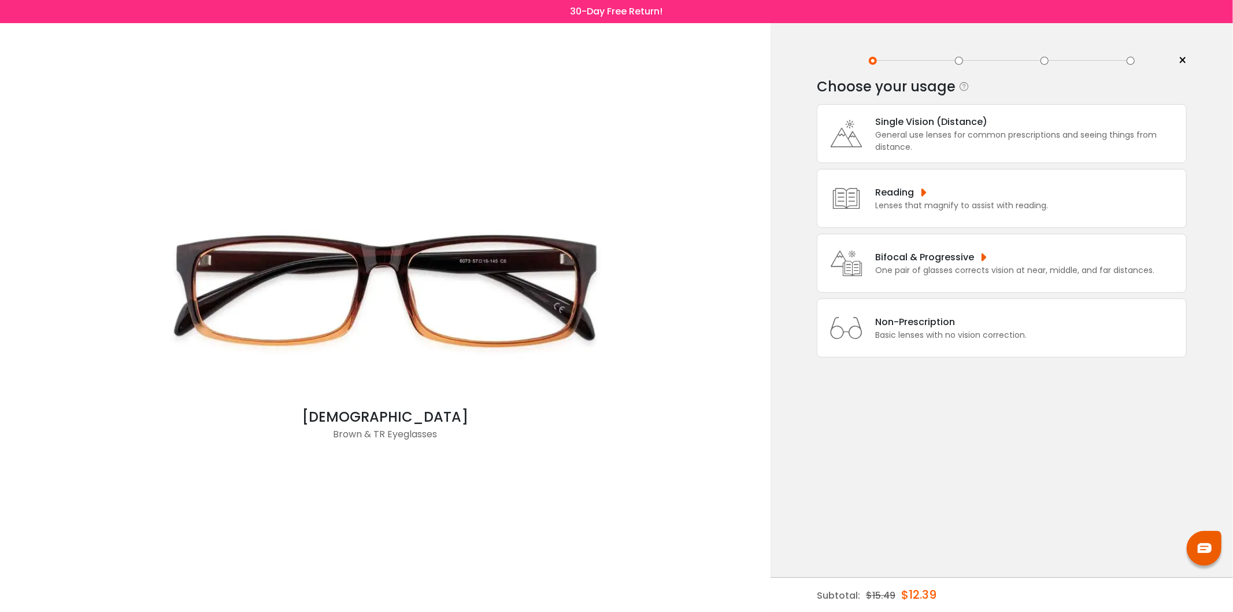
click at [928, 129] on div "General use lenses for common prescriptions and seeing things from distance." at bounding box center [1027, 141] width 305 height 24
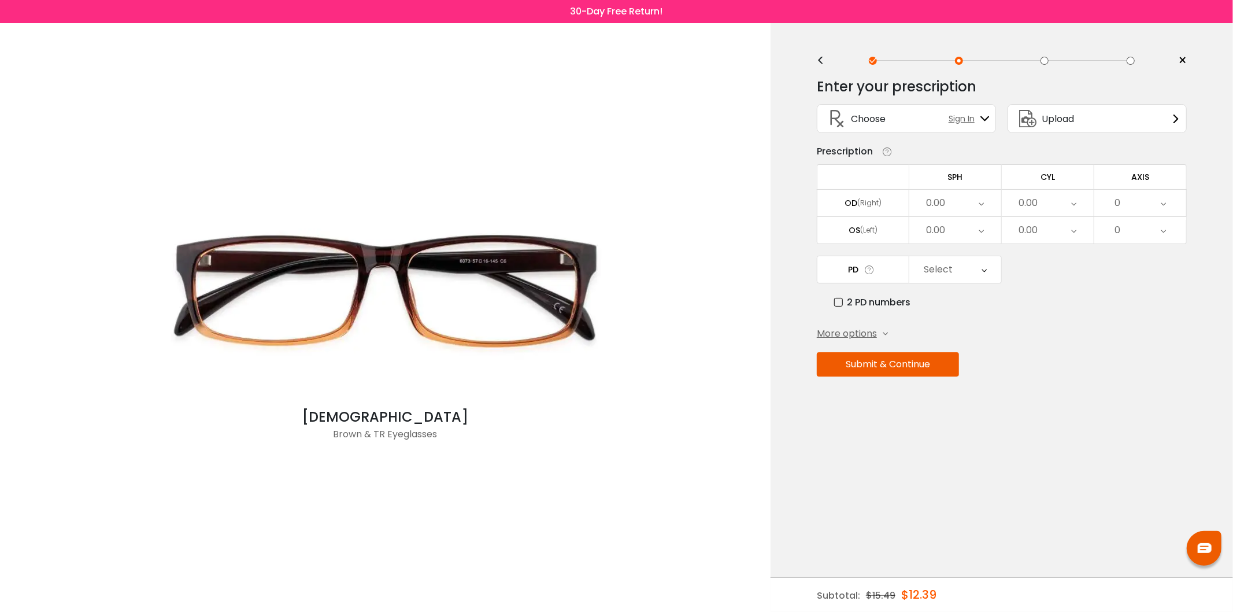
click at [954, 200] on div "0.00" at bounding box center [955, 203] width 92 height 27
click at [967, 259] on li "-0.50" at bounding box center [955, 260] width 92 height 21
click at [1043, 200] on div "0.00" at bounding box center [1048, 203] width 92 height 27
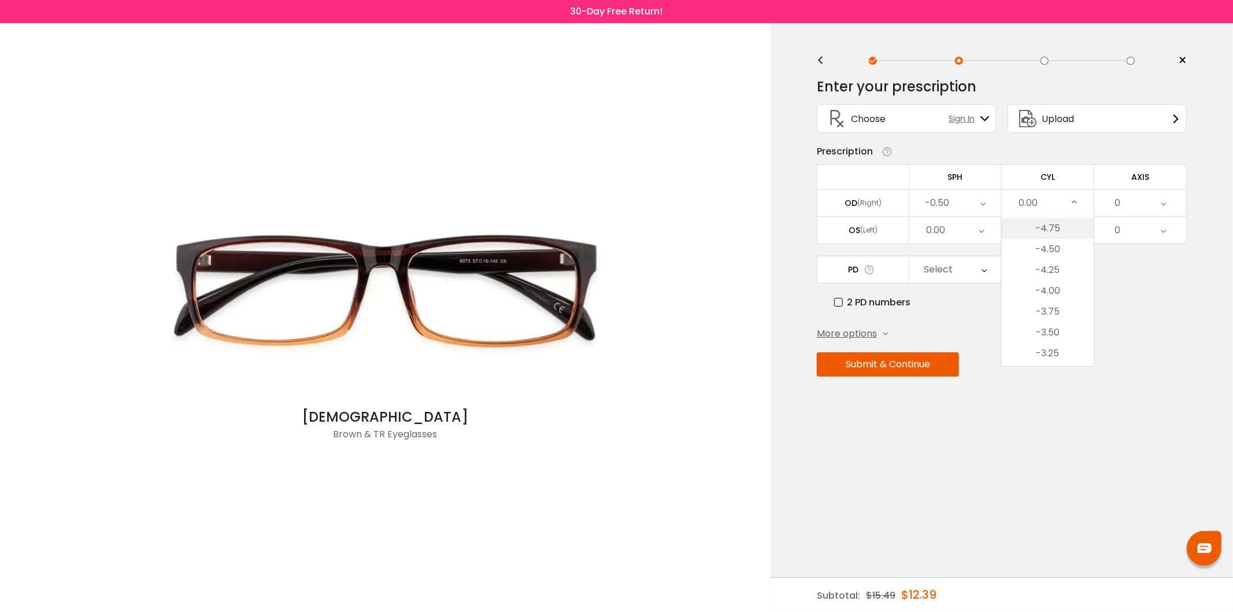
click at [1056, 228] on li "-4.75" at bounding box center [1048, 228] width 92 height 21
click at [1148, 199] on div "0" at bounding box center [1140, 203] width 92 height 27
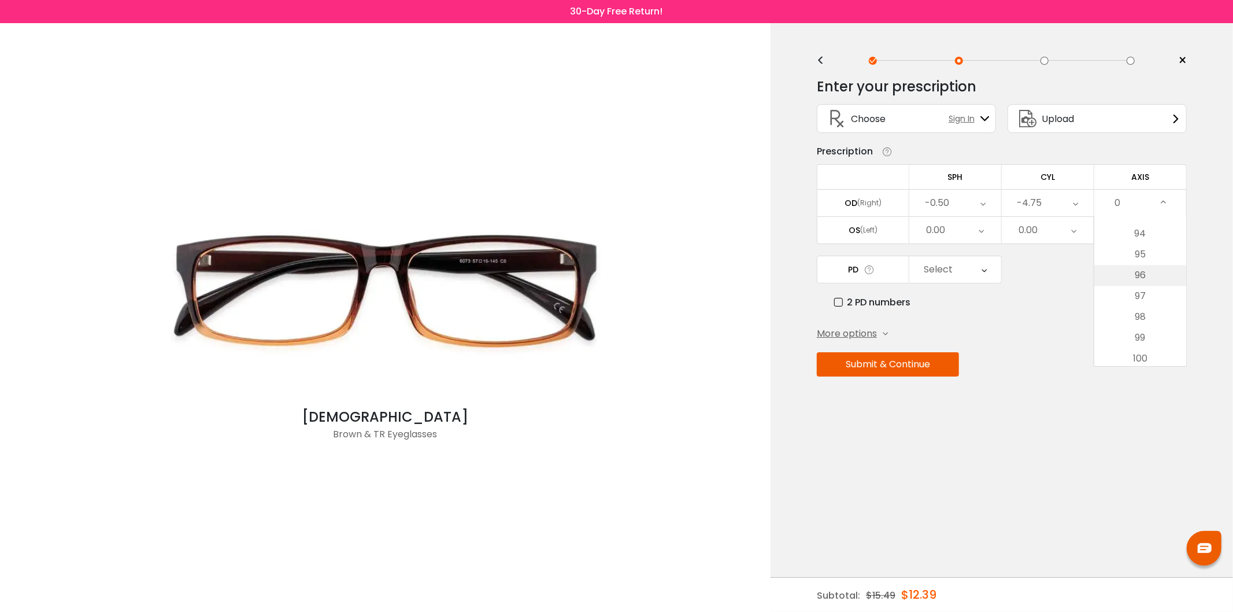
scroll to position [1927, 0]
click at [1148, 276] on li "95" at bounding box center [1140, 277] width 92 height 21
click at [961, 227] on div "0.00" at bounding box center [955, 230] width 92 height 27
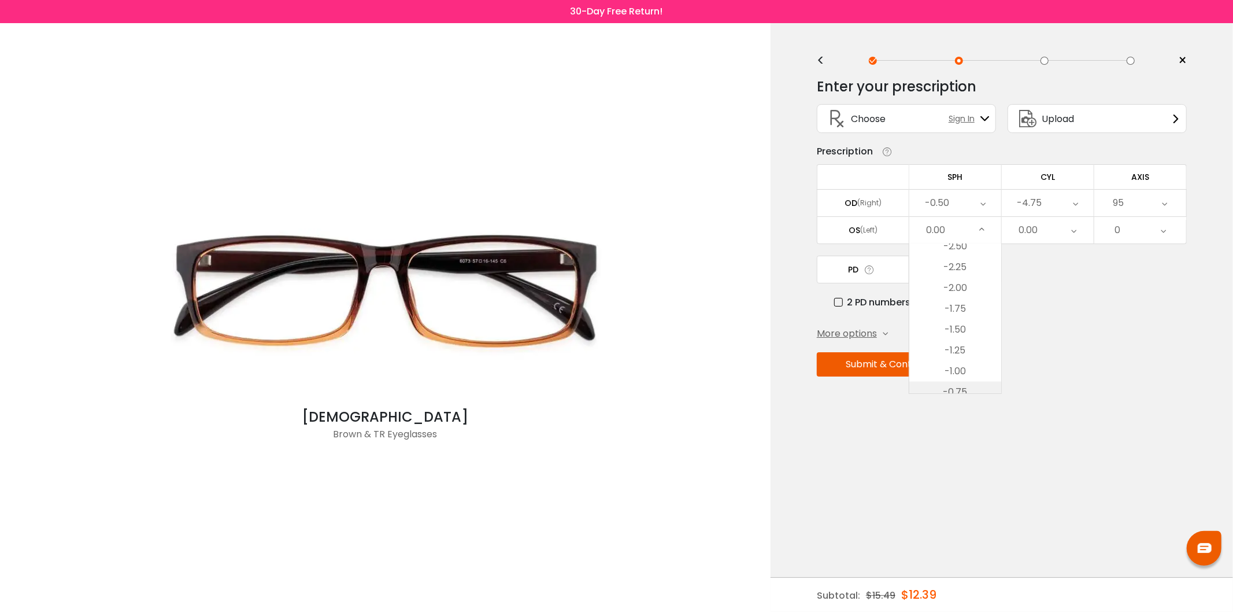
scroll to position [1461, 0]
click at [963, 250] on li "-2.50" at bounding box center [955, 249] width 92 height 21
click at [1043, 230] on div "0.00" at bounding box center [1048, 230] width 92 height 27
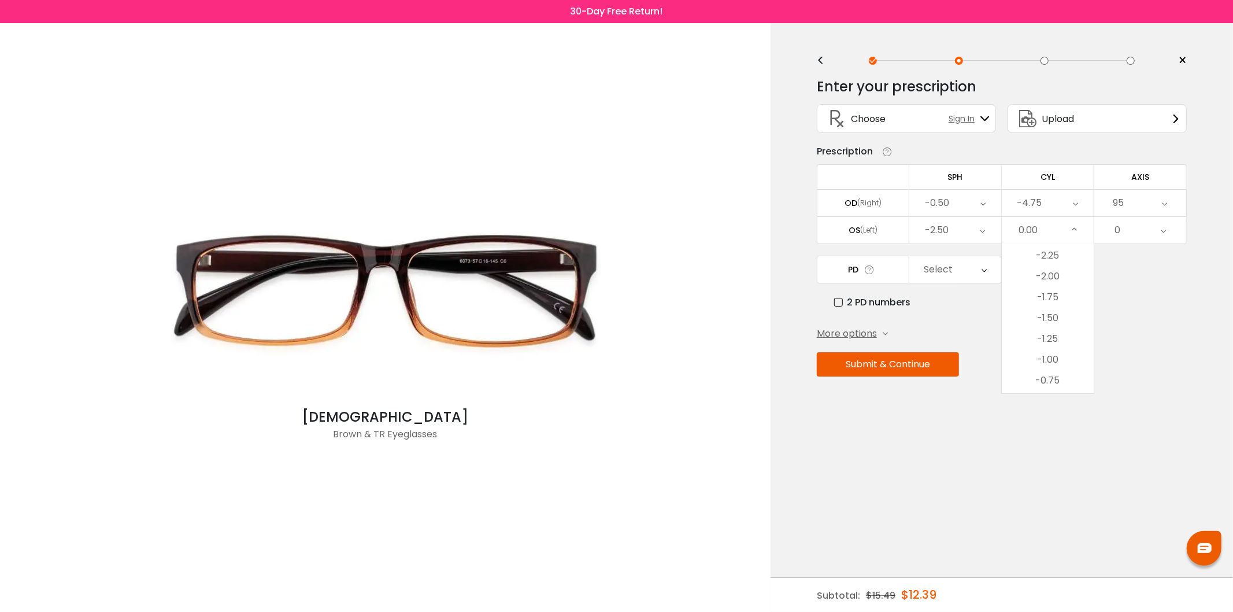
scroll to position [296, 0]
click at [1059, 353] on li "-1.25" at bounding box center [1048, 353] width 92 height 21
click at [1131, 221] on div "0" at bounding box center [1140, 230] width 92 height 27
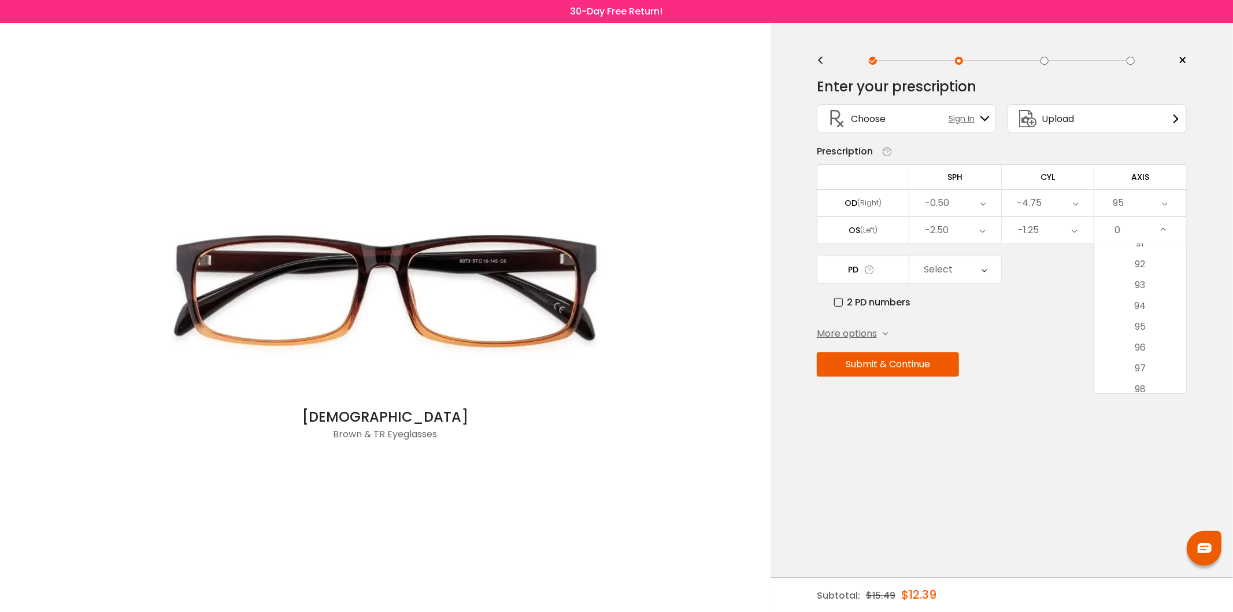
scroll to position [1927, 0]
click at [1142, 302] on li "95" at bounding box center [1140, 304] width 92 height 21
click at [947, 272] on div "Select" at bounding box center [938, 269] width 29 height 23
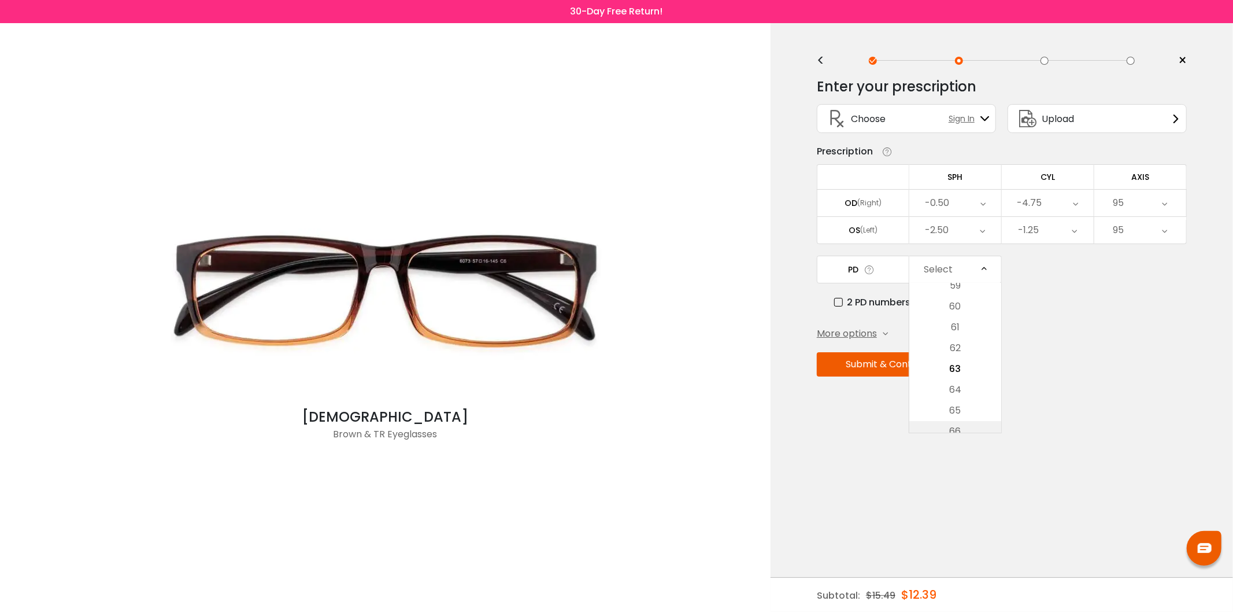
click at [963, 428] on li "66" at bounding box center [955, 431] width 92 height 21
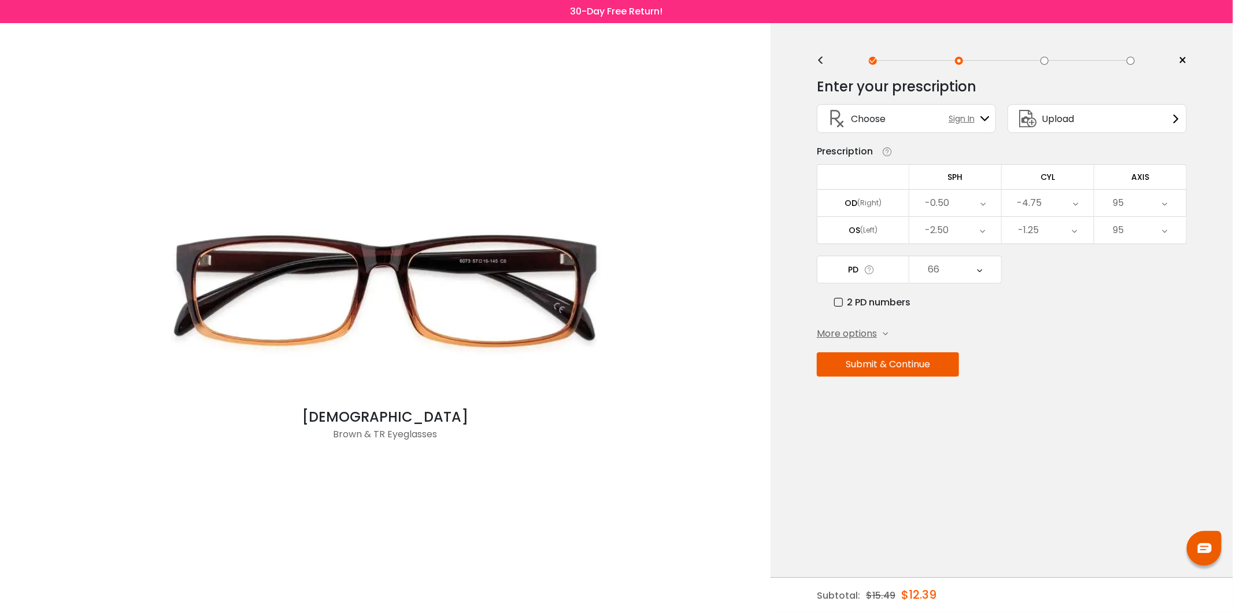
click at [909, 367] on button "Submit & Continue" at bounding box center [888, 364] width 142 height 24
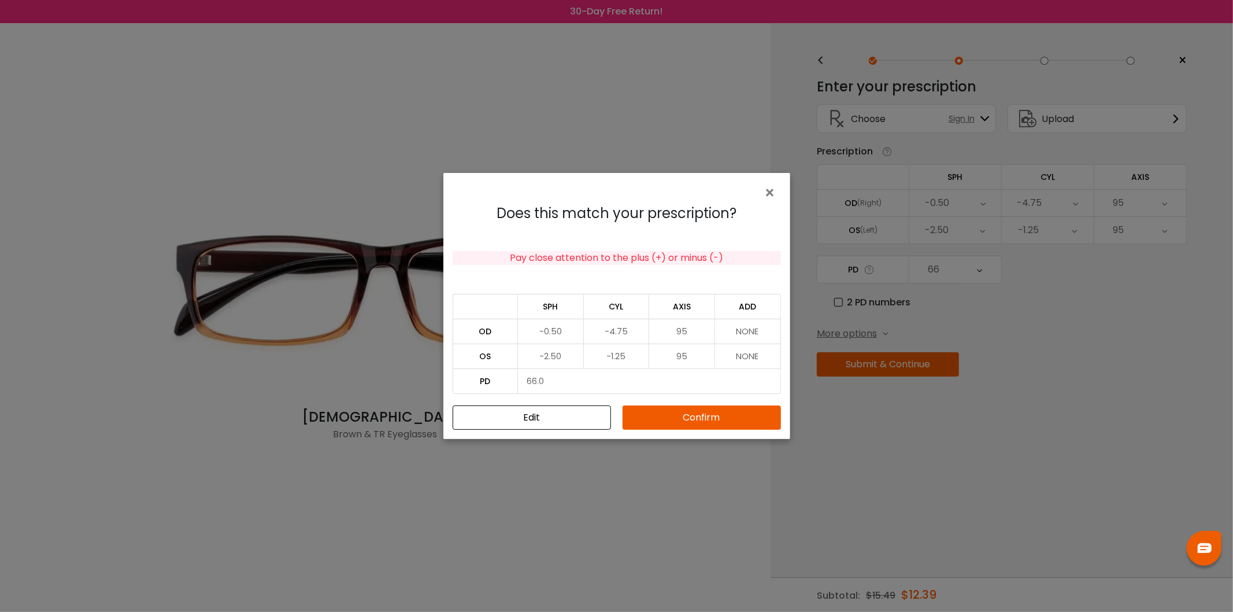
click at [695, 420] on button "Confirm" at bounding box center [702, 417] width 158 height 24
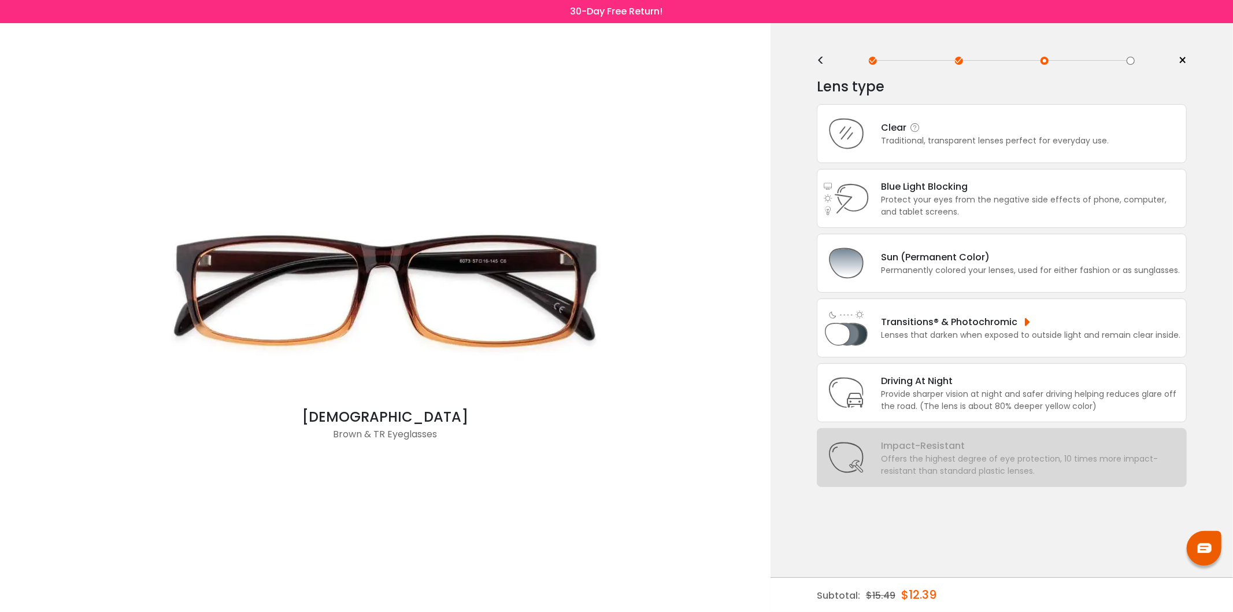
click at [982, 137] on div "Traditional, transparent lenses perfect for everyday use." at bounding box center [995, 141] width 228 height 12
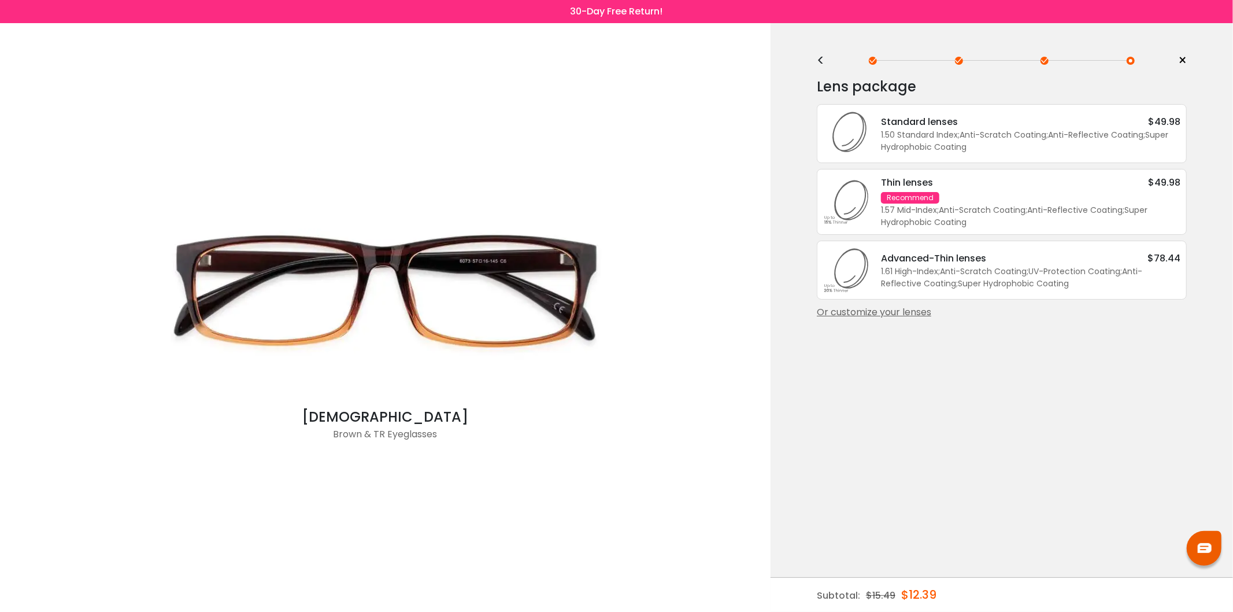
click at [862, 305] on div "Or customize your lenses" at bounding box center [1002, 312] width 370 height 14
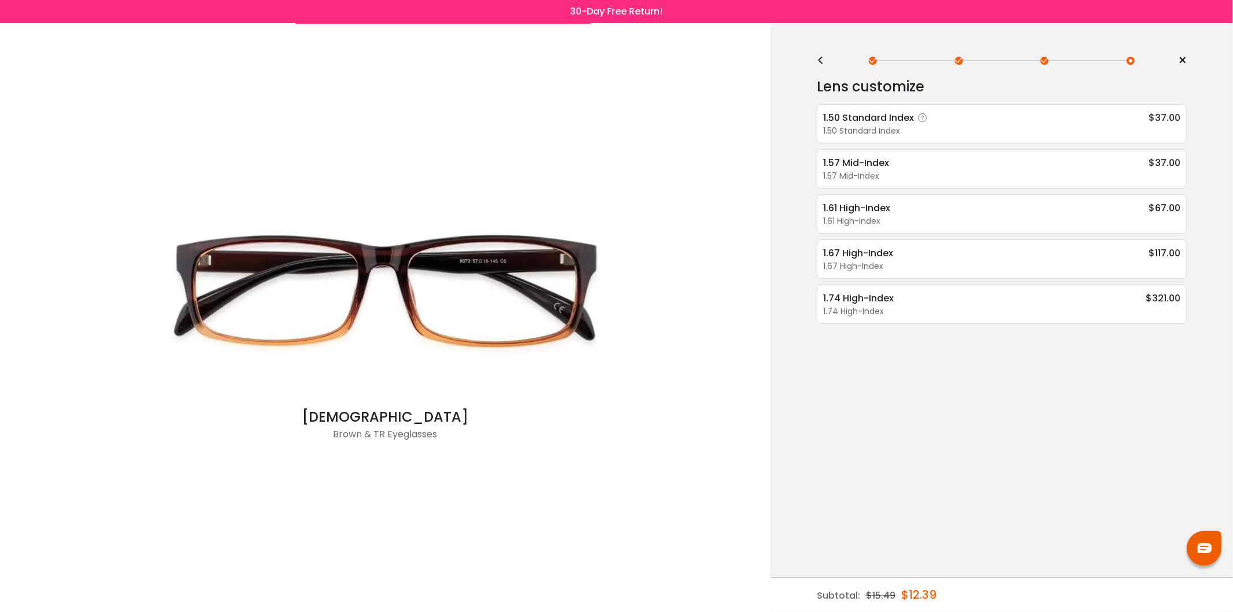
click at [990, 120] on div "1.50 Standard Index $37.00" at bounding box center [1001, 117] width 357 height 14
